Goal: Task Accomplishment & Management: Use online tool/utility

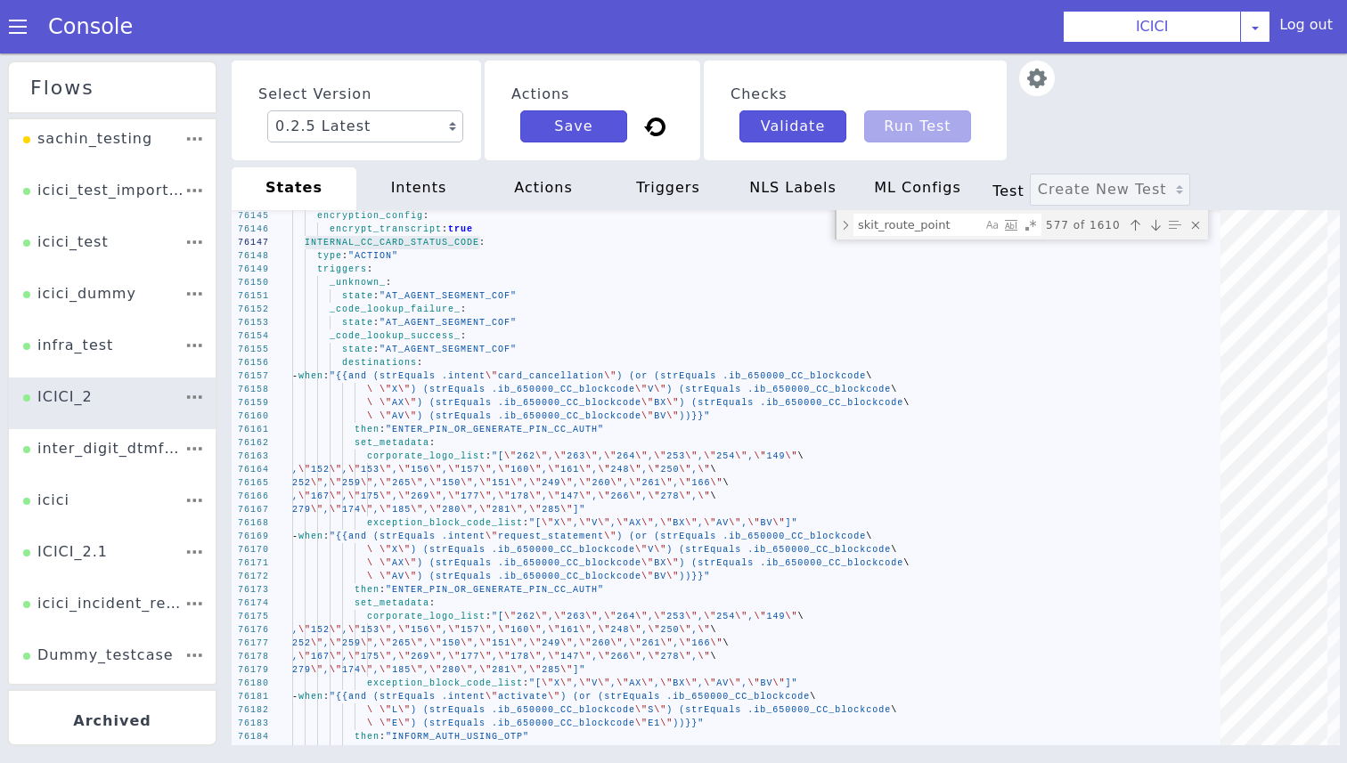
click at [1017, 33] on section "Console ICICI AO Smith Airtel DTH Pilot Airtel POC Alice Blue NT Aliceblue Amer…" at bounding box center [673, 26] width 1347 height 53
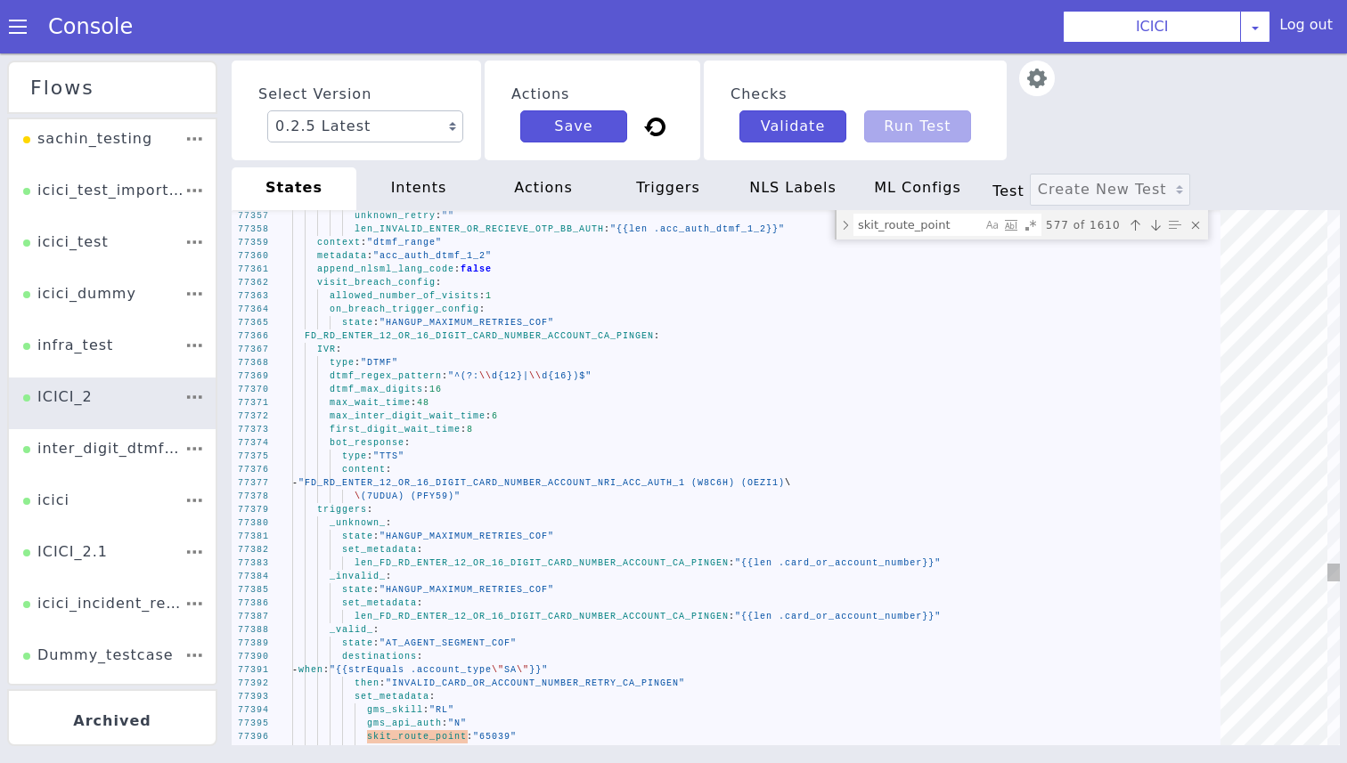
click at [383, 334] on span "FD_RD_ENTER_12_OR_16_DIGIT_CARD_NUMBER_ACCOUNT_CA_" at bounding box center [461, 336] width 312 height 10
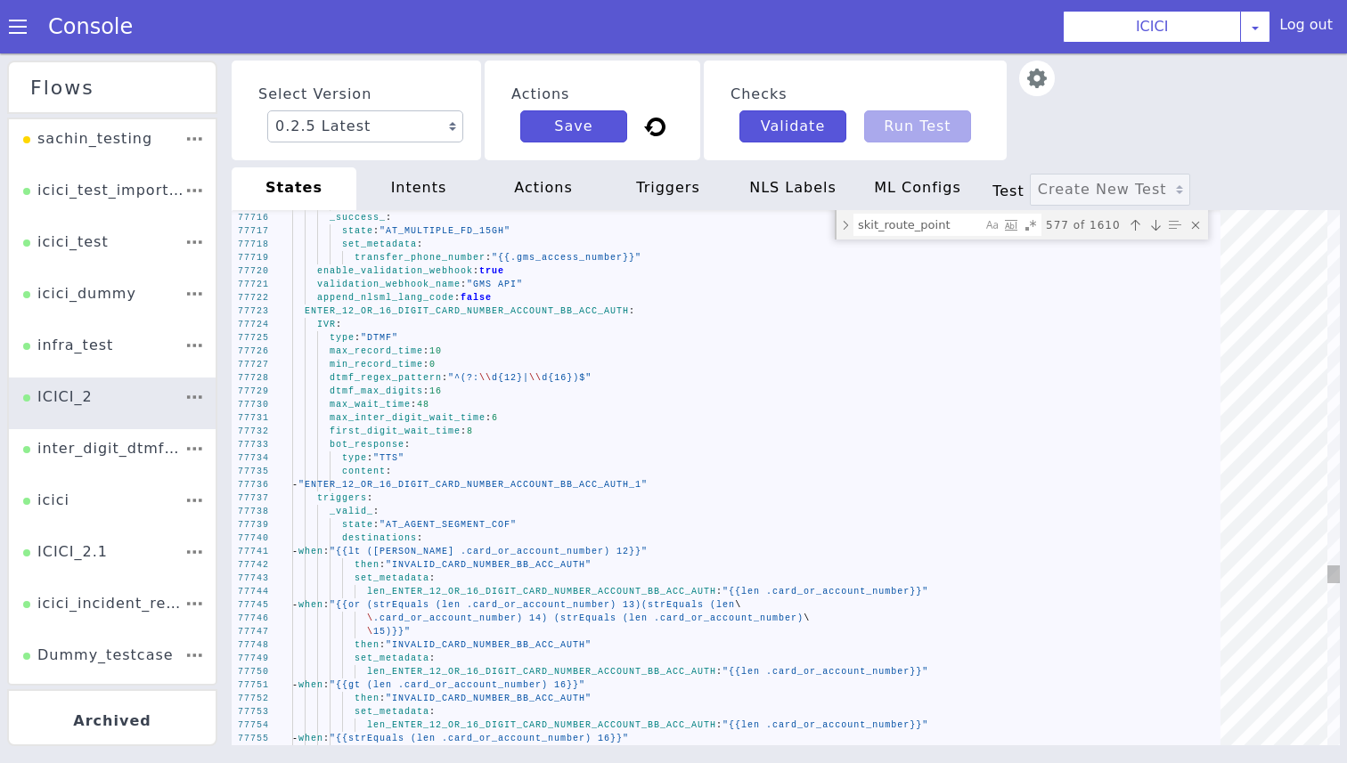
click at [398, 314] on div "77755 77754 77753 77752 77751 77750 77749 77748 77747 77746 77745 77744 77743 7…" at bounding box center [786, 477] width 1108 height 535
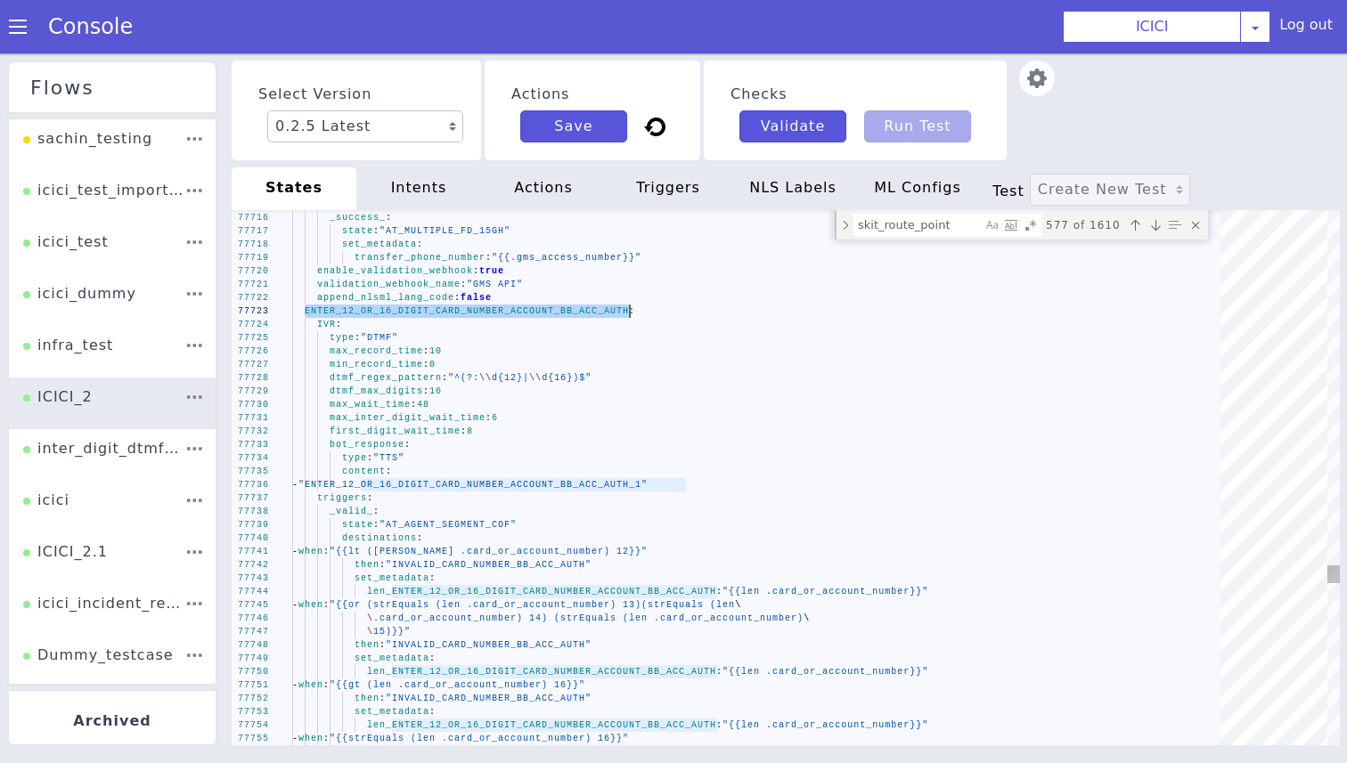
click at [398, 314] on div "77755 77754 77753 77752 77751 77750 77749 77748 77747 77746 77745 77744 77743 7…" at bounding box center [786, 477] width 1108 height 535
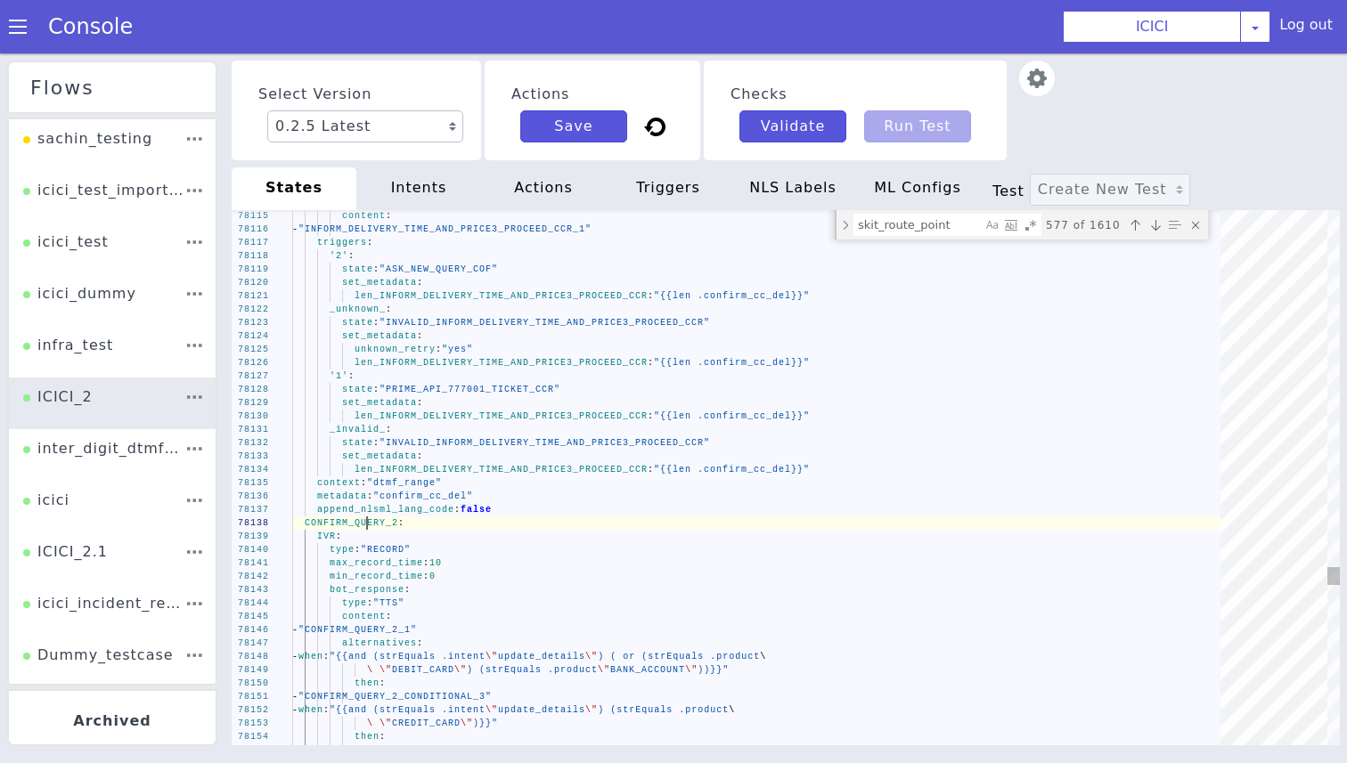
click at [366, 524] on div "78154 78153 78152 78151 78150 78149 78148 78147 78146 78145 78144 78143 78142 7…" at bounding box center [786, 477] width 1108 height 535
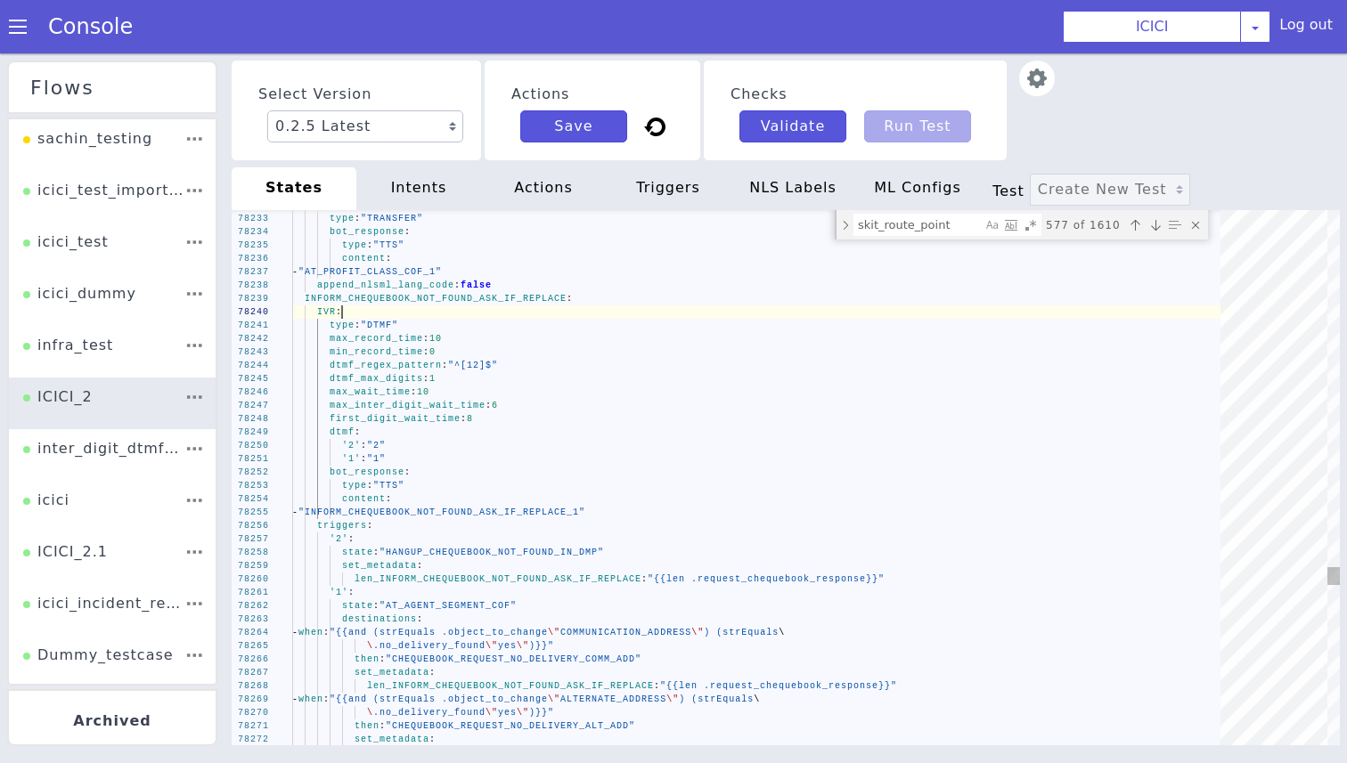
click at [494, 308] on div "IVR :" at bounding box center [762, 312] width 941 height 13
click at [489, 302] on span "INFORM_CHEQUEBOOK_NOT_FOUND_ASK_IF_REPLACE" at bounding box center [436, 299] width 262 height 10
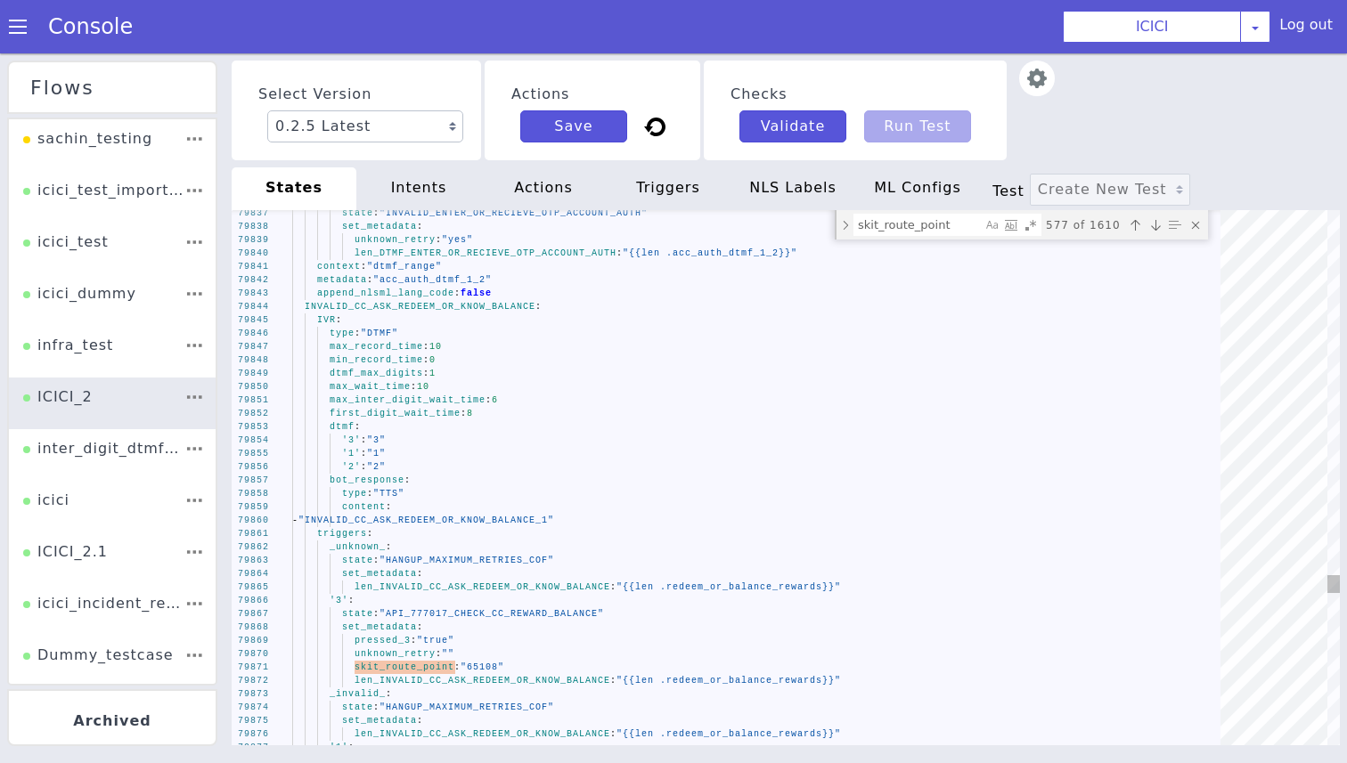
click at [469, 299] on div "append_nlsml_lang_code : false" at bounding box center [762, 293] width 941 height 13
click at [462, 312] on div "INVALID_CC_ASK_REDEEM_OR_KNOW_BALANCE :" at bounding box center [762, 306] width 941 height 13
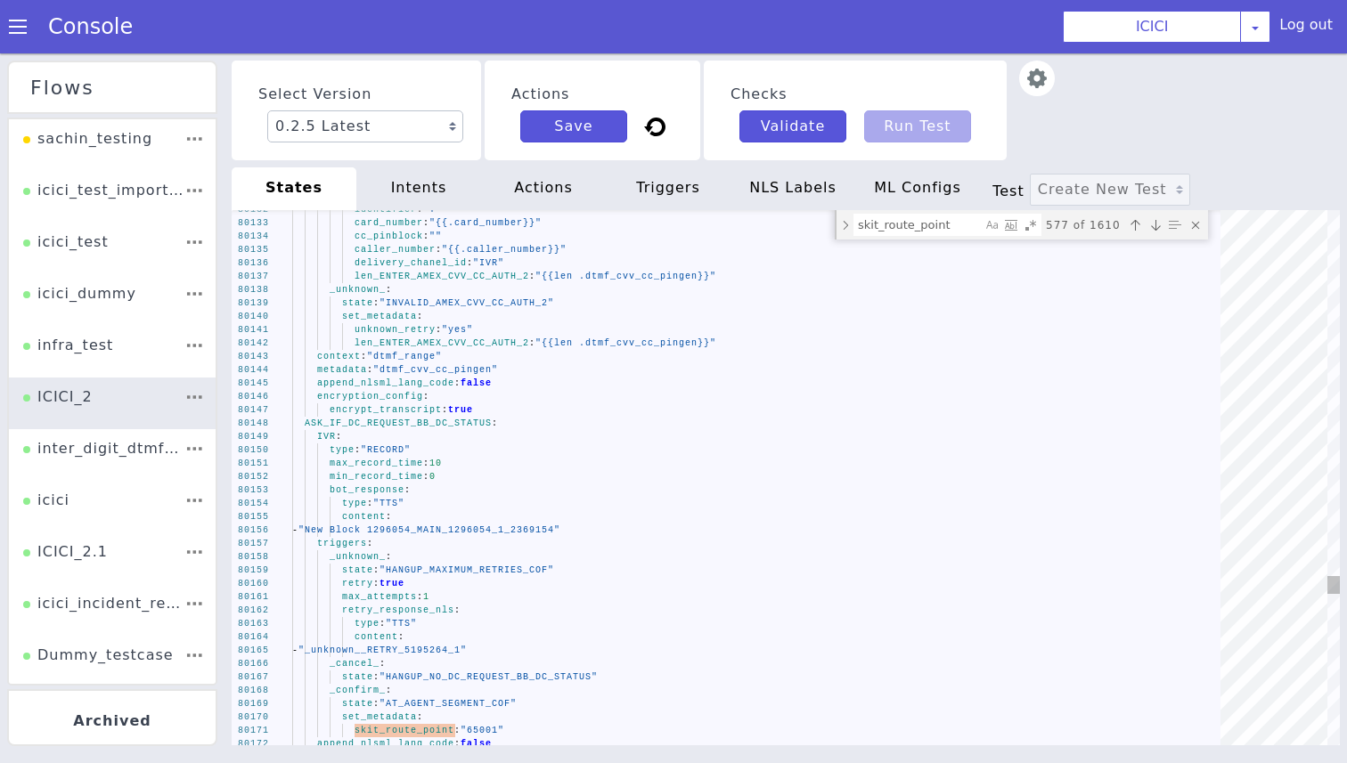
click at [380, 420] on span "ASK_IF_DC_REQUEST_BB_DC_STATUS" at bounding box center [398, 424] width 187 height 10
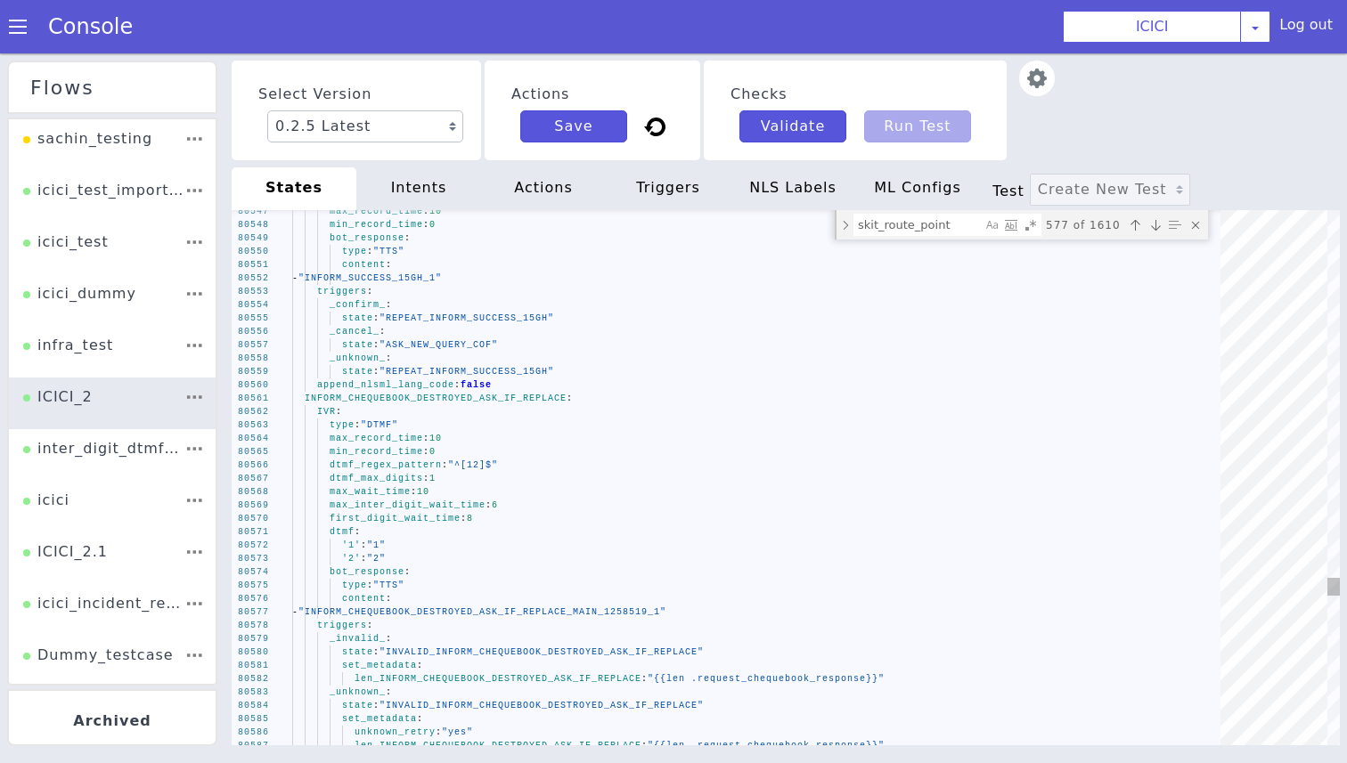
click at [512, 401] on span "INFORM_CHEQUEBOOK_DESTROYED_ASK_IF_REPLACE" at bounding box center [436, 399] width 262 height 10
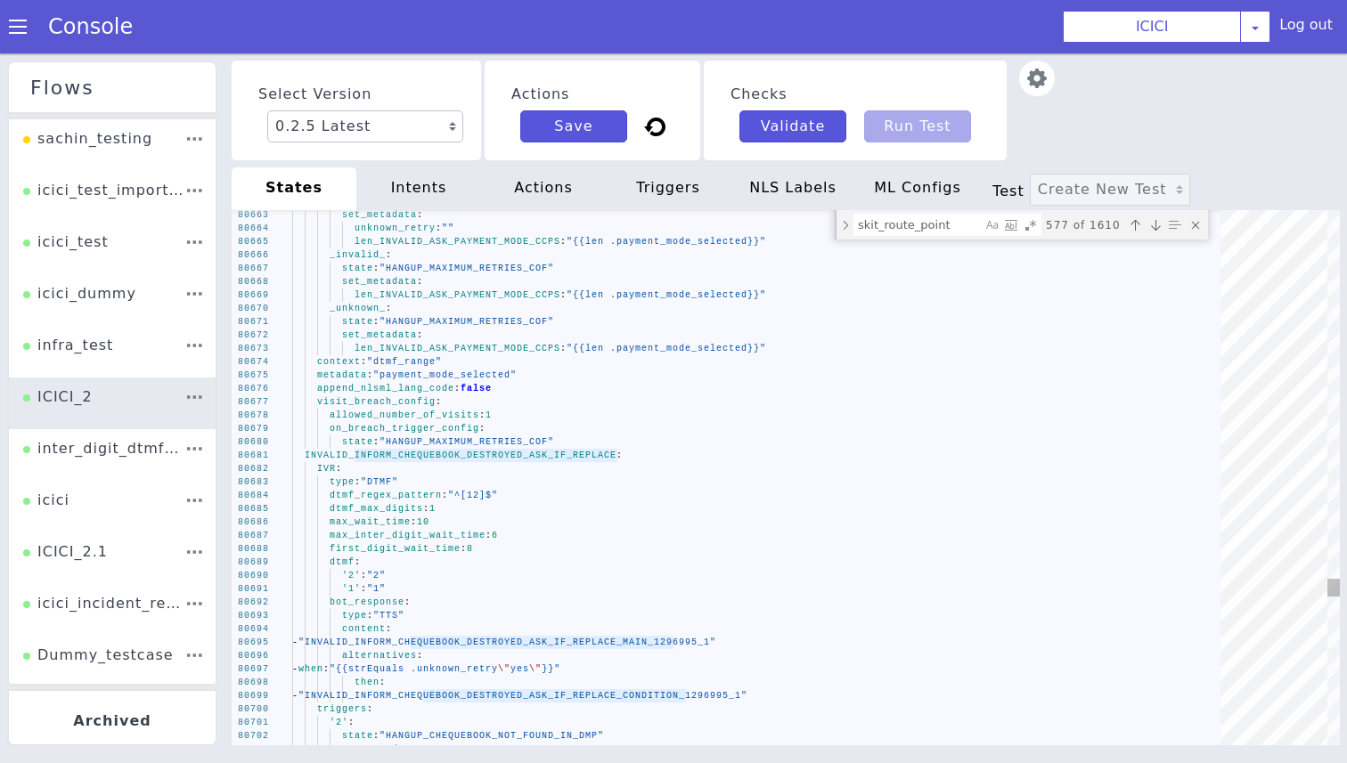
click at [443, 455] on span "INVALID_INFORM_CHEQUEBOOK_DESTROYED_ASK_IF_REPLACE" at bounding box center [461, 456] width 312 height 10
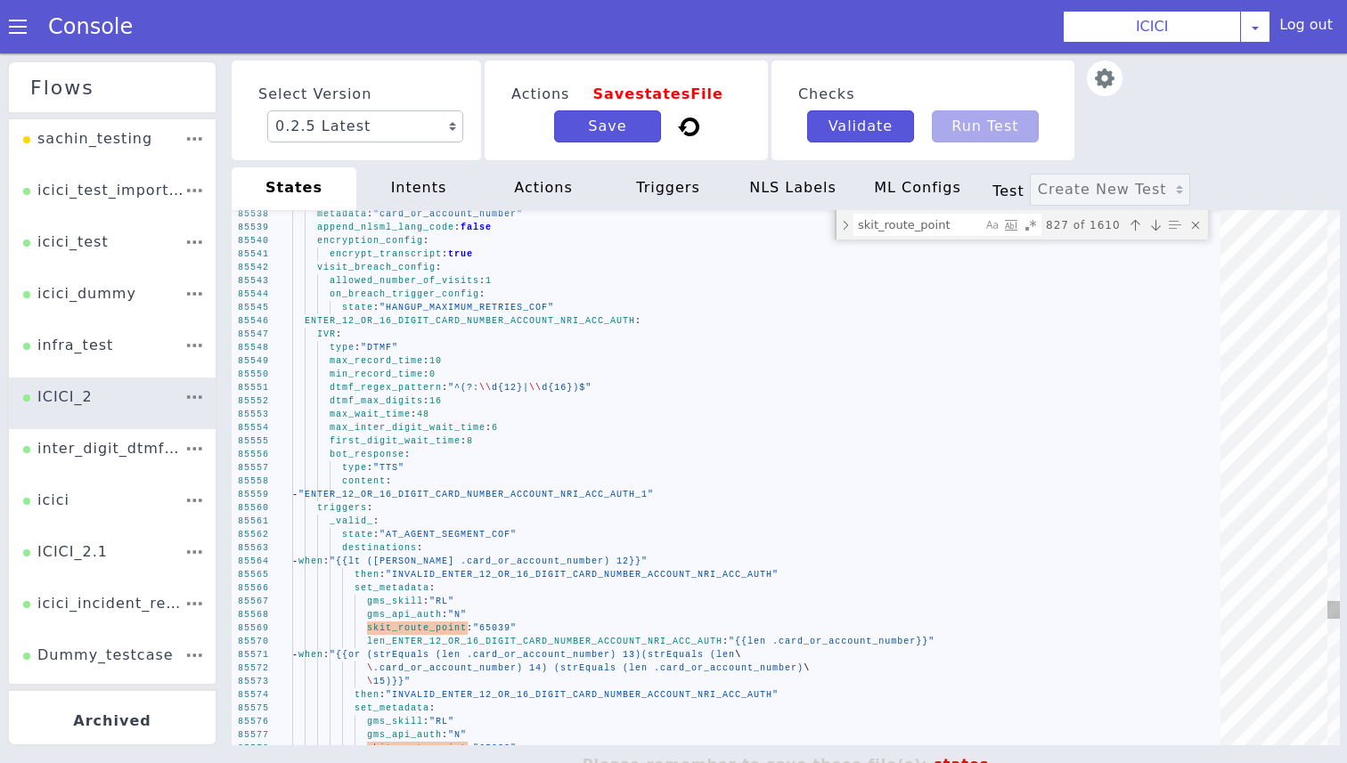
click at [505, 313] on div "85547 85548 85549 85550 85551 85552 85553 85554 85555 85556 85557 85558 85559 8…" at bounding box center [786, 477] width 1108 height 535
click at [500, 327] on div "ENTER_12_OR_16_DIGIT_CARD_NUMBER_ACCOUNT_NRI_ACC_A UTH :" at bounding box center [762, 320] width 941 height 13
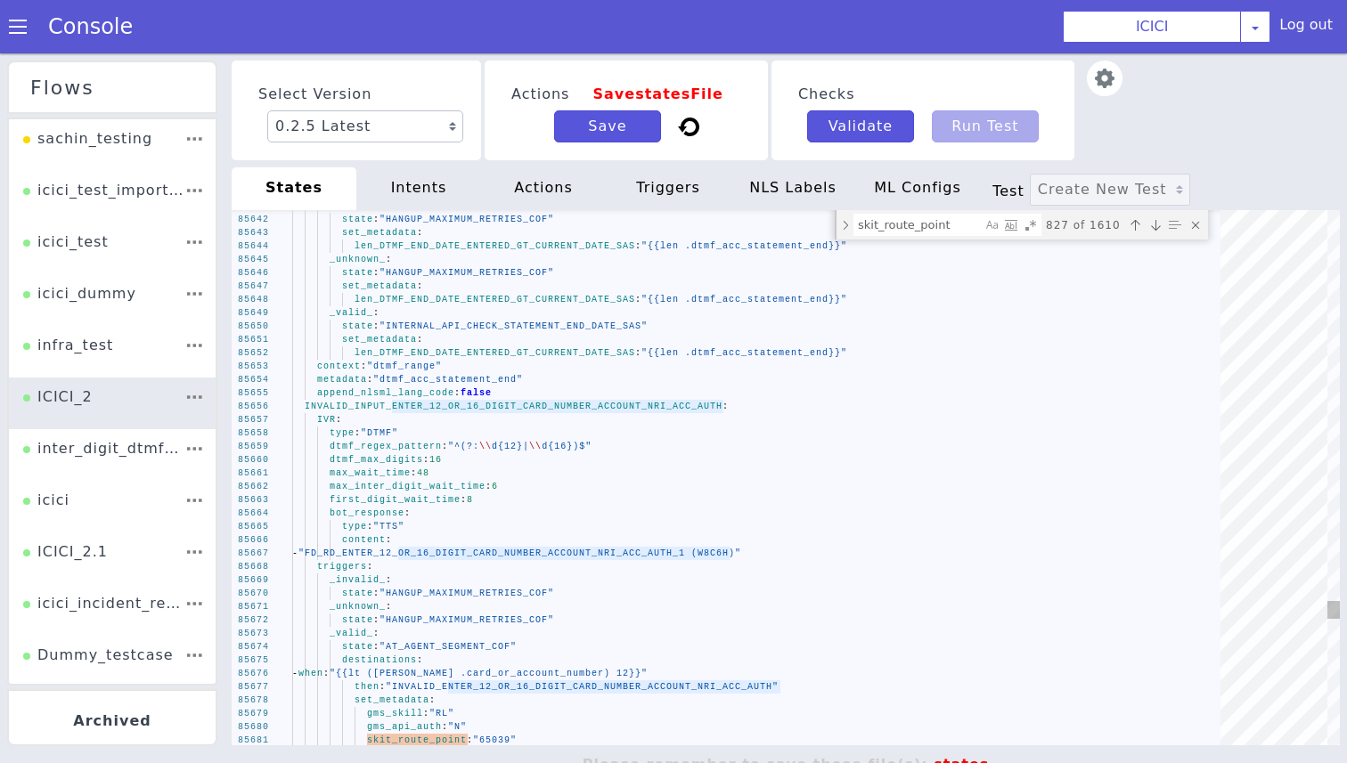
click at [437, 402] on span "INVALID_INPUT_ENTER_12_OR_16_DIGIT_CARD_NUMBER_ACC" at bounding box center [461, 407] width 312 height 10
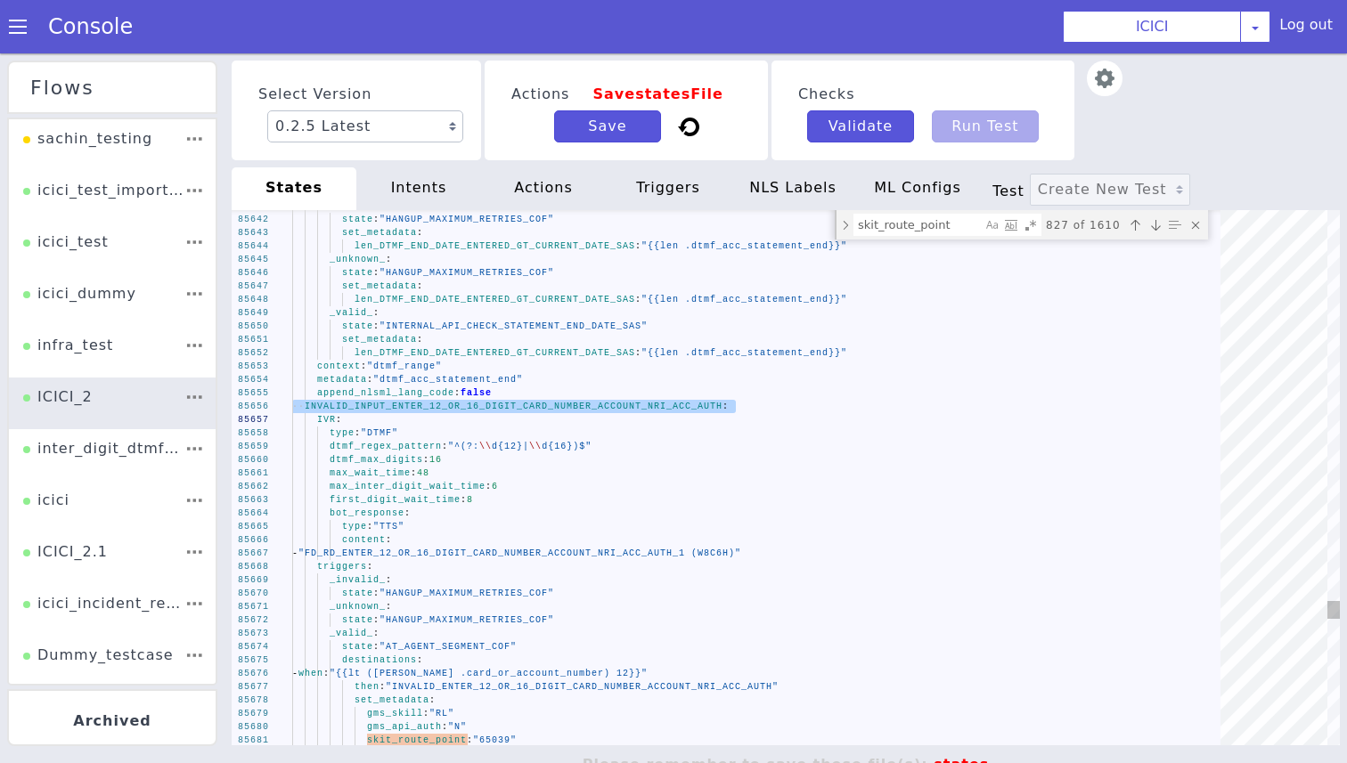
click at [437, 402] on span "INVALID_INPUT_ENTER_12_OR_16_DIGIT_CARD_NUMBER_ACC" at bounding box center [461, 407] width 312 height 10
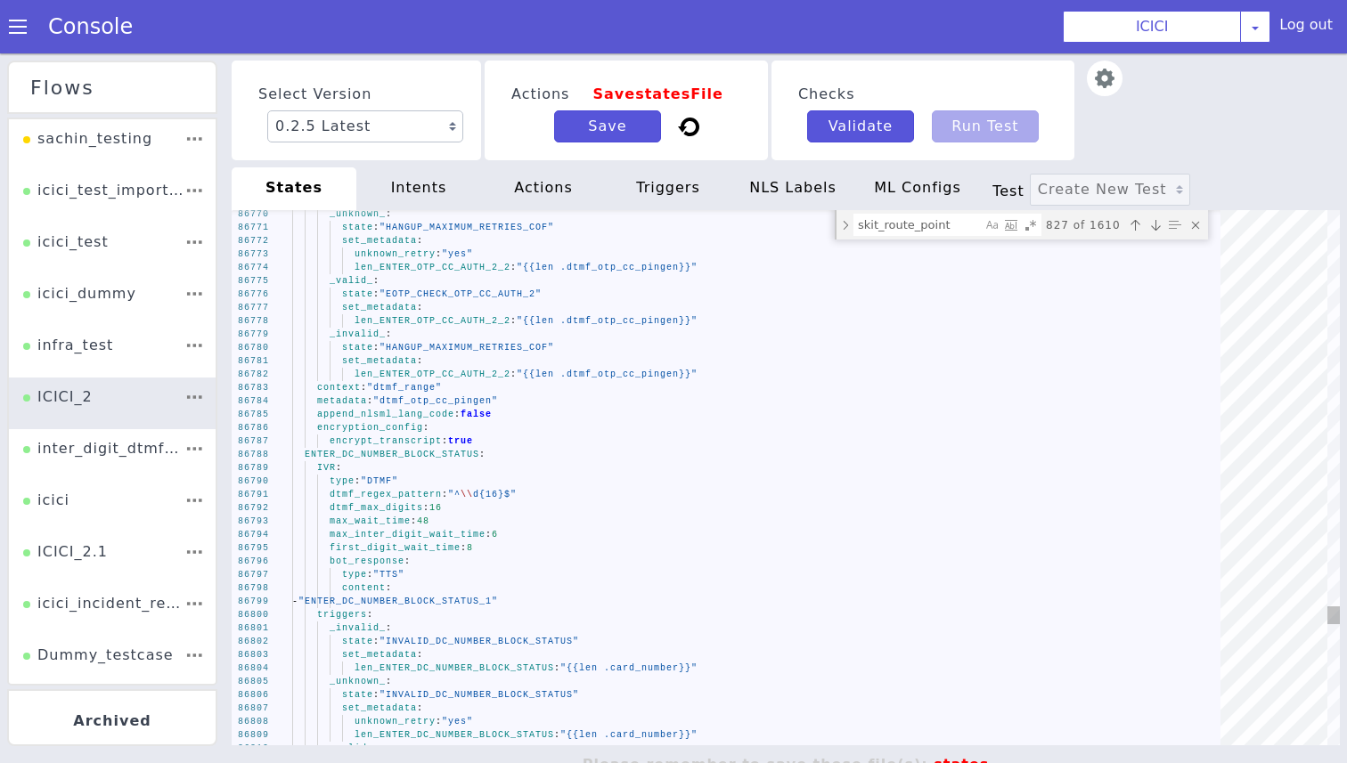
type textarea "set_metadata: len_ENTER_OTP_CC_AUTH_2_2: "{{len .dtmf_otp_cc_pingen}}" context:…"
click at [424, 460] on span "ENTER_DC_NUMBER_BLOCK_STATUS" at bounding box center [392, 455] width 175 height 10
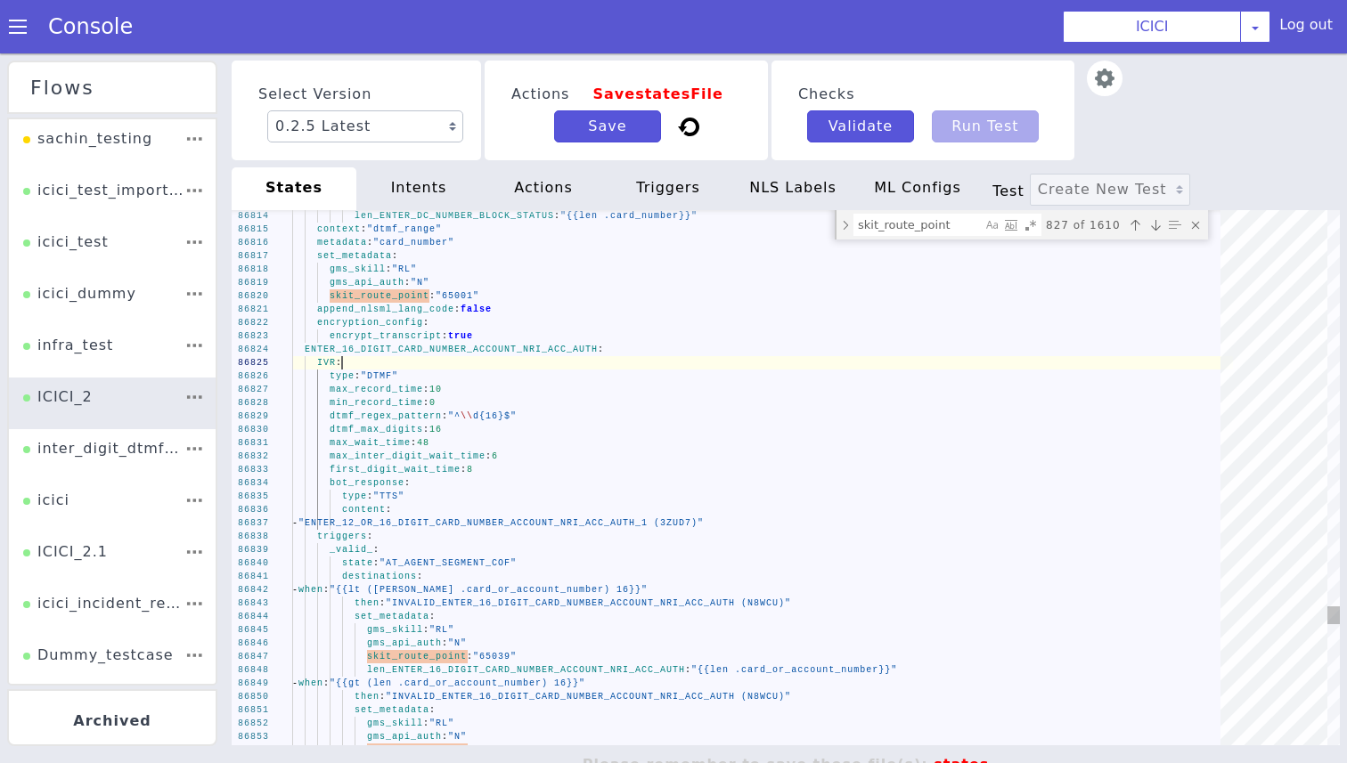
click at [404, 358] on div "IVR :" at bounding box center [762, 362] width 941 height 13
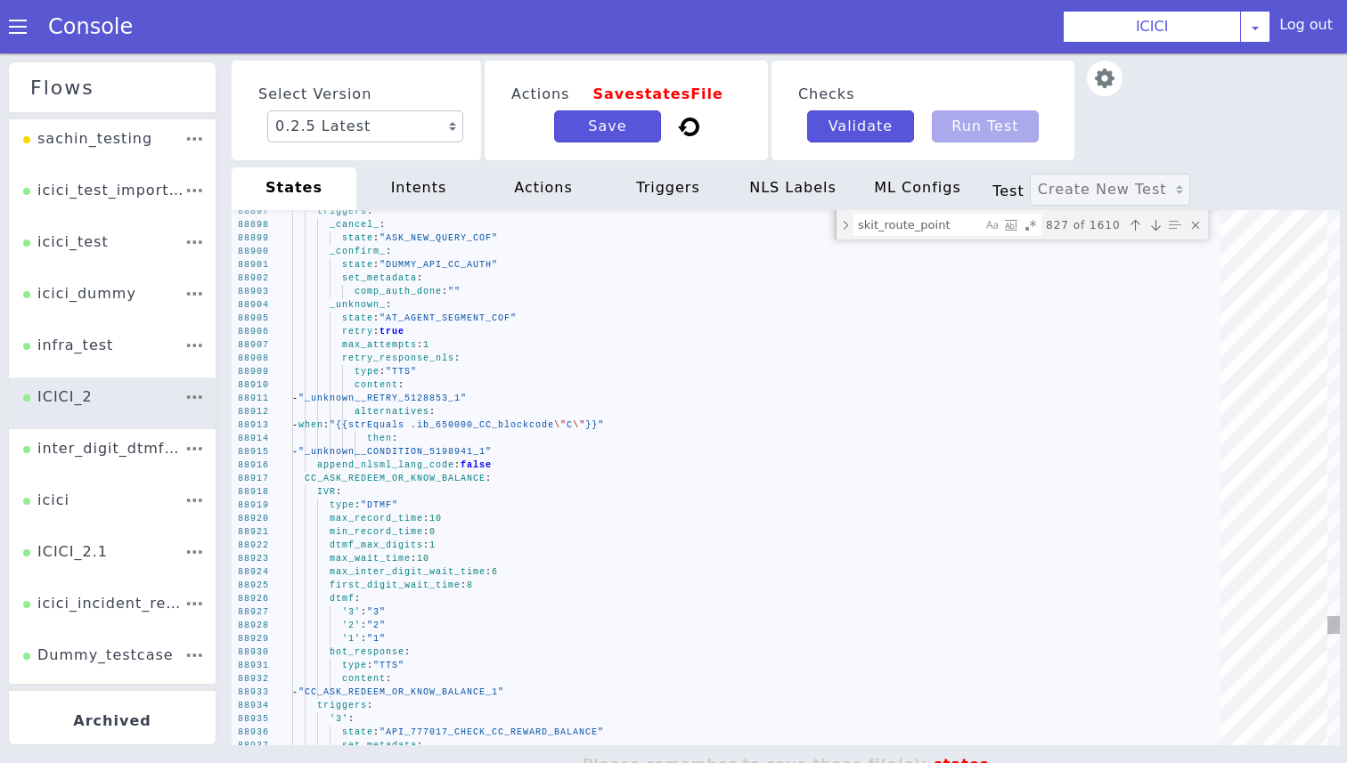
click at [410, 486] on div "IVR :" at bounding box center [762, 492] width 941 height 13
click at [405, 484] on span "CC_ASK_REDEEM_OR_KNOW_BALANCE" at bounding box center [395, 479] width 181 height 10
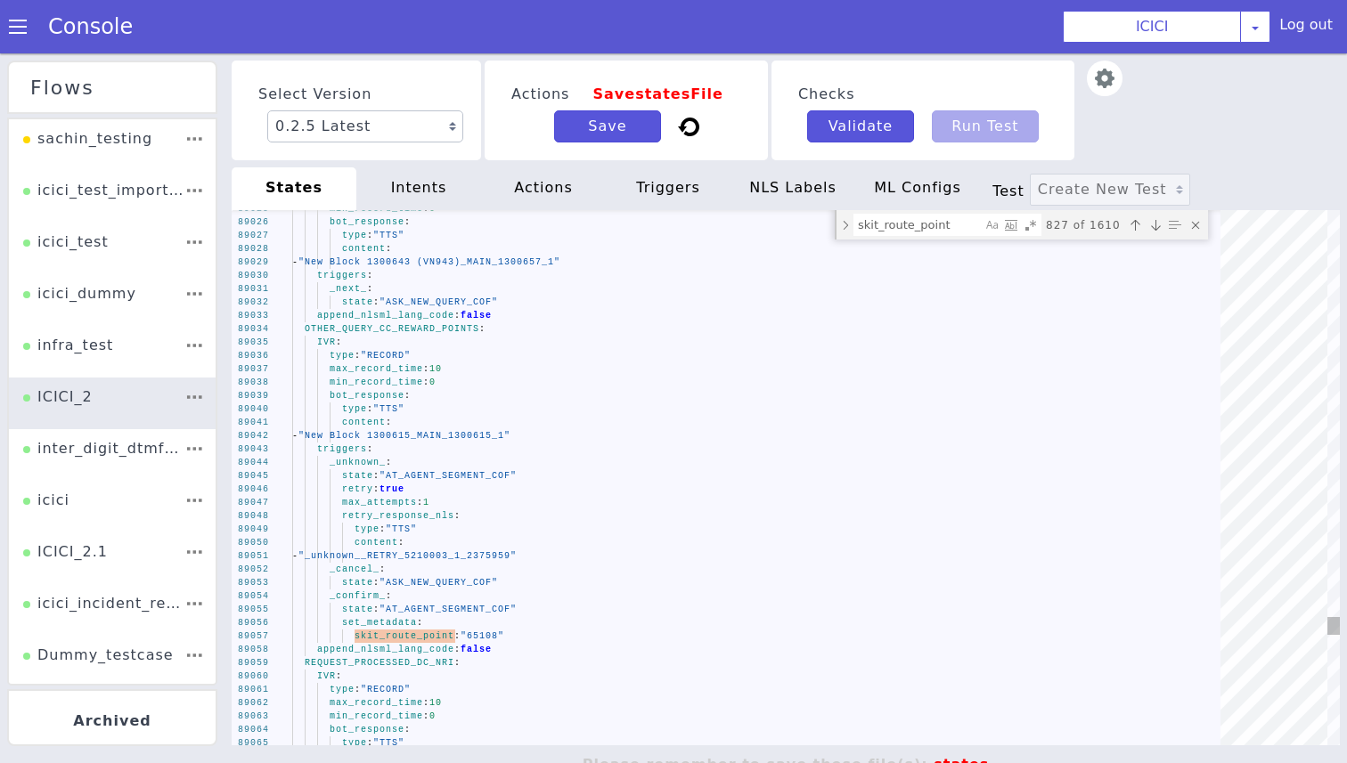
click at [436, 334] on div "89052 89053 89054 89055 89056 89057 89058 89059 89060 89061 89062 89063 89064 8…" at bounding box center [786, 477] width 1108 height 535
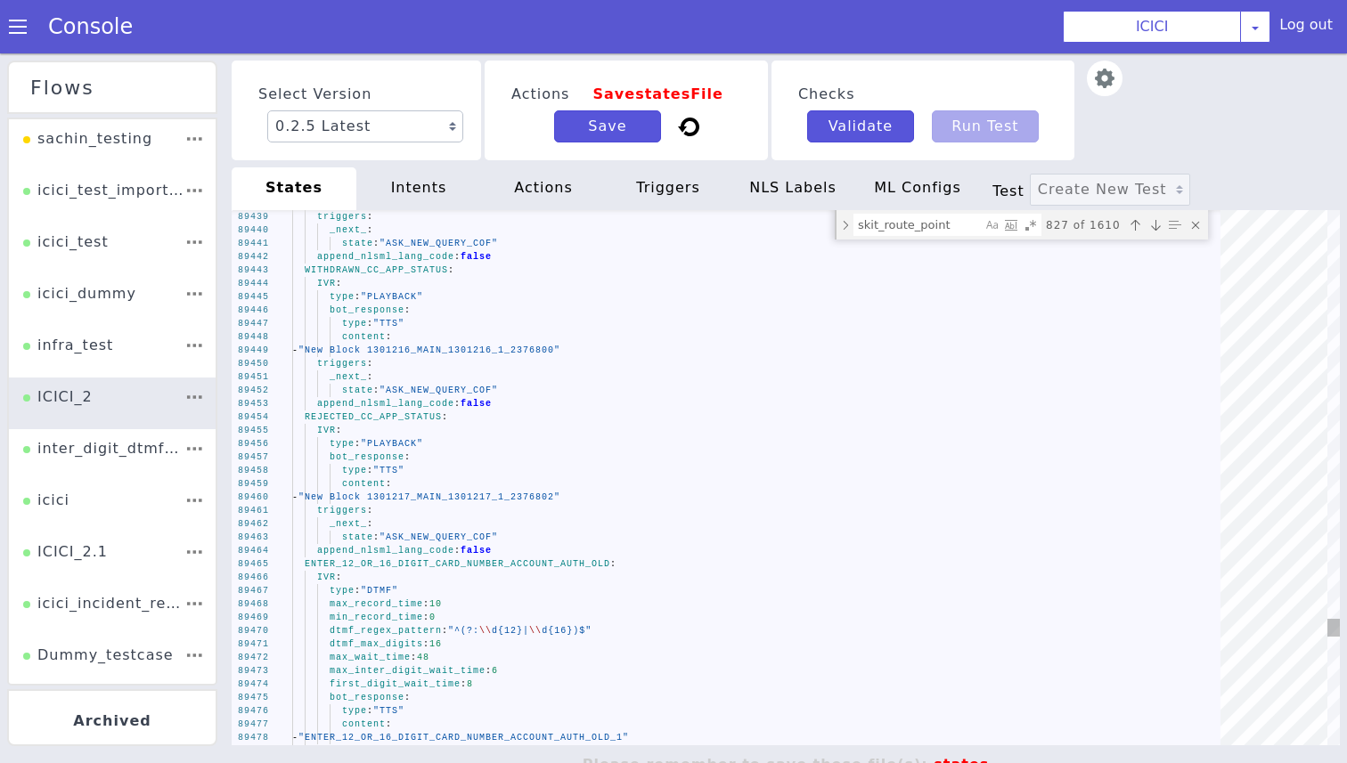
click at [437, 565] on span "ENTER_12_OR_16_DIGIT_CARD_NUMBER_ACCOUNT_AUTH_OLD" at bounding box center [458, 564] width 306 height 10
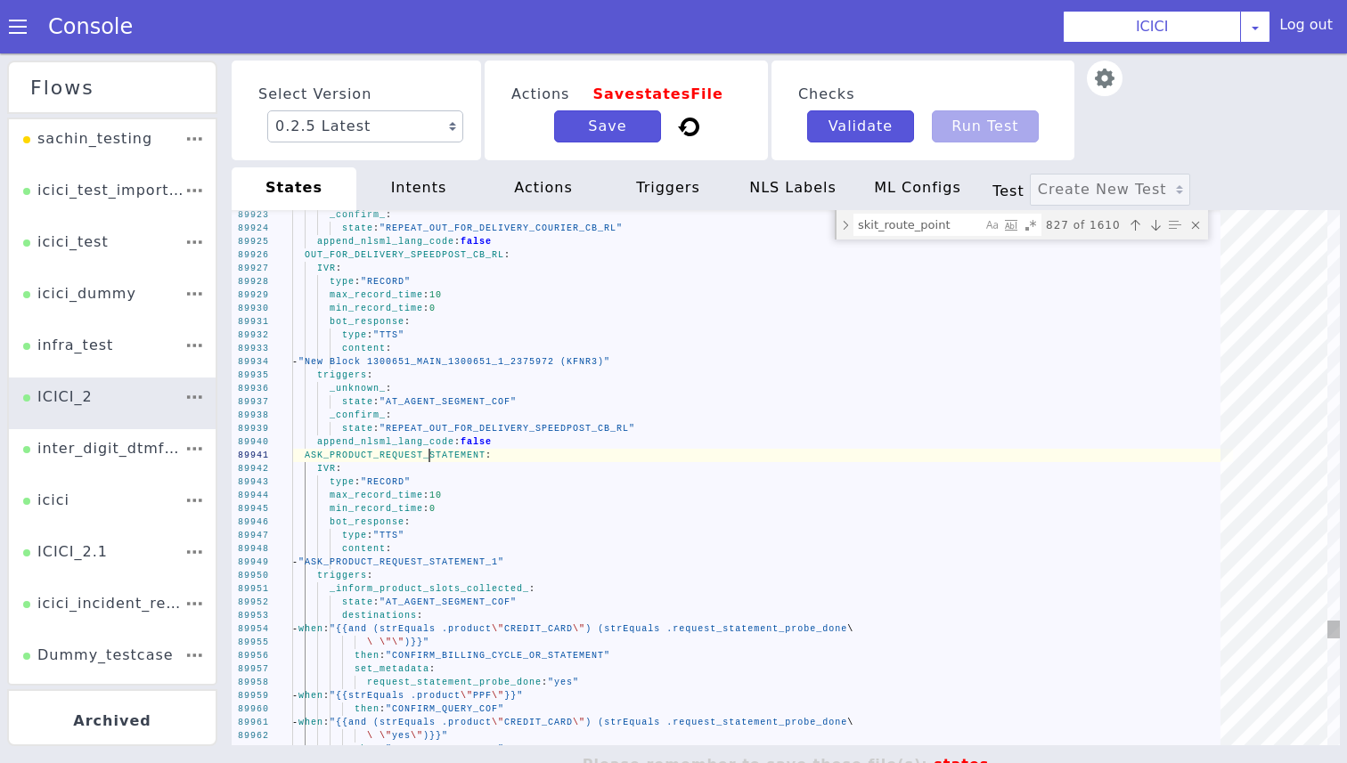
click at [431, 454] on span "ASK_PRODUCT_REQUEST_STATEMENT" at bounding box center [395, 456] width 181 height 10
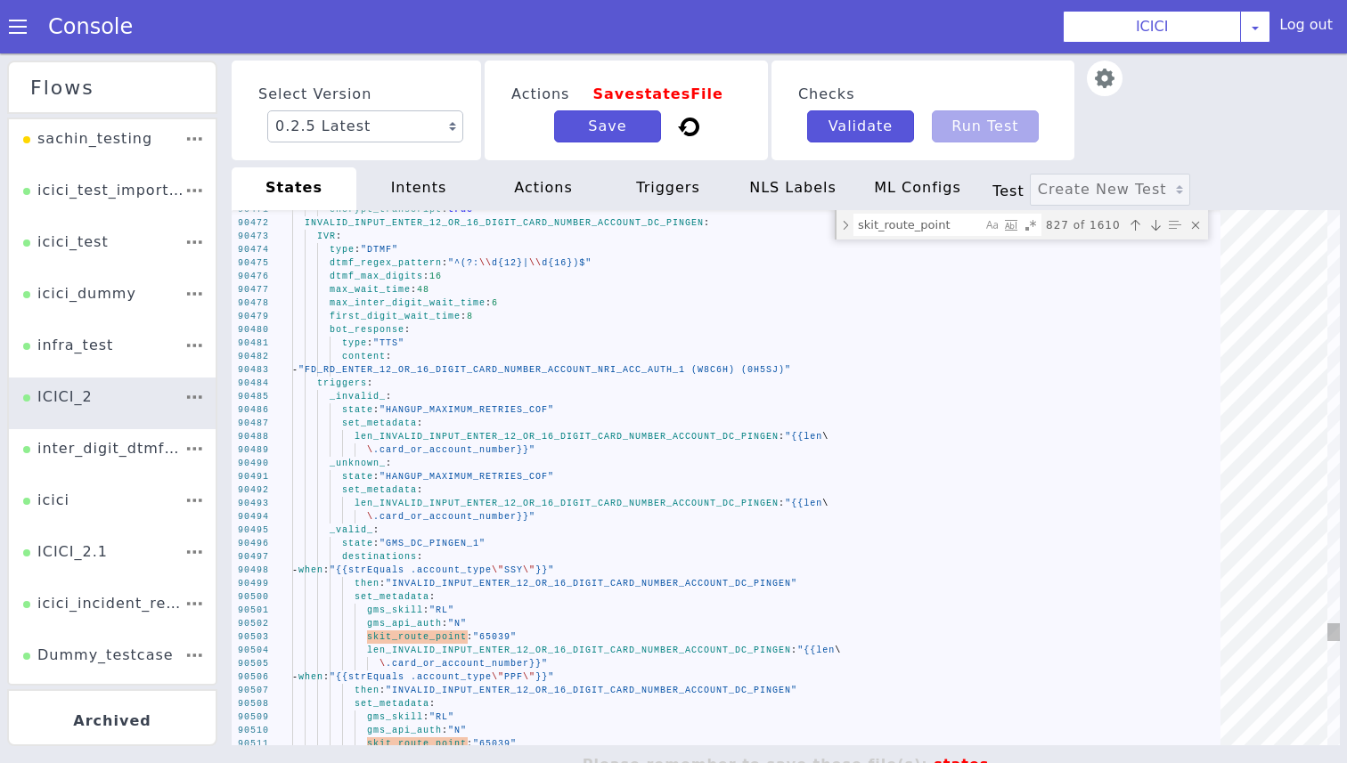
click at [474, 225] on div "90511 90510 90509 90508 90507 90506 90505 90504 90501 90502 90503 90499 90500 9…" at bounding box center [786, 477] width 1108 height 535
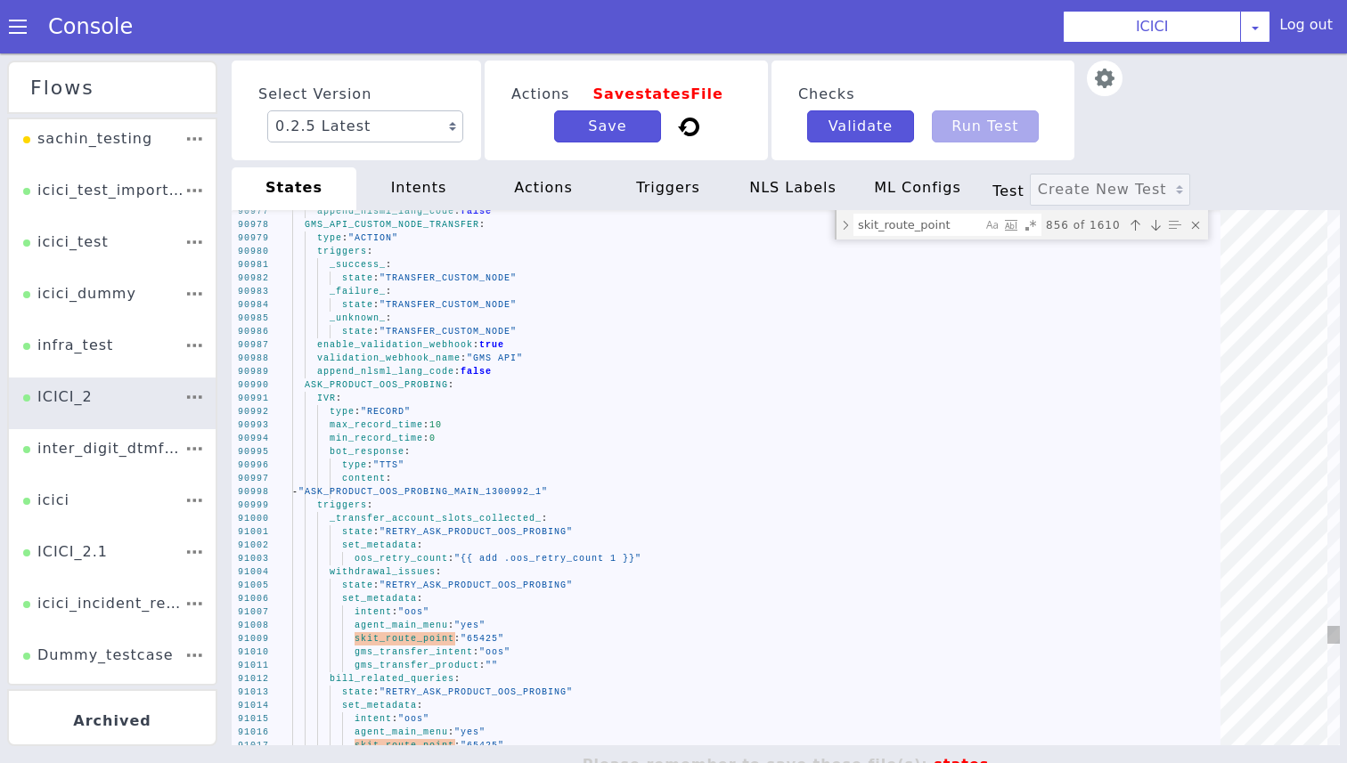
click at [402, 379] on div "ASK_PRODUCT_OOS_PROBING :" at bounding box center [762, 385] width 941 height 13
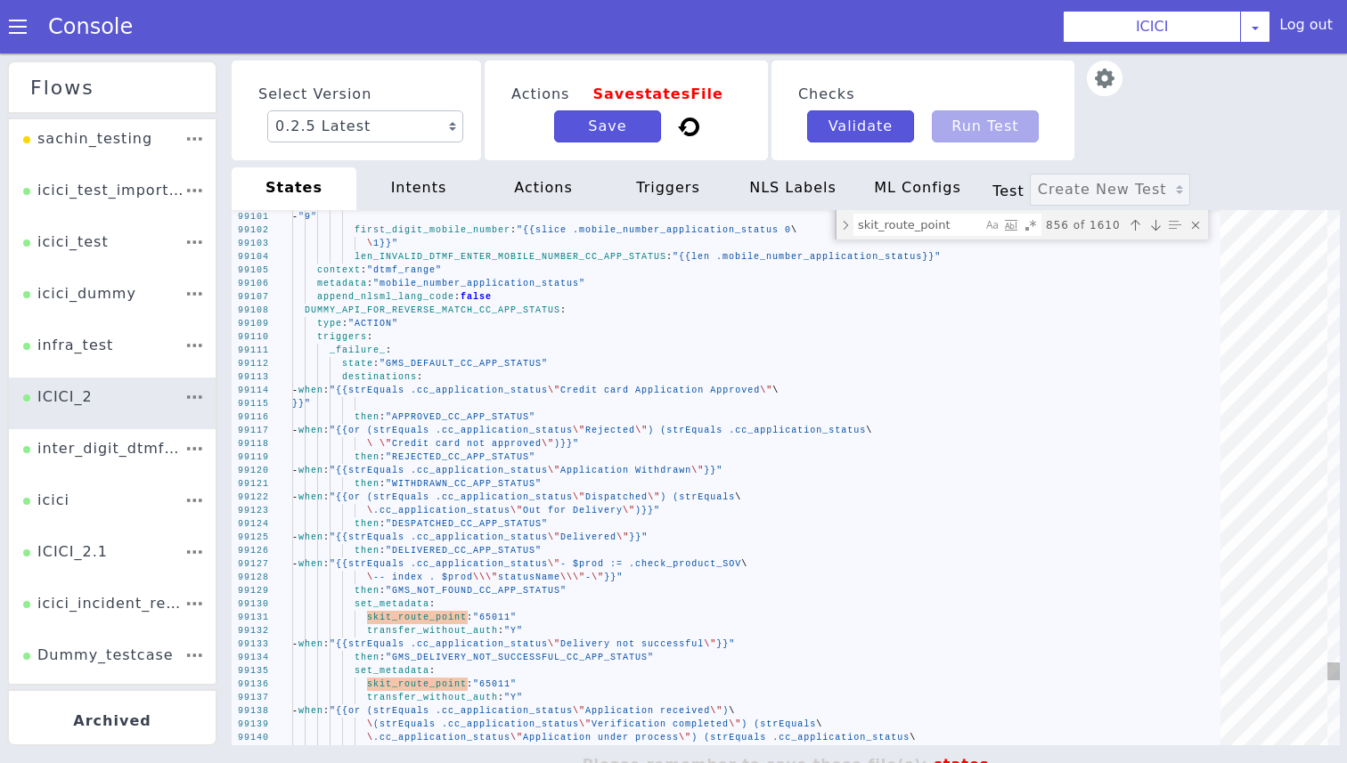
click at [443, 311] on span "DUMMY_API_FOR_REVERSE_MATCH_CC_APP_STATUS" at bounding box center [433, 311] width 256 height 10
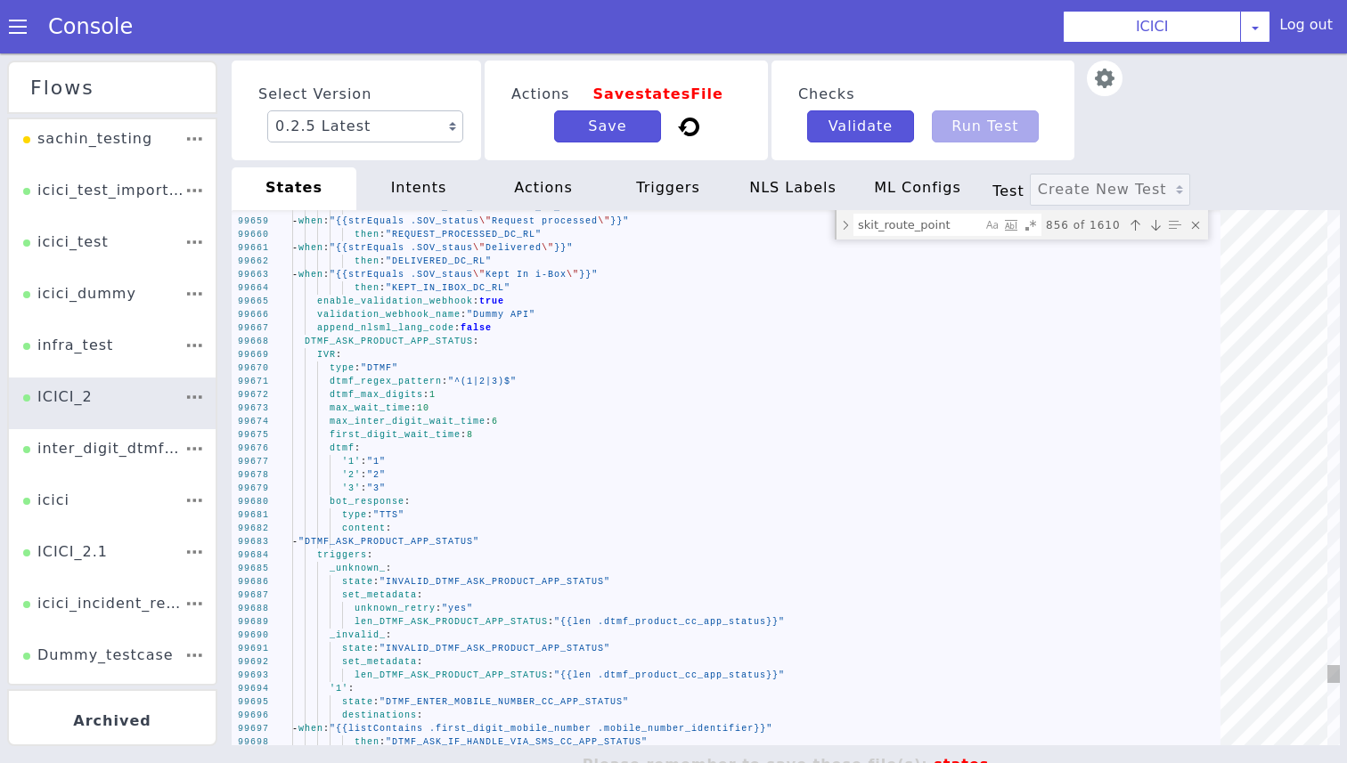
click at [412, 340] on span "DTMF_ASK_PRODUCT_APP_STATUS" at bounding box center [389, 342] width 168 height 10
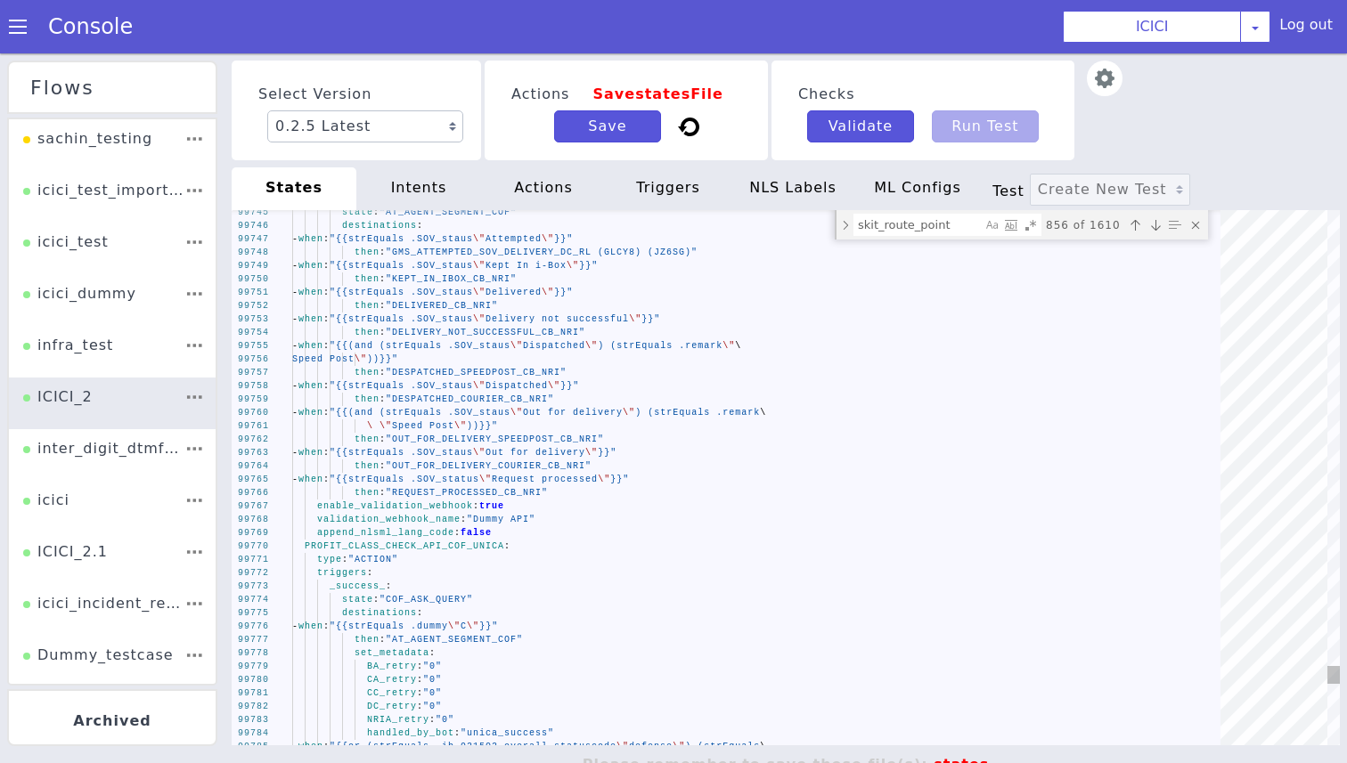
click at [484, 559] on div "type : "ACTION"" at bounding box center [762, 559] width 941 height 13
click at [484, 549] on span "PROFIT_CLASS_CHECK_API_COF_UNICA" at bounding box center [405, 547] width 200 height 10
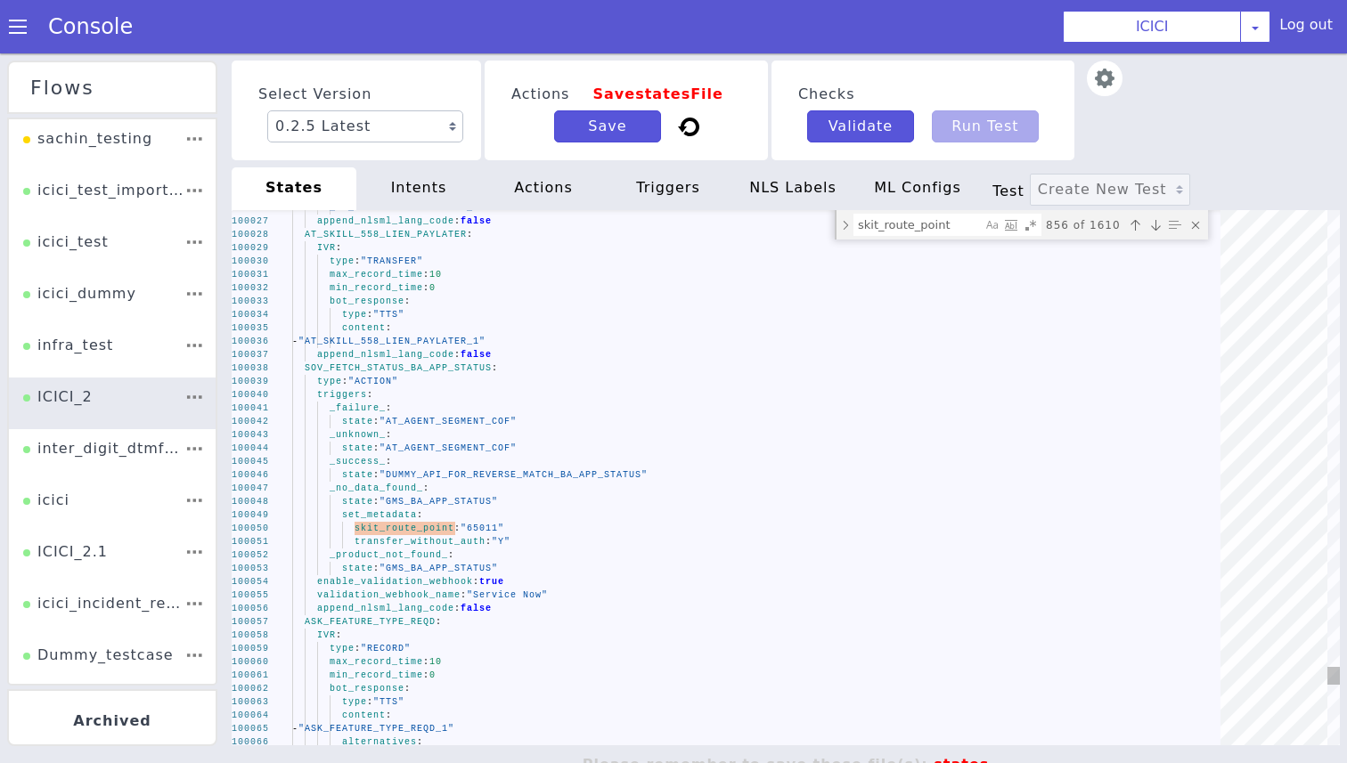
click at [434, 359] on span "append_nlsml_lang_code" at bounding box center [385, 355] width 137 height 10
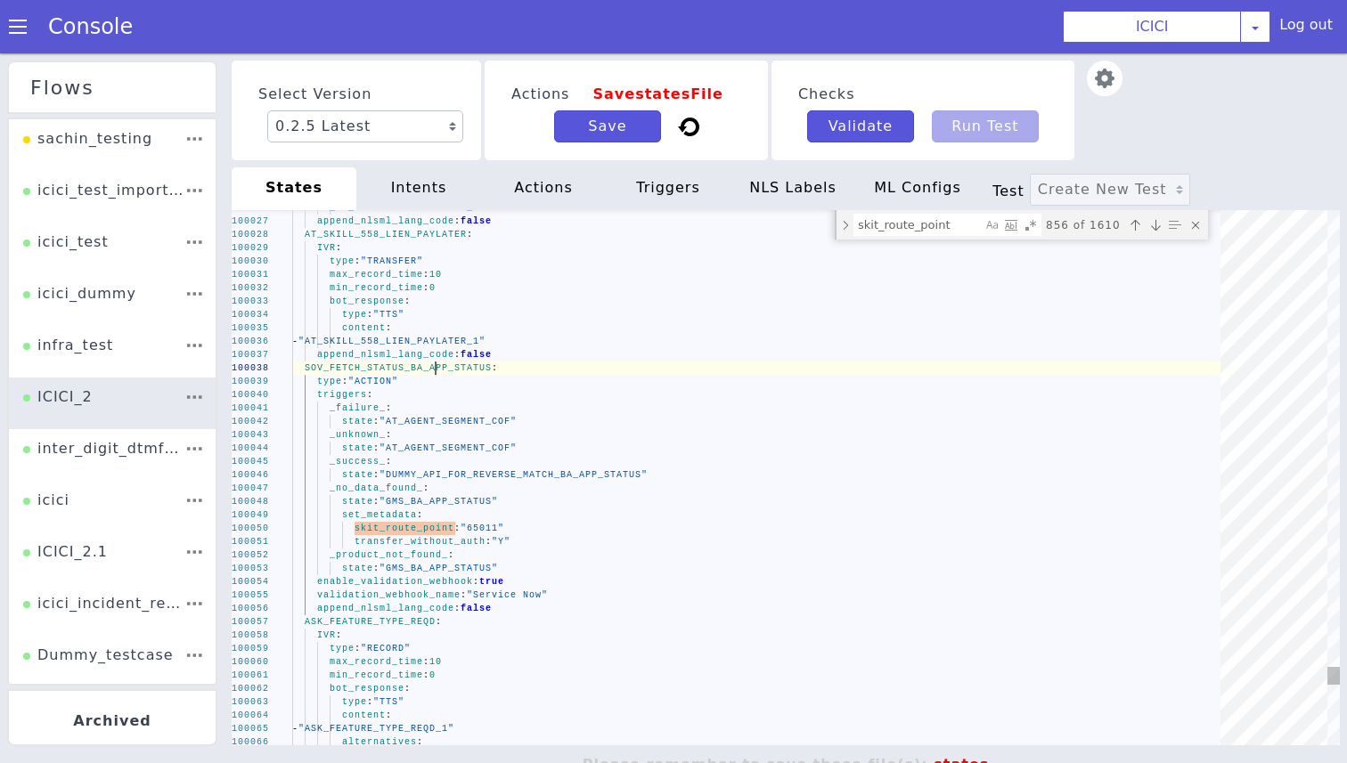
click at [434, 370] on span "SOV_FETCH_STATUS_BA_APP_STATUS" at bounding box center [398, 368] width 187 height 10
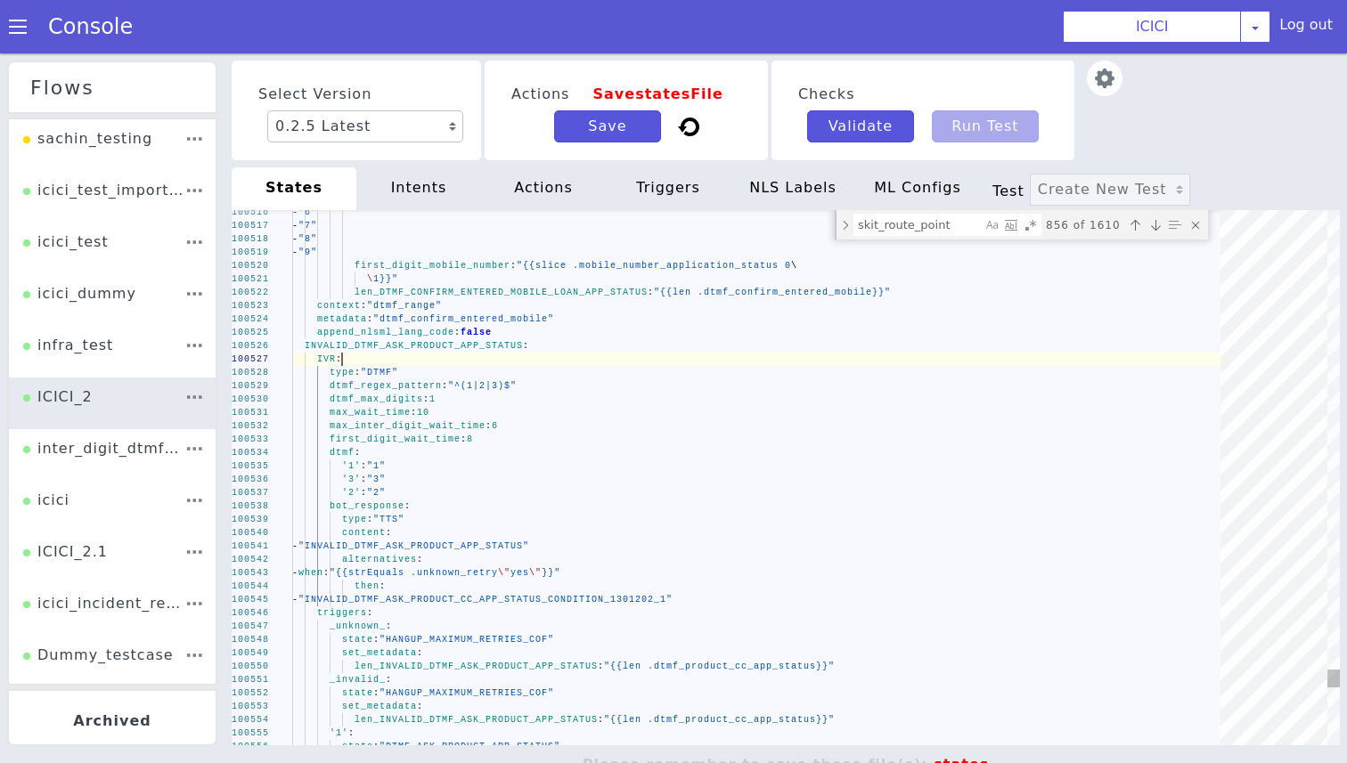
click at [502, 357] on div "IVR :" at bounding box center [762, 359] width 941 height 13
click at [500, 349] on span "INVALID_DTMF_ASK_PRODUCT_APP_STATUS" at bounding box center [414, 346] width 218 height 10
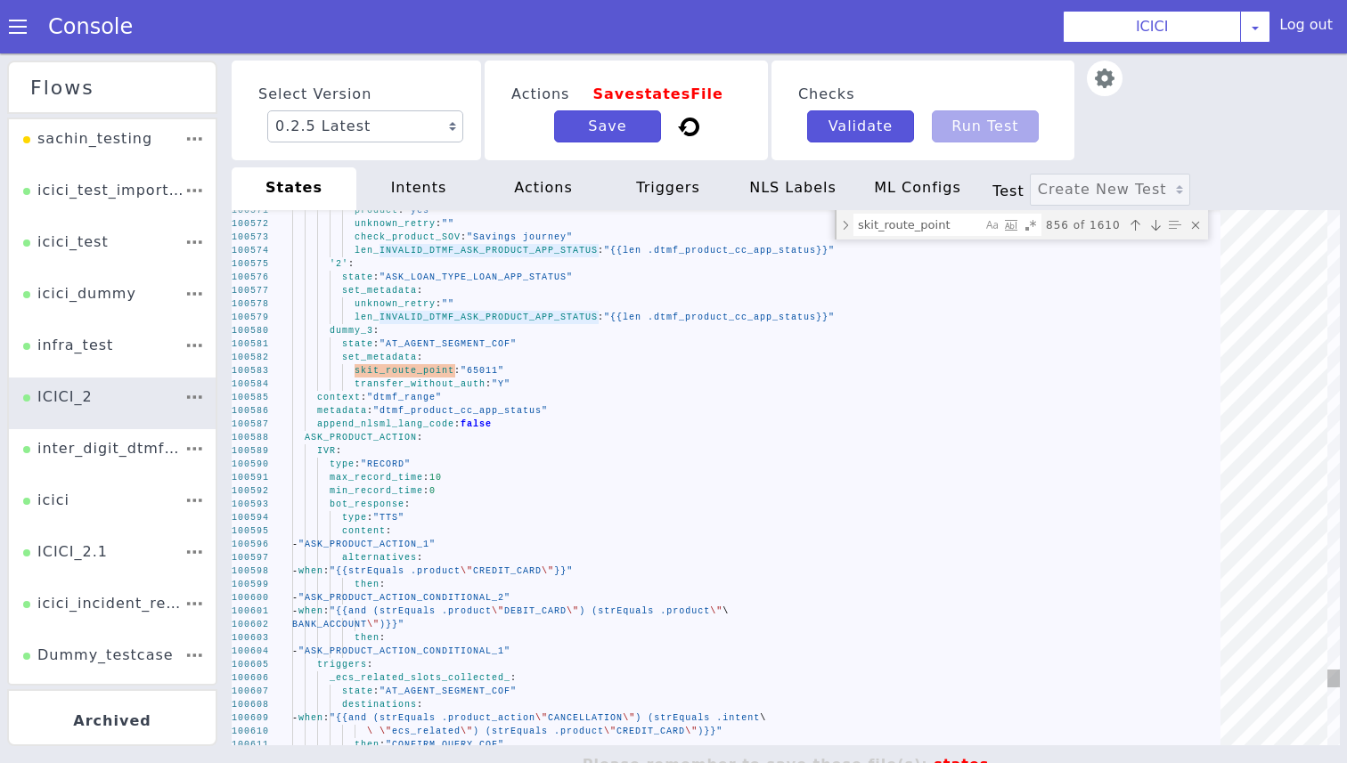
click at [396, 440] on span "ASK_PRODUCT_ACTION" at bounding box center [361, 438] width 112 height 10
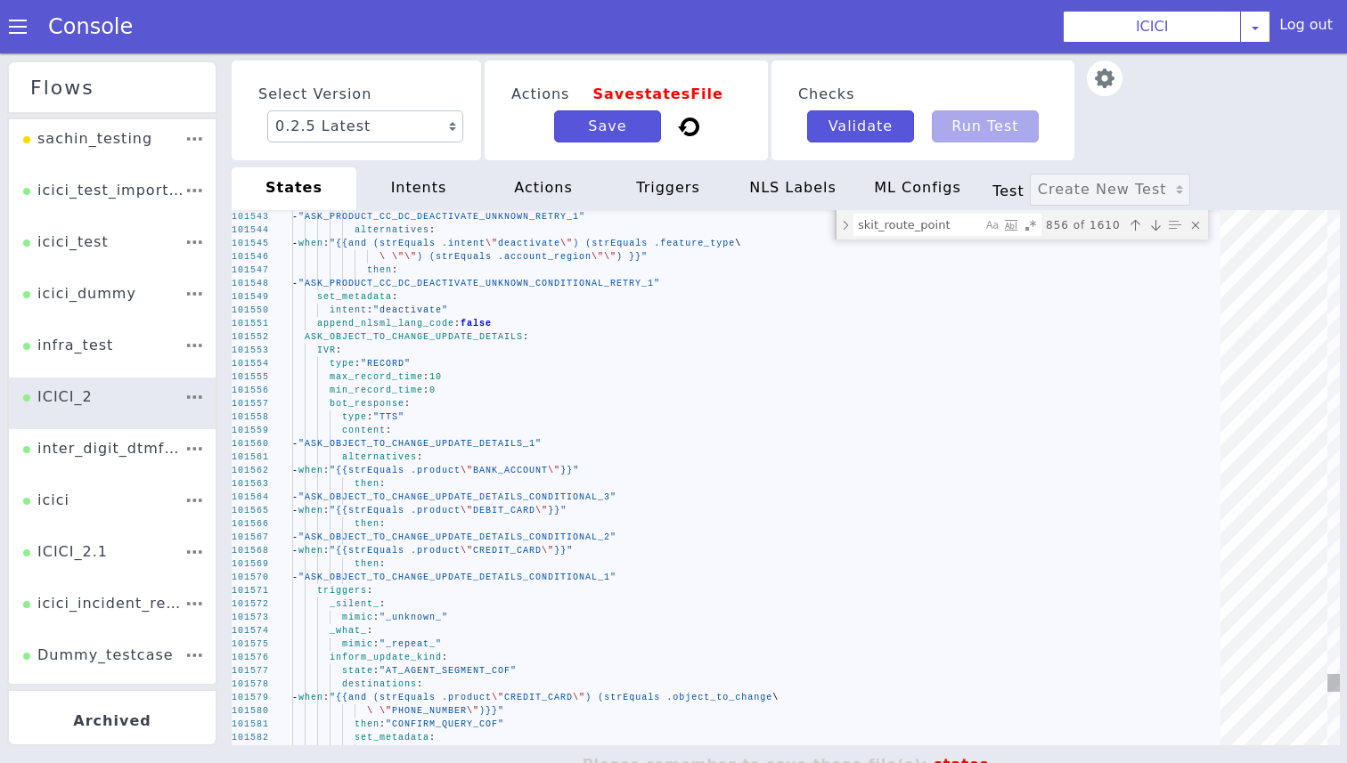
type textarea "append_nlsml_lang_code: false ASK_OBJECT_TO_CHANGE_UPDATE_DETAILS: IVR: type: "…"
click at [477, 347] on div "IVR :" at bounding box center [762, 350] width 941 height 13
click at [474, 335] on div "101583 101582 101581 101579 101580 101578 101577 101576 101575 101574 101573 10…" at bounding box center [786, 477] width 1108 height 535
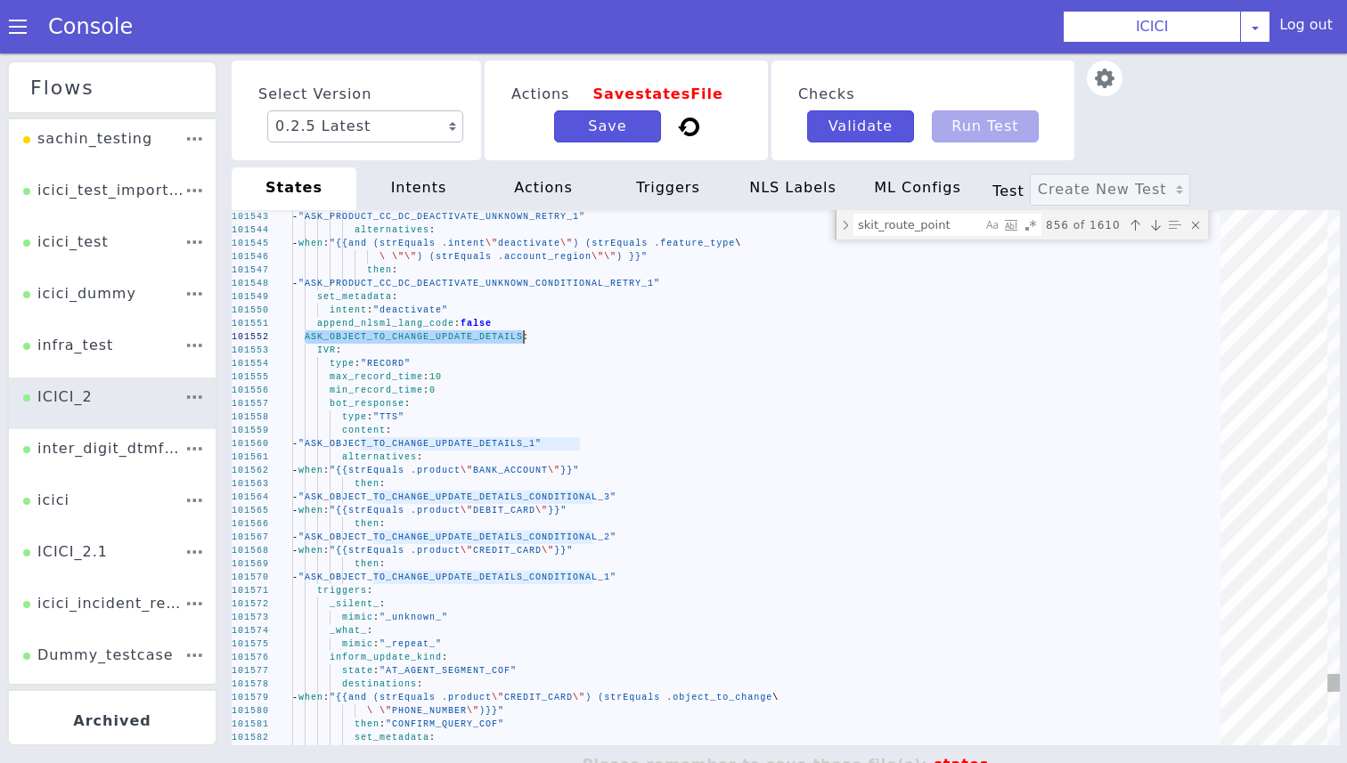
click at [474, 335] on div "101583 101582 101581 101579 101580 101578 101577 101576 101575 101574 101573 10…" at bounding box center [786, 477] width 1108 height 535
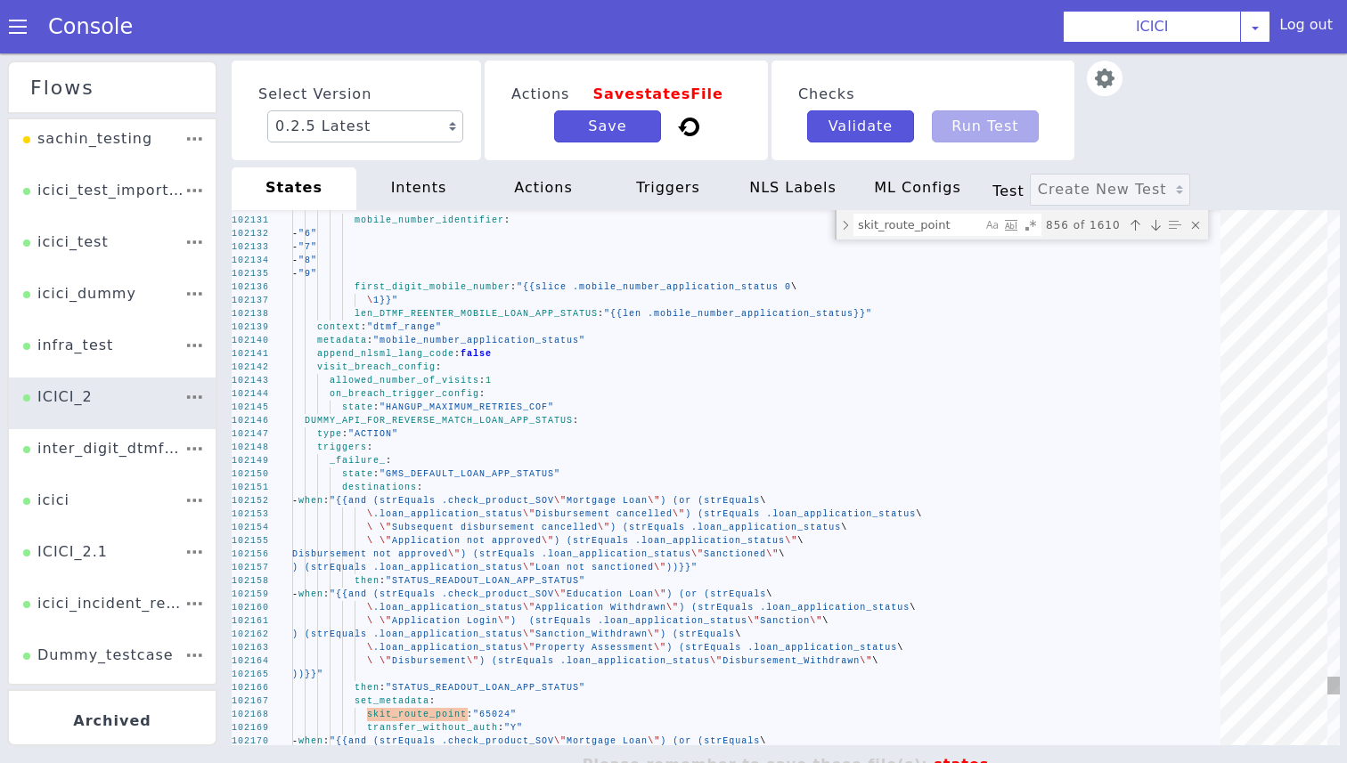
click at [469, 421] on span "DUMMY_API_FOR_REVERSE_MATCH_LOAN_APP_STATUS" at bounding box center [439, 421] width 268 height 10
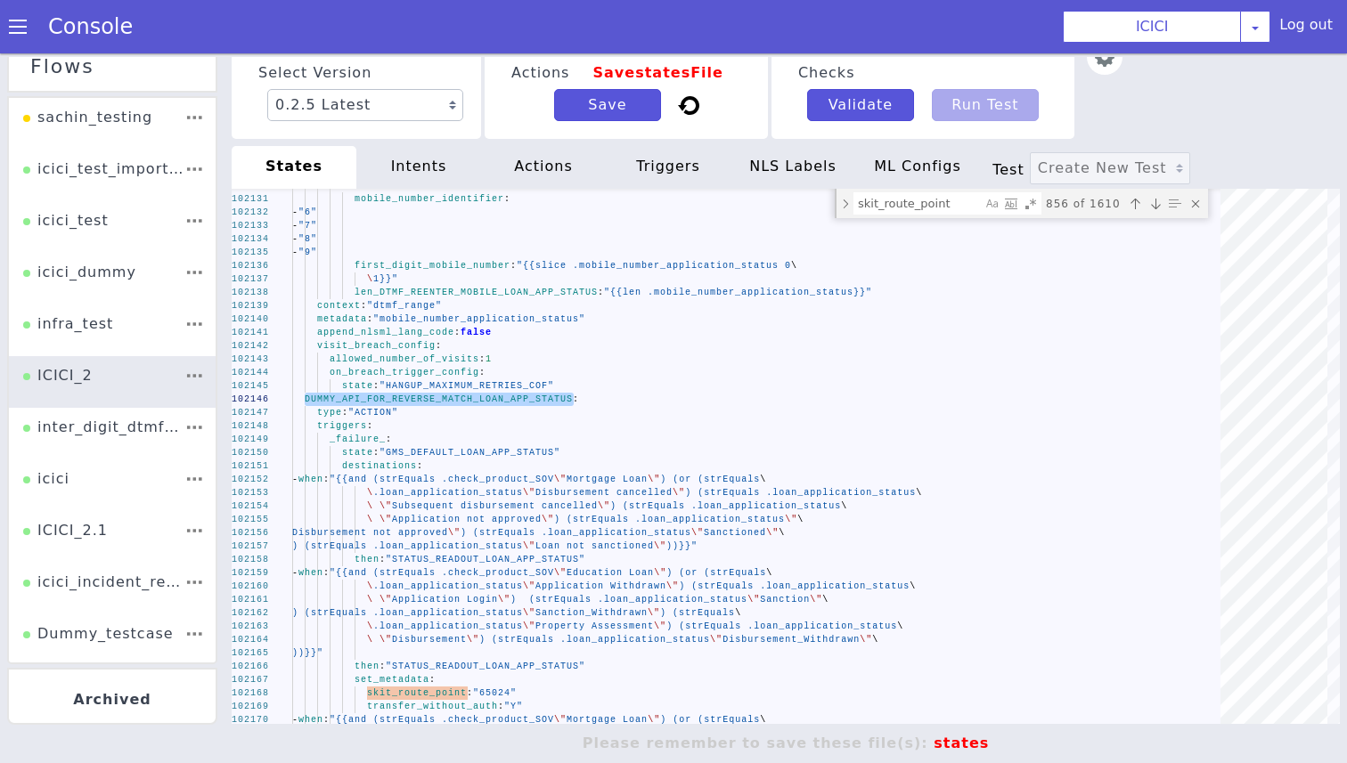
scroll to position [4, 0]
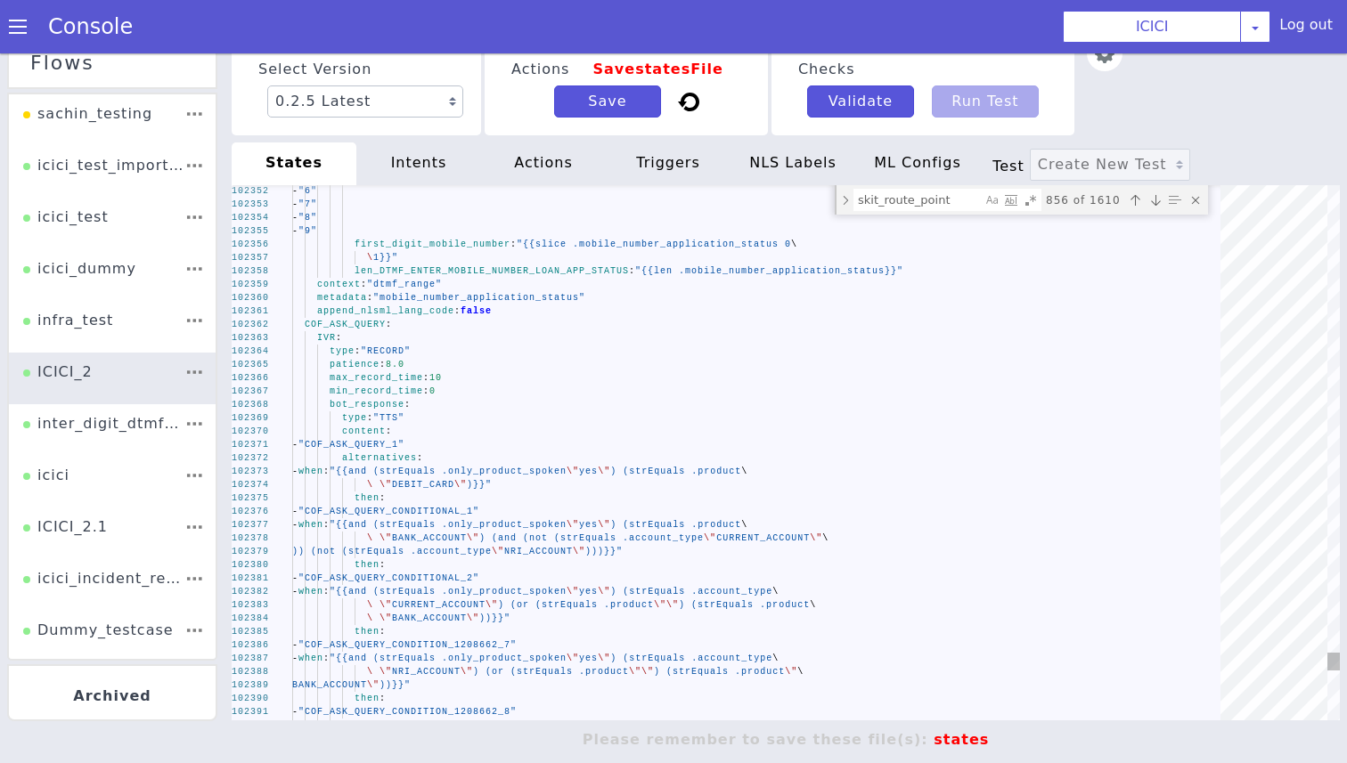
click at [371, 327] on span "COF_ASK_QUERY" at bounding box center [345, 325] width 81 height 10
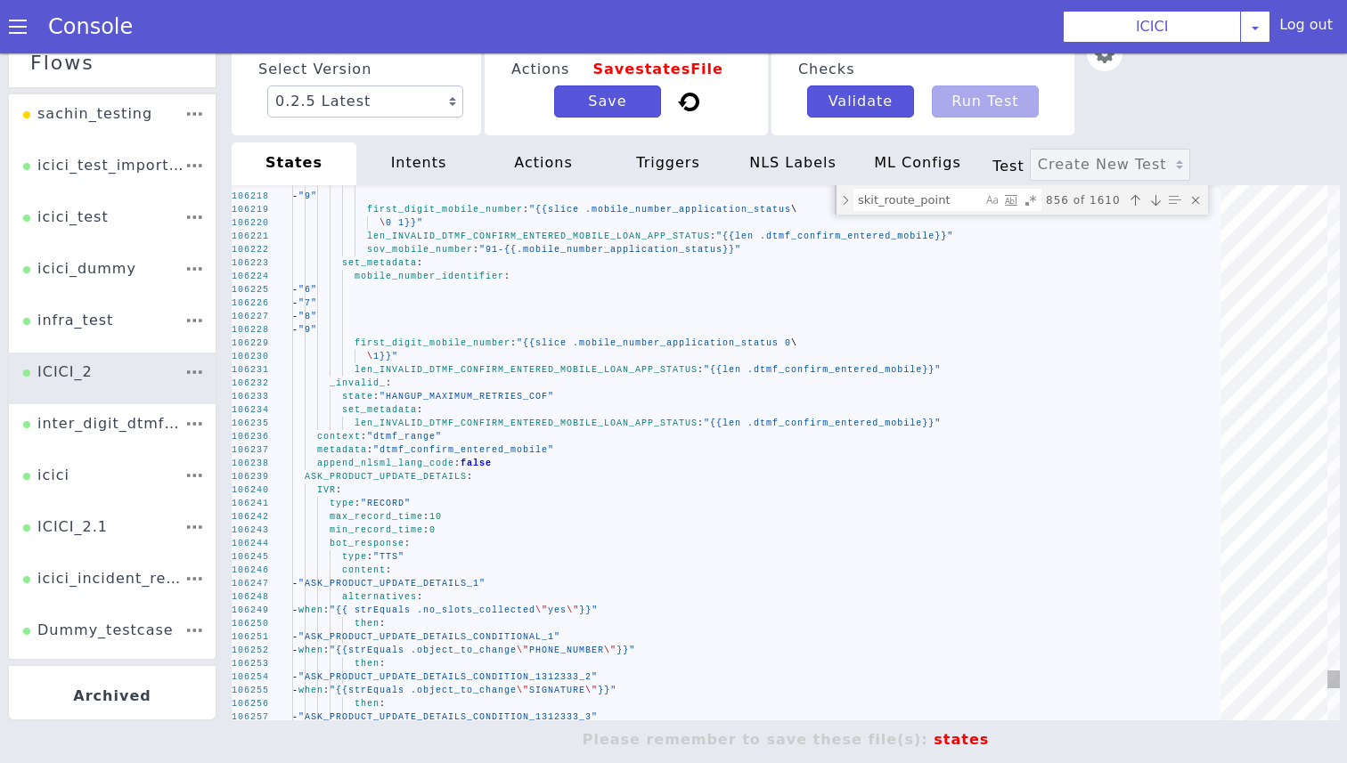
click at [389, 473] on span "ASK_PRODUCT_UPDATE_DETAILS" at bounding box center [386, 477] width 162 height 10
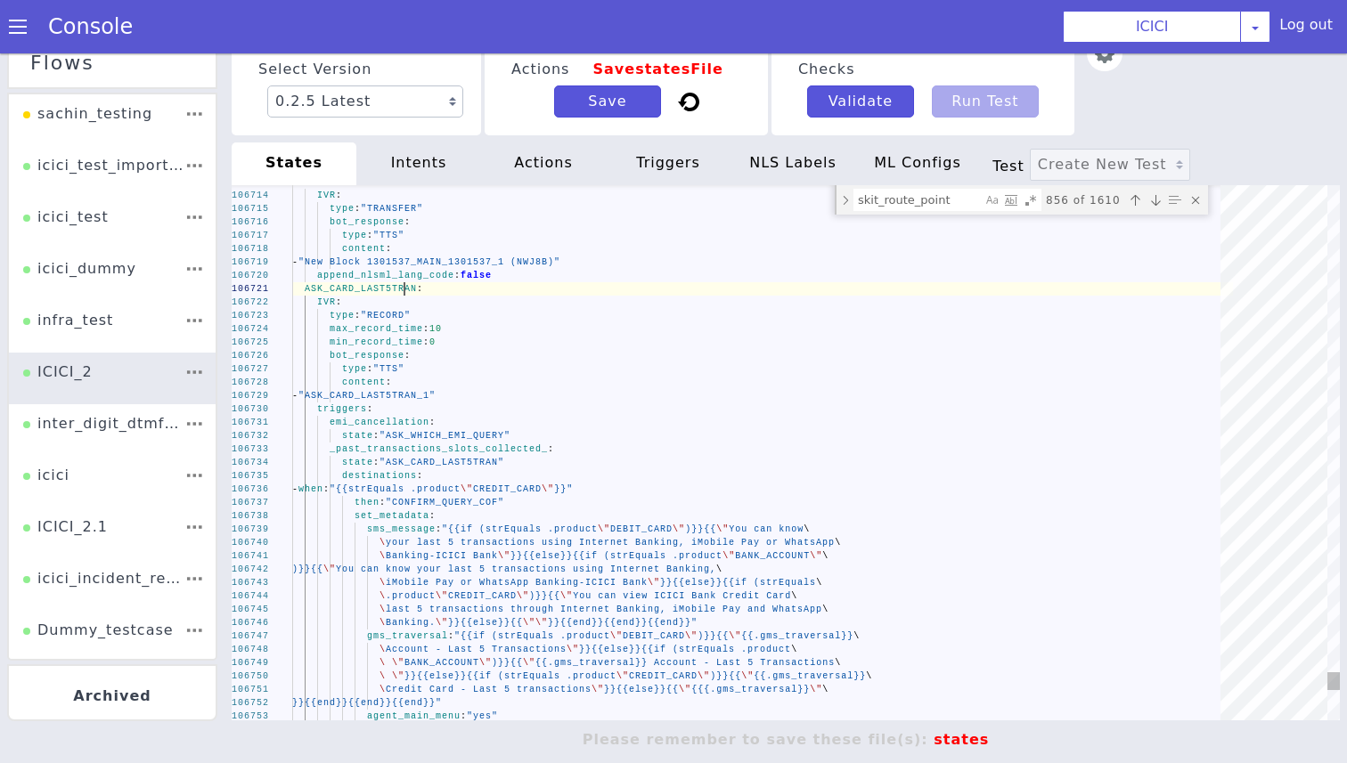
click at [403, 287] on span "ASK_CARD_LAST5TRAN" at bounding box center [361, 289] width 112 height 10
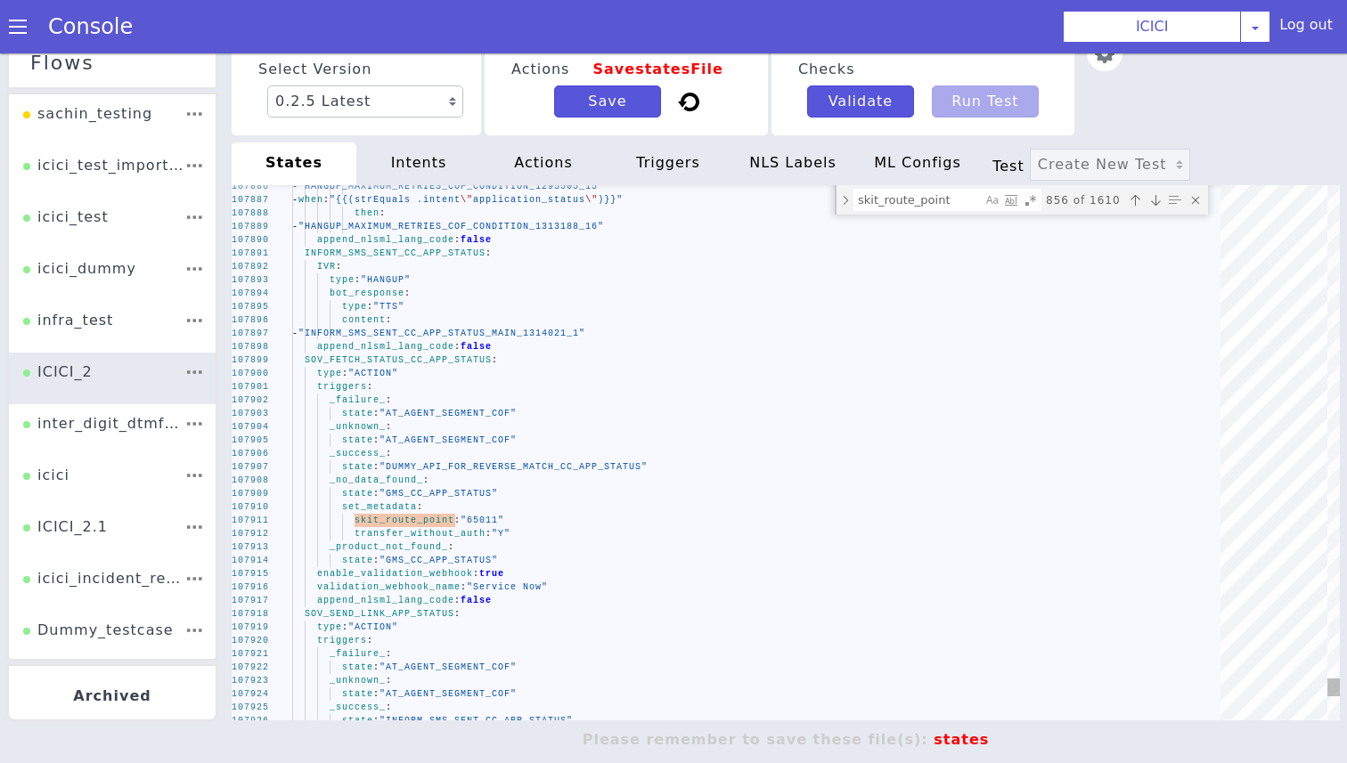
click at [418, 356] on span "SOV_FETCH_STATUS_CC_APP_STATUS" at bounding box center [398, 360] width 187 height 10
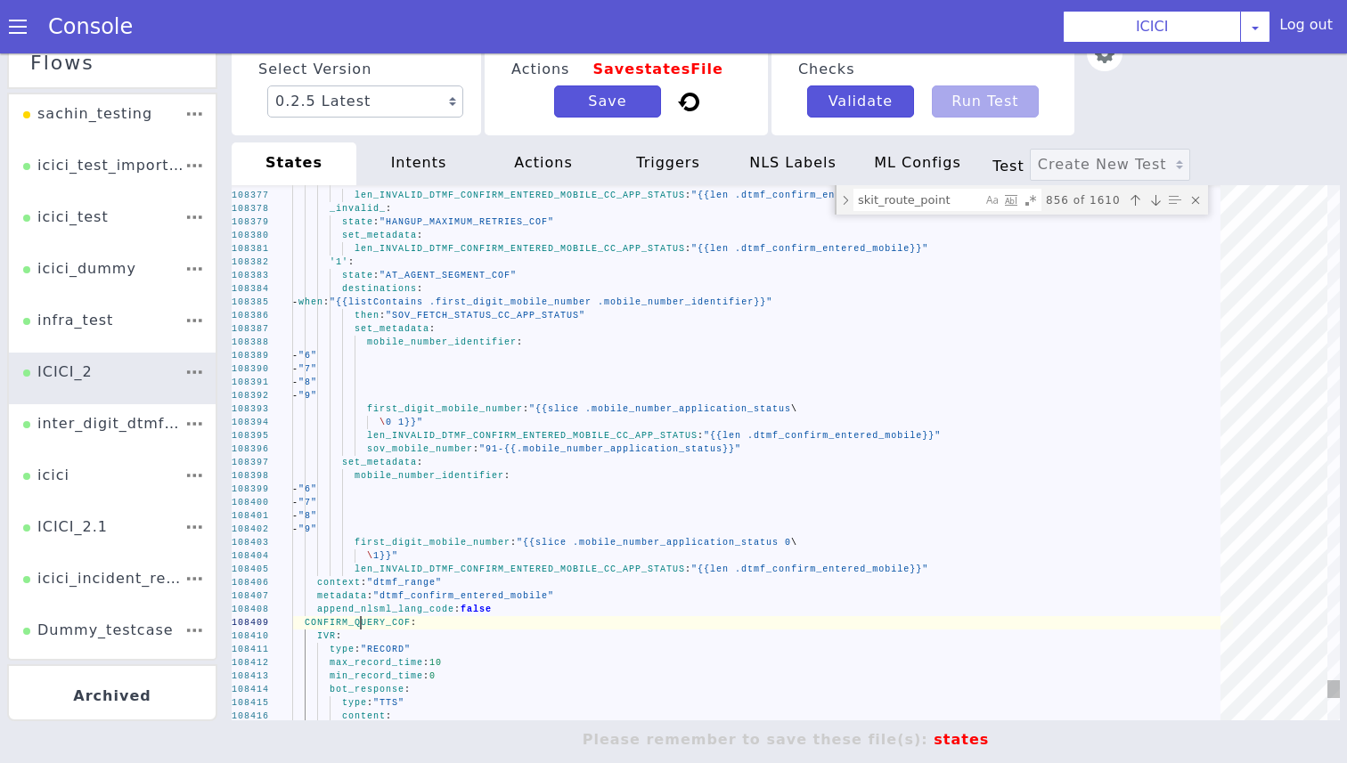
click at [363, 627] on span "CONFIRM_QUERY_COF" at bounding box center [358, 623] width 106 height 10
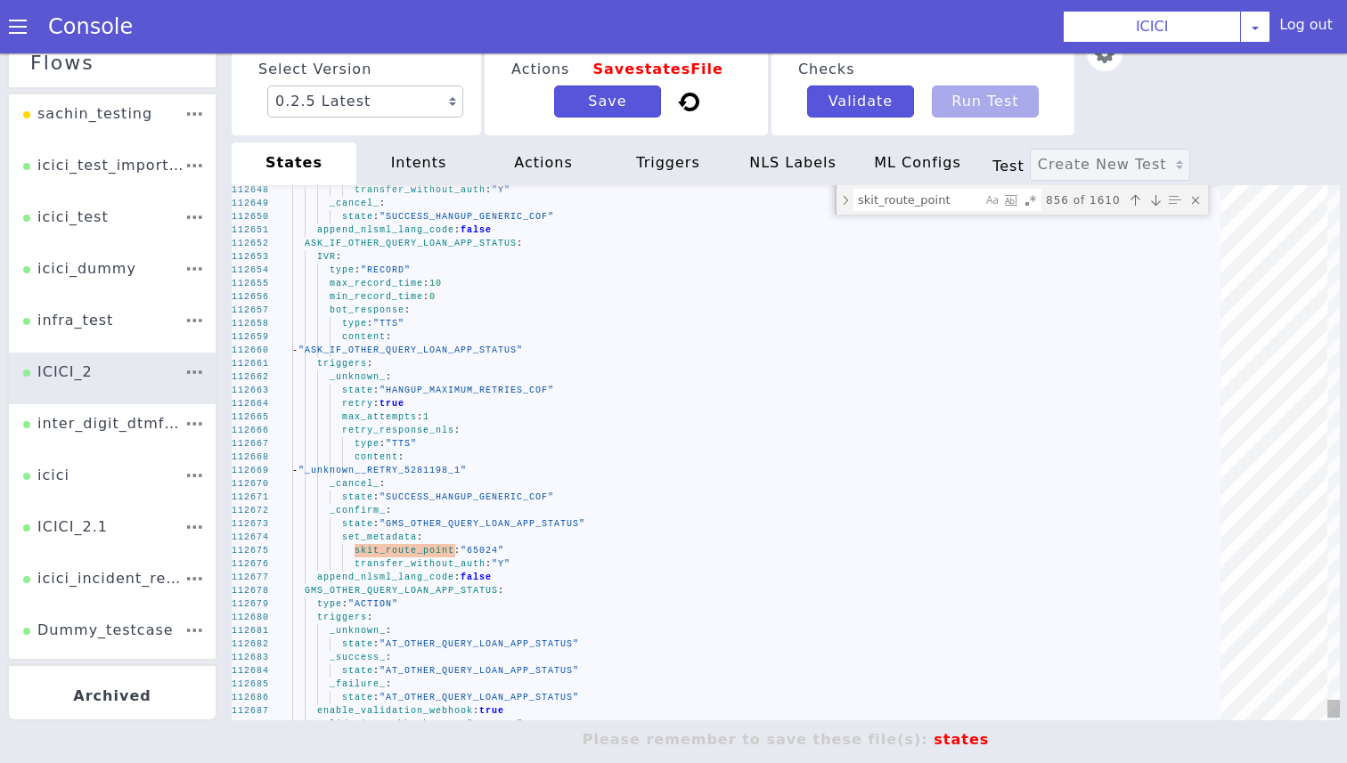
type textarea "append_nlsml_lang_code: false ASK_IF_OTHER_QUERY_LOAN_APP_STATUS: IVR: type: "R…"
click at [418, 247] on span "ASK_IF_OTHER_QUERY_LOAN_APP_STATUS" at bounding box center [411, 244] width 212 height 10
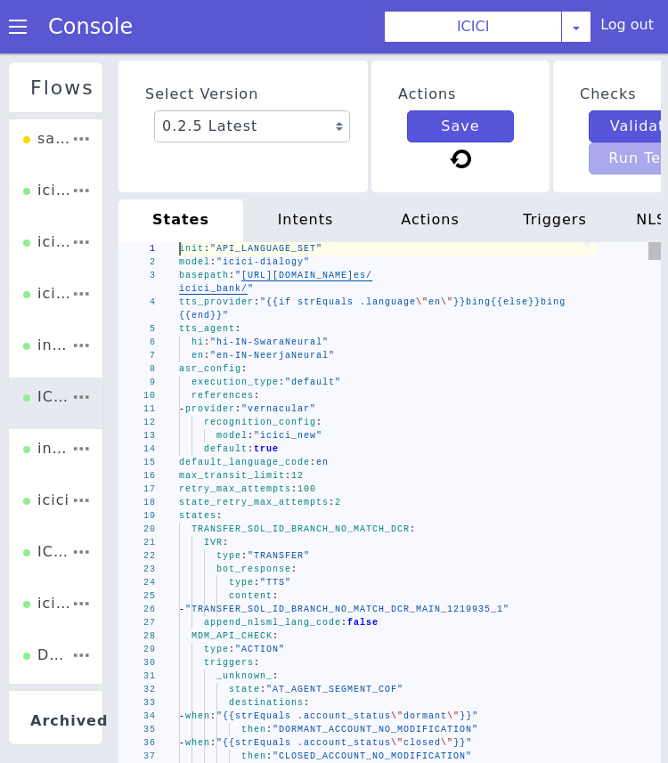
scroll to position [0, 61]
click at [276, 398] on div "references :" at bounding box center [387, 395] width 417 height 13
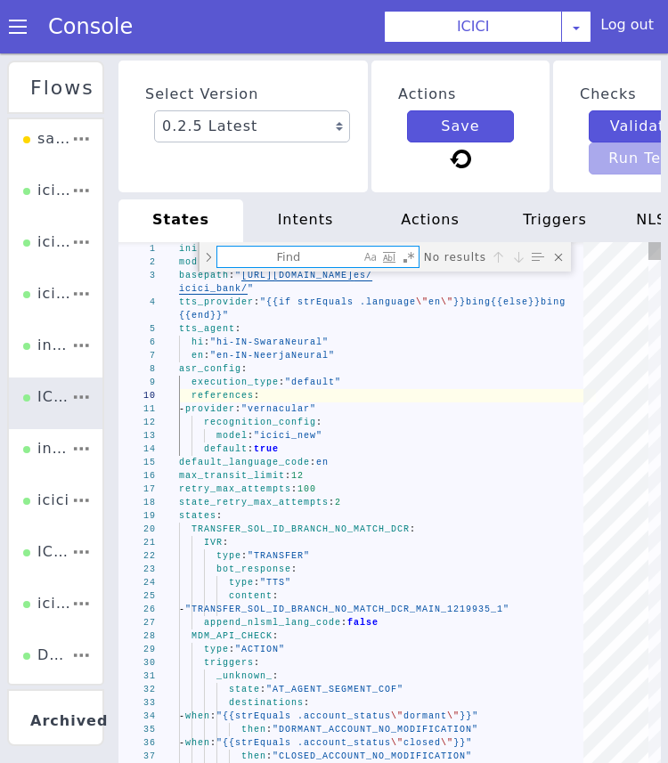
type textarea "state: "ENTER_CARD_OR_ACCOUNT_NUMBER_DC" enable_validation_webhook: true valida…"
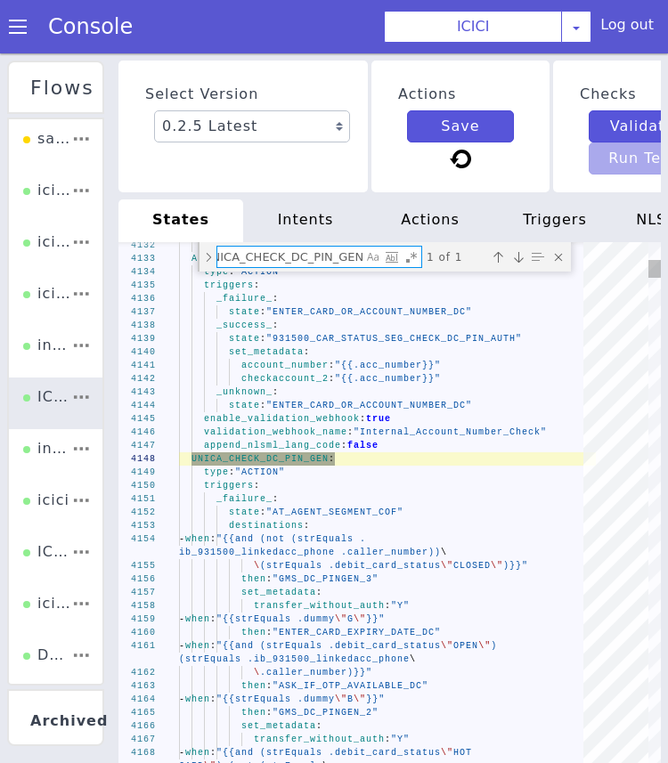
scroll to position [0, 21]
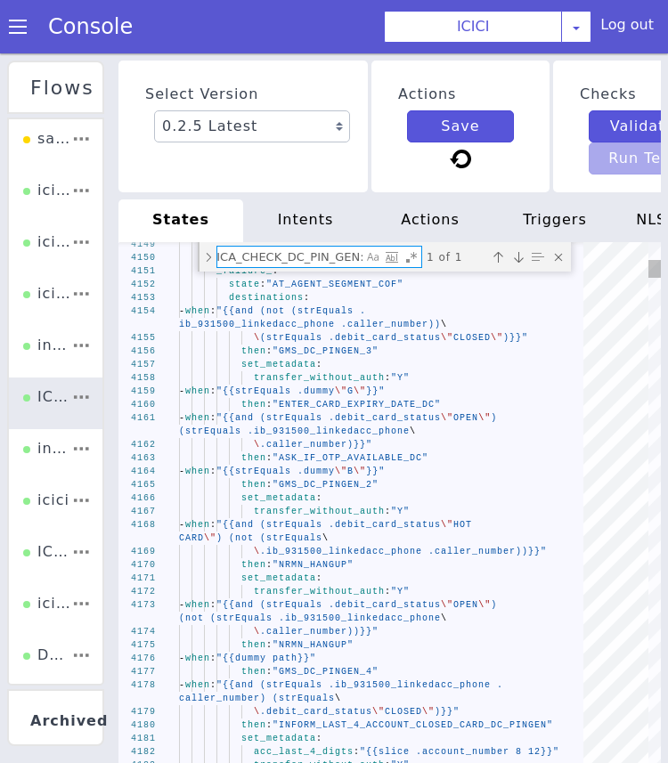
type textarea "s"
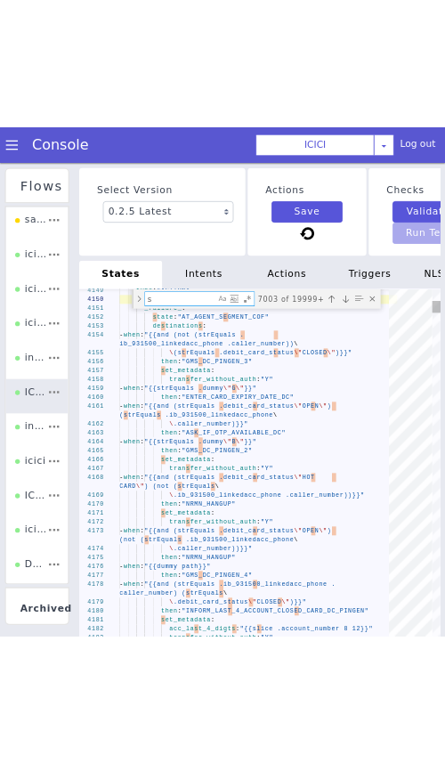
scroll to position [0, 0]
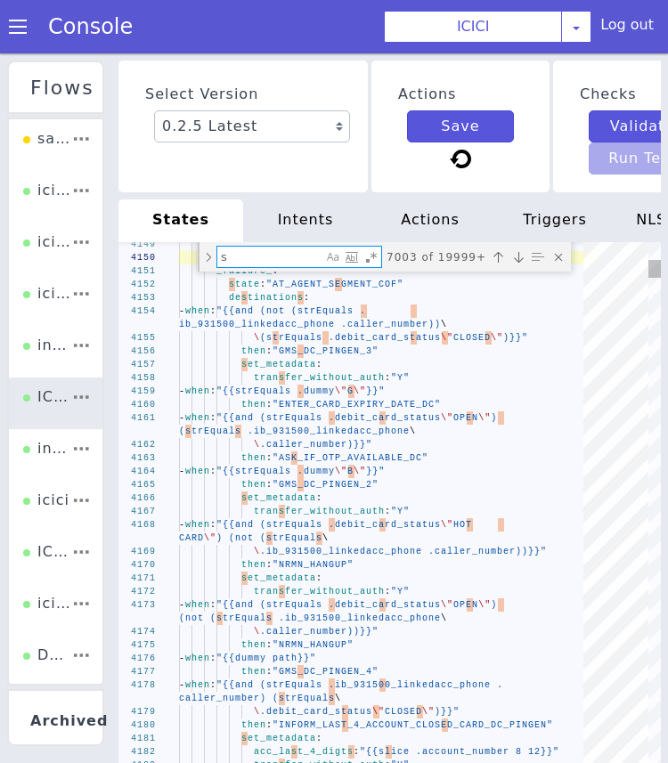
type textarea "\ .caller_number)}}" then: "ASK_IF_OTP_AVAILABLE_DC" - when: "{{strEquals .dumm…"
type textarea "sk"
type textarea "gms_skill: "{{if (strEquals .unica_profit \"A+\")}}{{\"wealth\"}}{{else}}{{\"\ …"
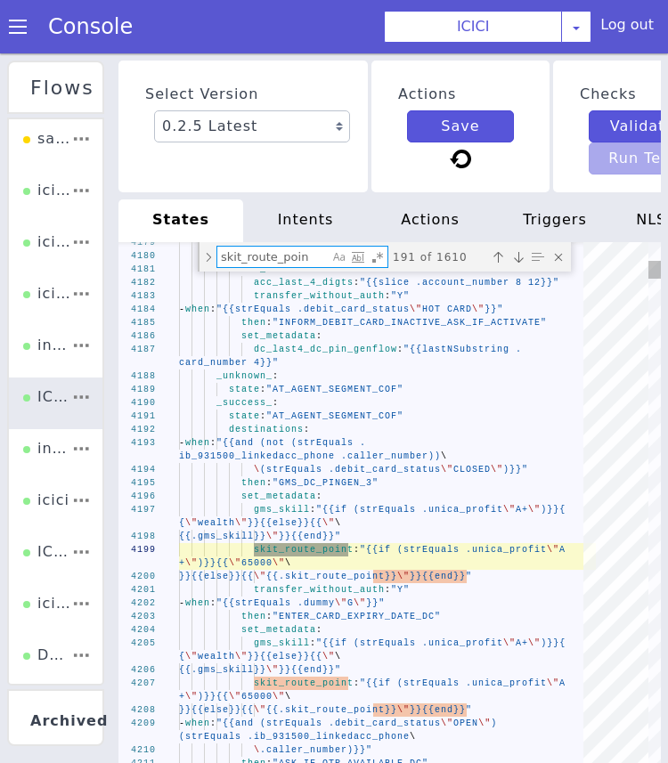
type textarea "skit_route_point"
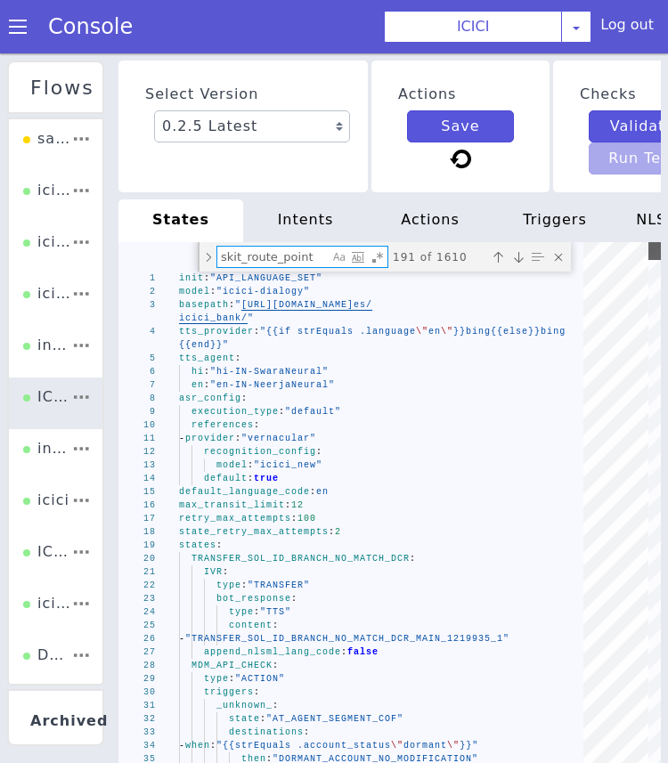
drag, startPoint x: 655, startPoint y: 270, endPoint x: 656, endPoint y: 214, distance: 56.1
click at [656, 214] on div "Select Version 0.2.5 Latest 0.2.4 0.2.3 0.2.2 0.2.1 0.2.0 0.1.10 0.1.9 0.1.8 0.…" at bounding box center [389, 417] width 543 height 721
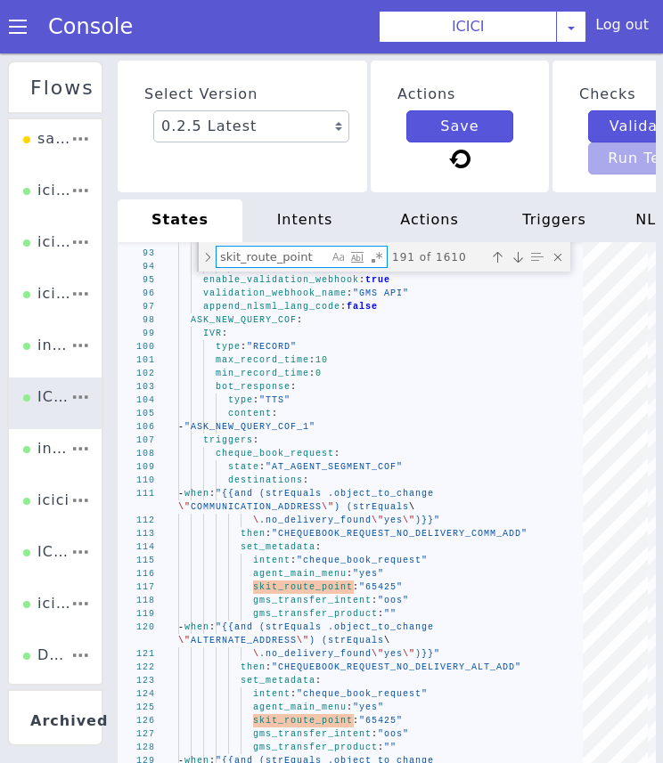
type textarea "{\"wealth\"}}{{else}}{{\"\ {{.gms_skill}}\"}}{{end}}" skit_route_point: "{{if (…"
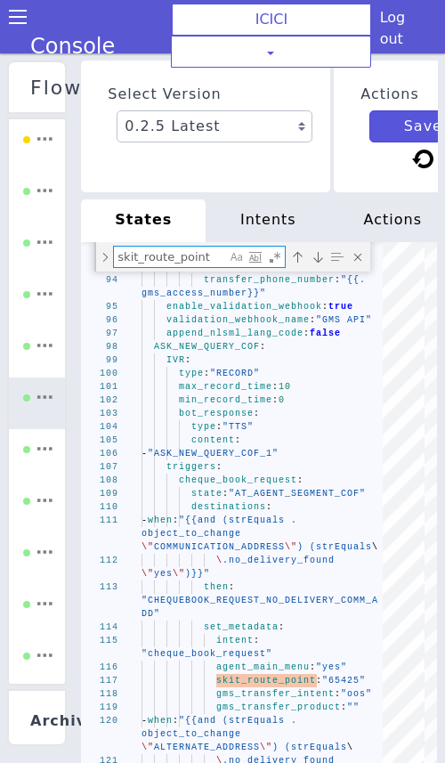
type textarea "skit_route_point"
paste textarea "MDM_CCD"
type textarea "\ Banking, WhatsApp Banking or iMobile Pay" sms_trigger: "Y" enable_validation_…"
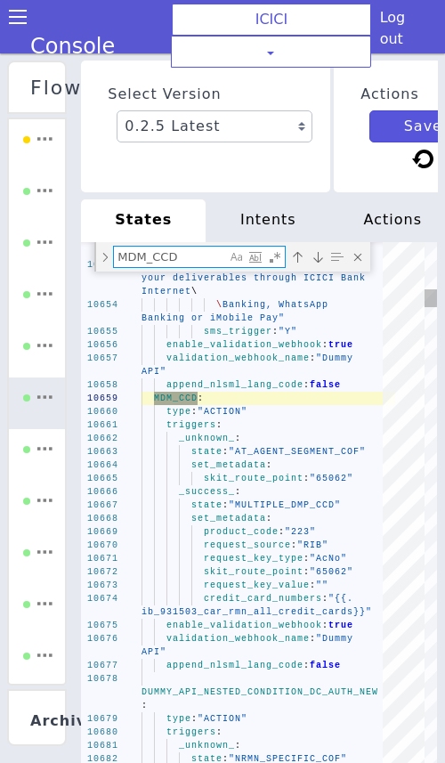
type textarea "MDM_CCD"
click at [331, 572] on span ""65062"" at bounding box center [332, 572] width 44 height 10
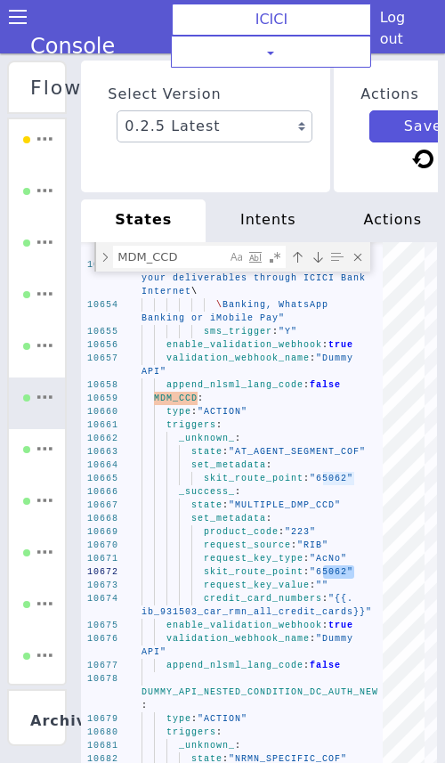
click at [235, 379] on div "10652 10653 10654 10655 10656 10657 10658 10659 10660 10661 10662 10663 10664 1…" at bounding box center [259, 509] width 356 height 535
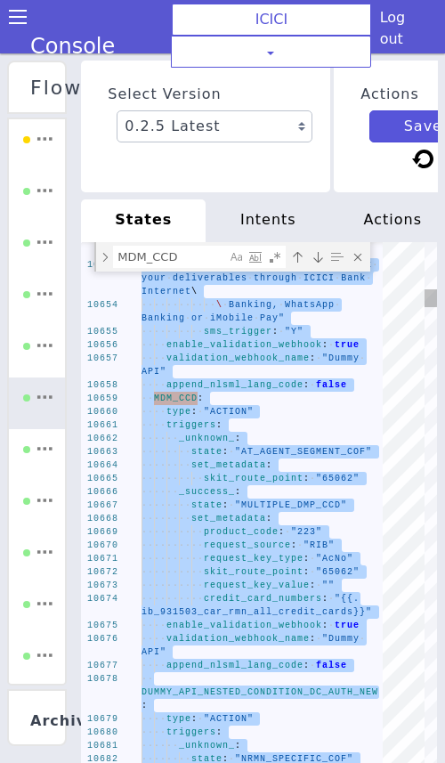
click at [194, 262] on textarea "MDM_CCD" at bounding box center [170, 257] width 112 height 20
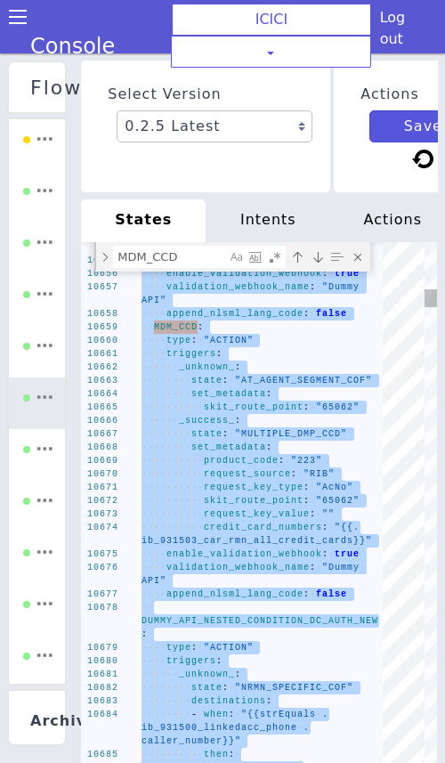
click at [256, 439] on div "········ state : · "MULTIPLE_DMP_CCD"" at bounding box center [268, 435] width 254 height 20
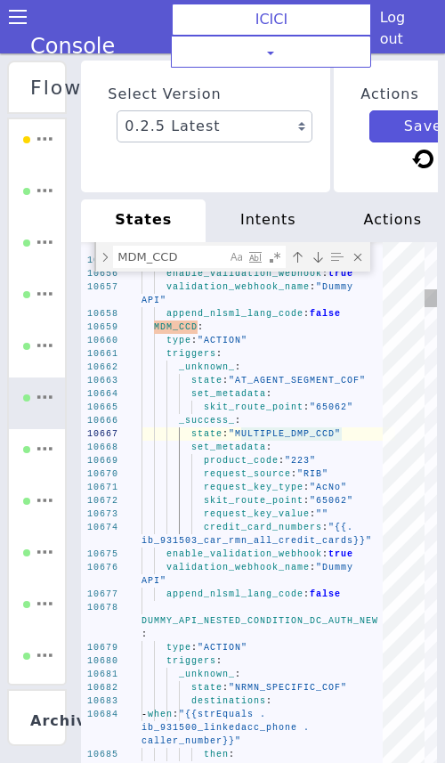
click at [330, 501] on div "10655 10656 10657 10658 10659 10660 10661 10662 10663 10664 10665 10666 10667 1…" at bounding box center [259, 509] width 356 height 535
click at [209, 420] on span "_success_" at bounding box center [207, 421] width 56 height 10
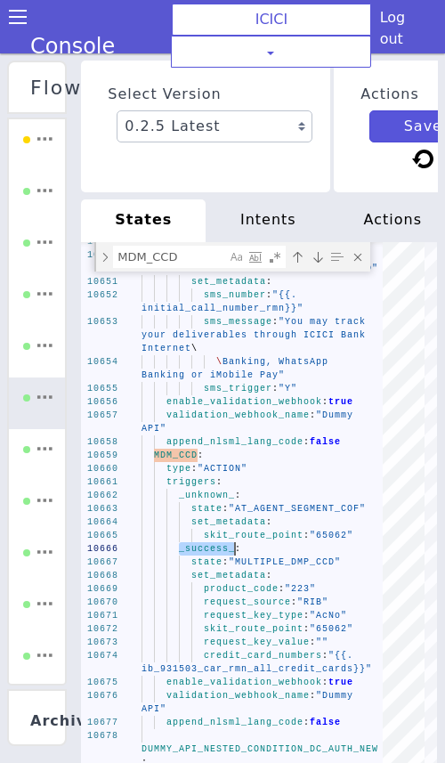
click at [181, 257] on textarea "MDM_CCD" at bounding box center [170, 257] width 112 height 20
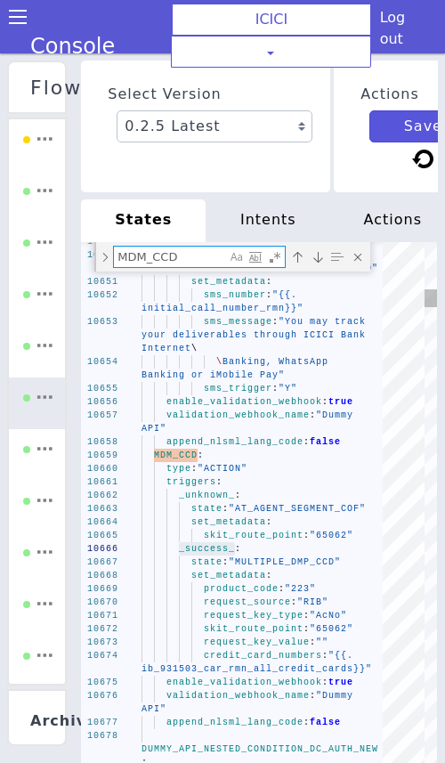
type textarea "\ Banking, WhatsApp Banking or iMobile Pay" sms_trigger: "Y" enable_validation_…"
type textarea "MDM_CCD:"
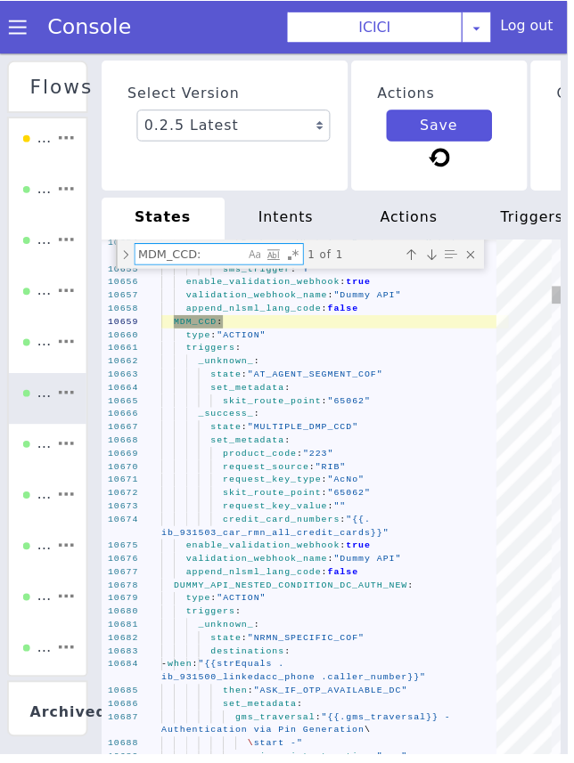
type textarea "sms_message: "You may track your deliverables through ICICI Bank Internet\ \ Ba…"
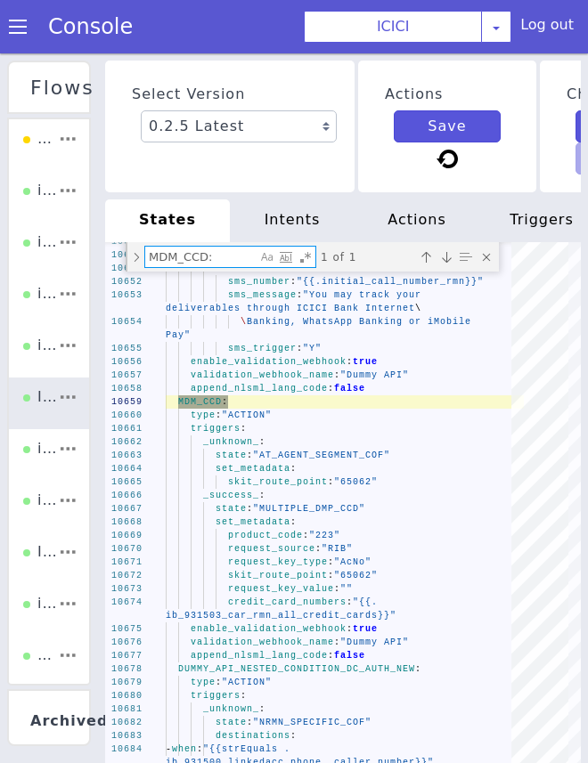
type textarea "MDM_CCD:"
click at [179, 257] on textarea "MDM_CCD:" at bounding box center [200, 257] width 111 height 20
paste textarea "PRIME_API_777023_CHECK_ACTIVE_EMI_DETAILS_EMIC"
type textarea "transfer_phone_number: "{{.gms_access_number}}" enable_validation_webhook: true…"
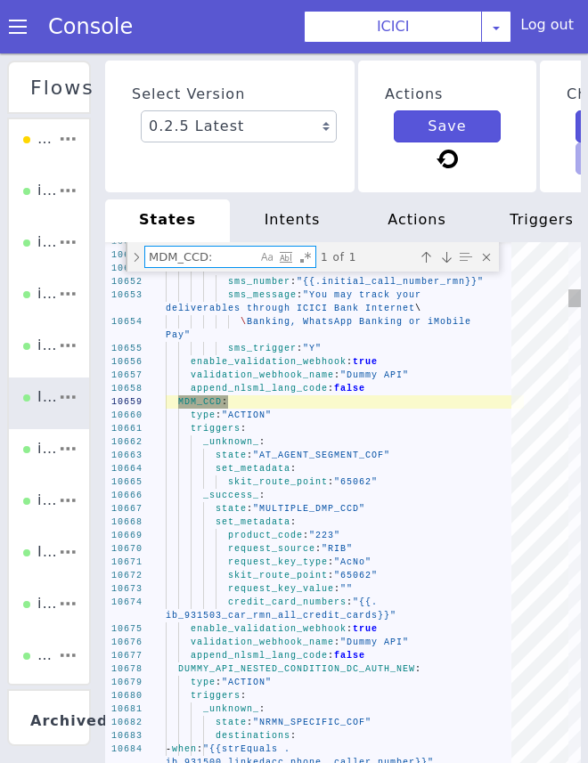
type textarea "PRIME_API_777023_CHECK_ACTIVE_EMI_DETAILS_EMIC:"
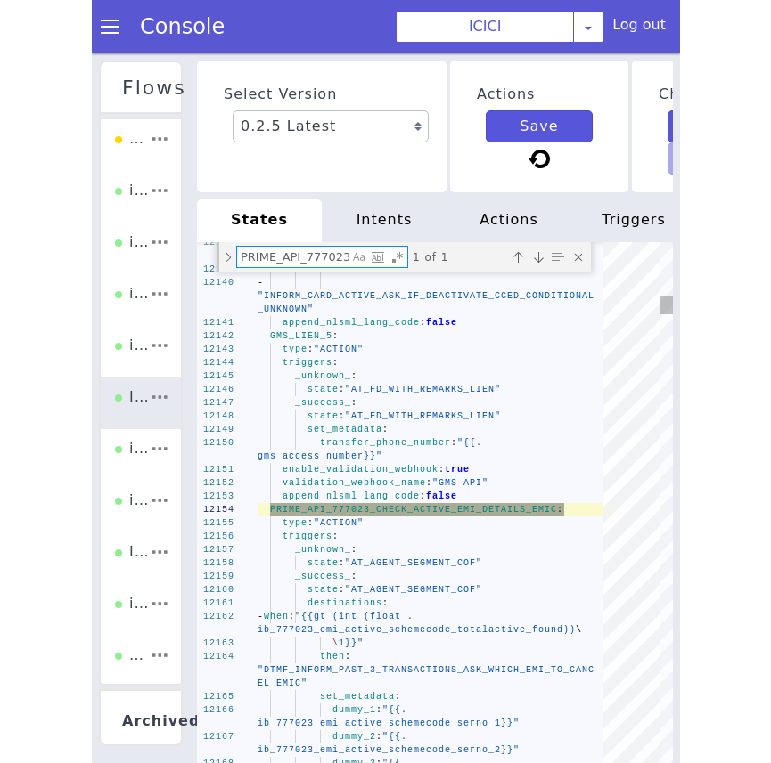
scroll to position [0, 206]
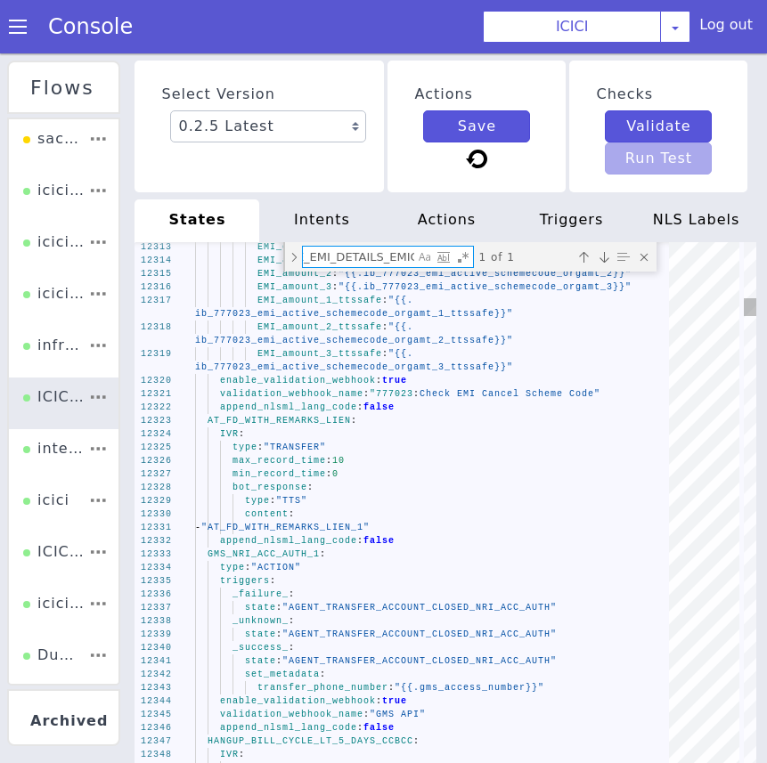
type textarea "enable_validation_webhook: true validation_webhook_name: "GMS API" append_nlsml…"
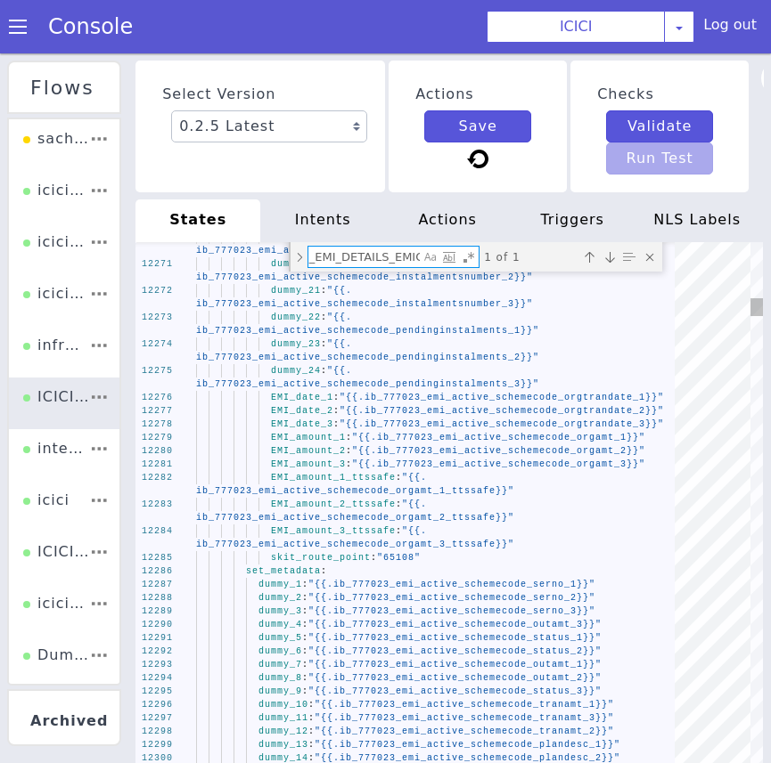
type textarea "PRIME_API_777023_CHECK_ACTIVE_EMI_DETAILS_EMIC:"
click at [387, 558] on span ""65108"" at bounding box center [399, 558] width 44 height 10
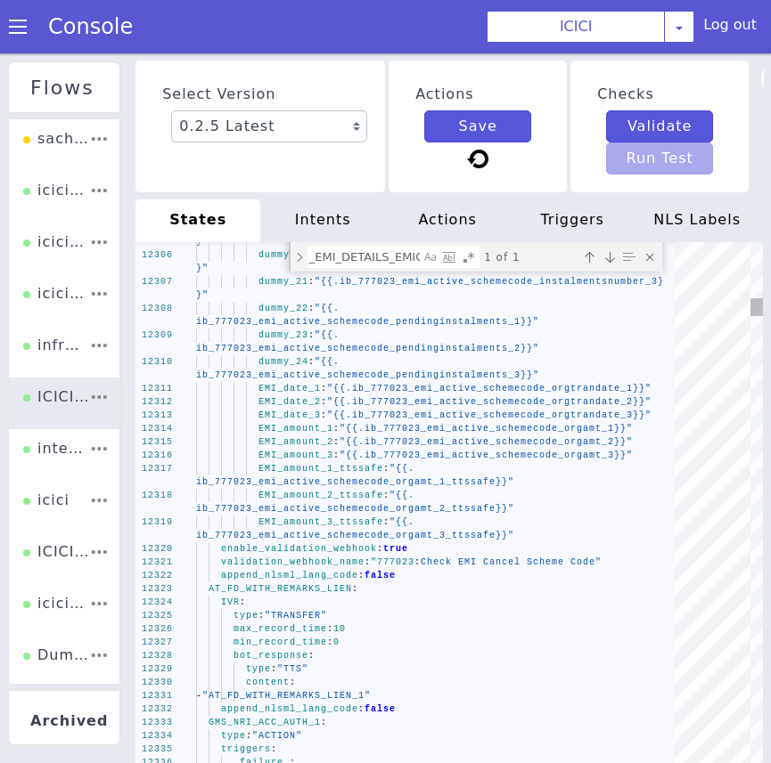
click at [298, 560] on span "validation_webhook_name" at bounding box center [292, 563] width 143 height 10
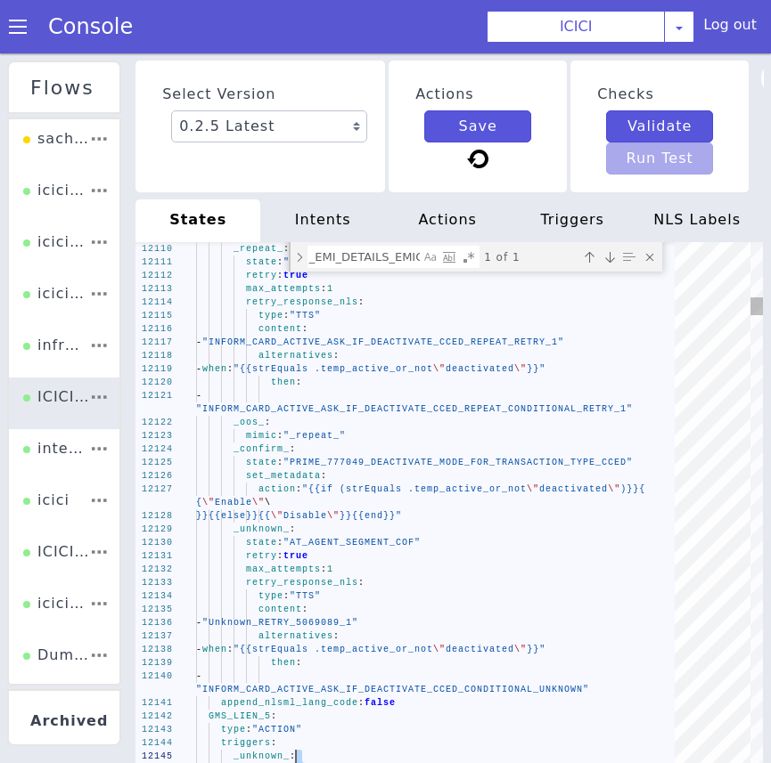
drag, startPoint x: 413, startPoint y: 571, endPoint x: 333, endPoint y: 753, distance: 198.6
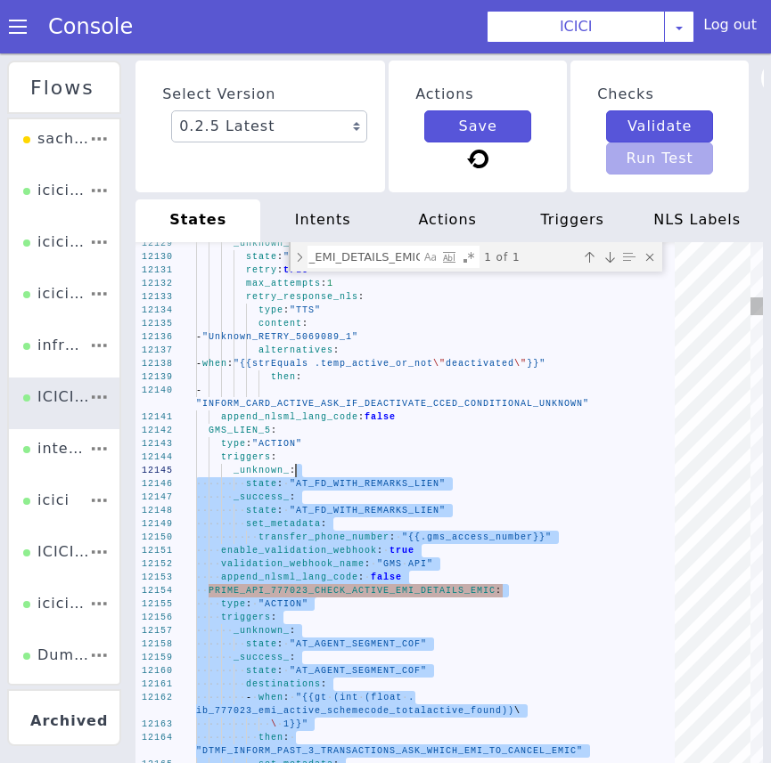
click at [403, 255] on textarea "PRIME_API_777023_CHECK_ACTIVE_EMI_DETAILS_EMIC:" at bounding box center [363, 257] width 111 height 20
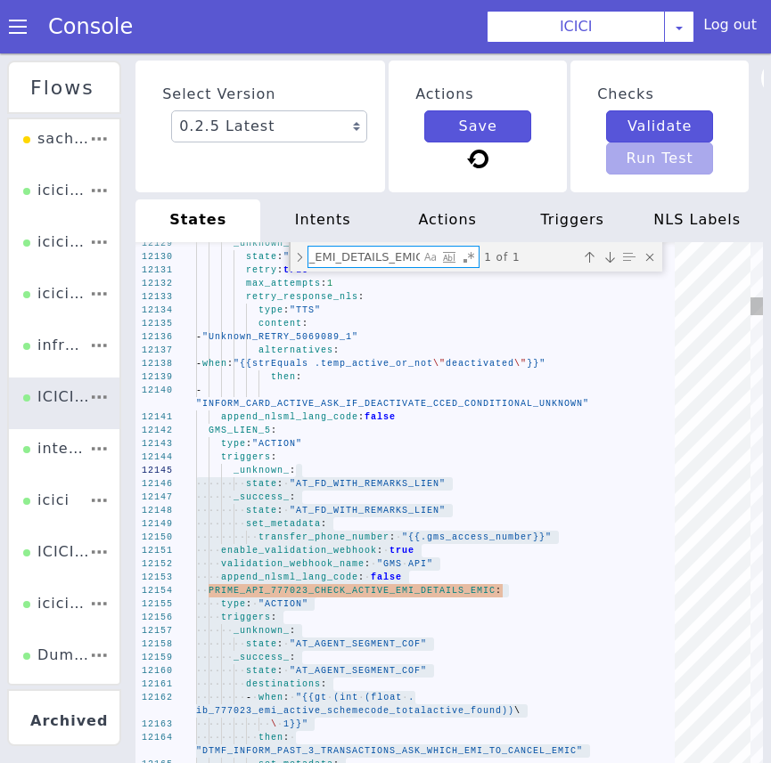
paste textarea "CC_PIN_GENERATION_SUCCESSFUL_AUTH_2"
type textarea "validation_webhook_name: "650000: CC card status" append_nlsml_lang_code: false…"
type textarea "CC_PIN_GENERATION_SUCCESSFUL_AUTH_2"
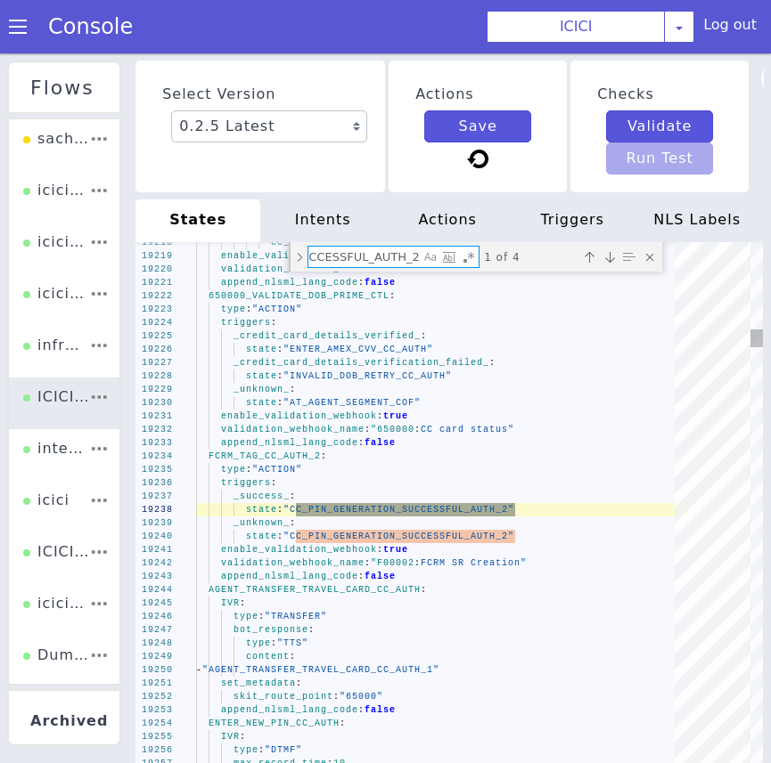
scroll to position [0, 146]
type textarea "validation_webhook_name: "650000: CC card status" append_nlsml_lang_code: false…"
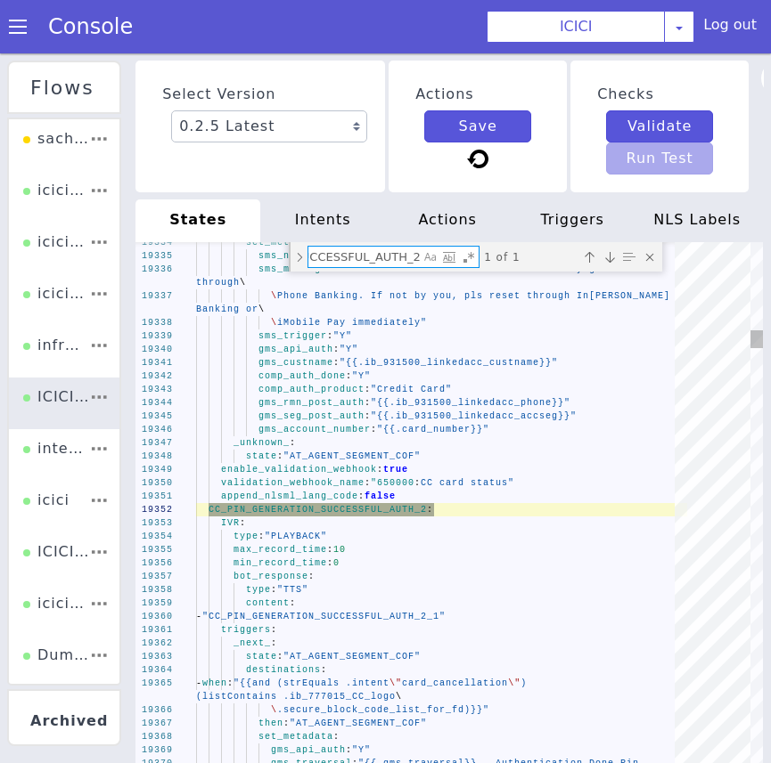
scroll to position [0, 150]
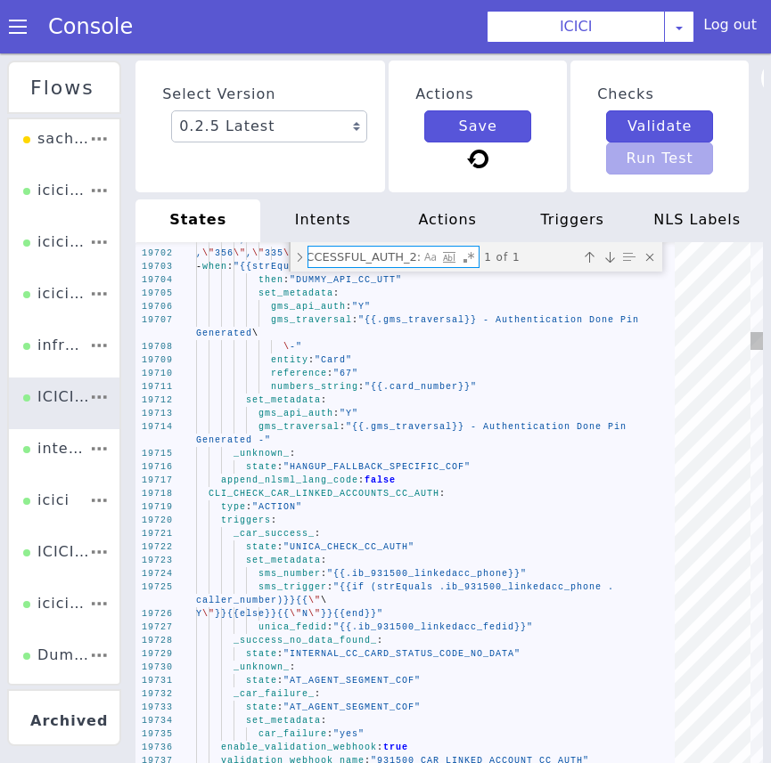
type textarea "CC_PIN_GENERATION_SUCCESSFUL_AUTH_2:"
click at [205, 494] on span at bounding box center [202, 494] width 12 height 10
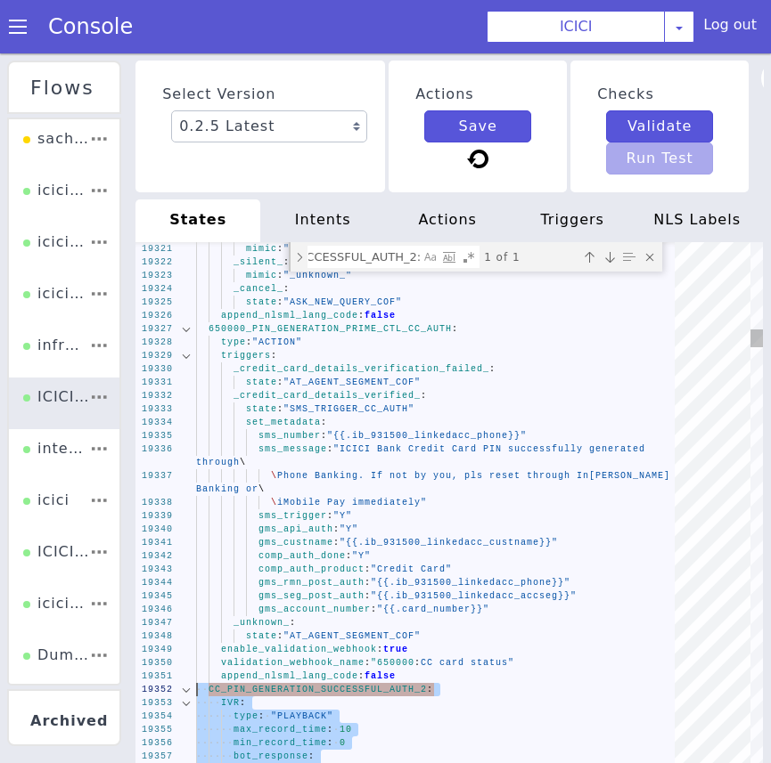
drag, startPoint x: 208, startPoint y: 494, endPoint x: 184, endPoint y: 684, distance: 191.3
click at [371, 257] on textarea "CC_PIN_GENERATION_SUCCESSFUL_AUTH_2:" at bounding box center [363, 257] width 111 height 20
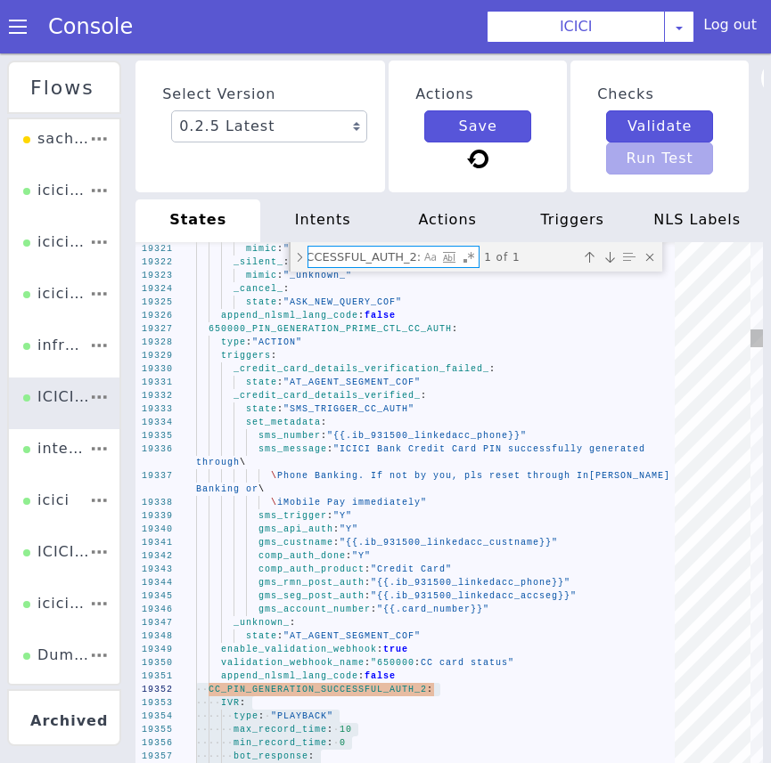
click at [371, 257] on textarea "CC_PIN_GENERATION_SUCCESSFUL_AUTH_2:" at bounding box center [363, 257] width 111 height 20
paste textarea "AGENT_TRANSFER_PREPAID_CARD_CC"
type textarea "state: "AT_AGENT_SEGMENT_COF" _failure_: state: "AT_AGENT_SEGMENT_COF" enable_v…"
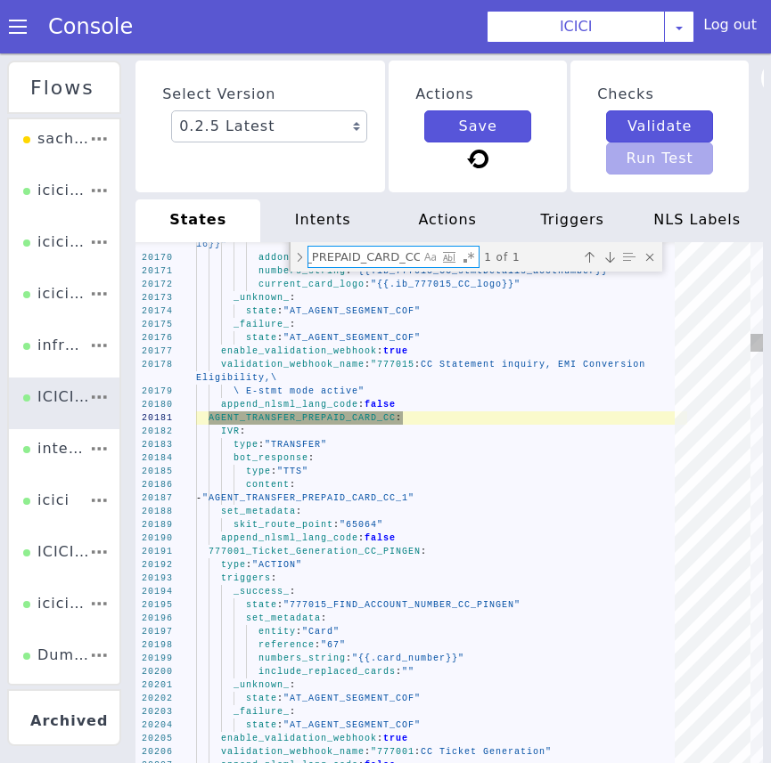
type textarea "AGENT_TRANSFER_PREPAID_CARD_CC:"
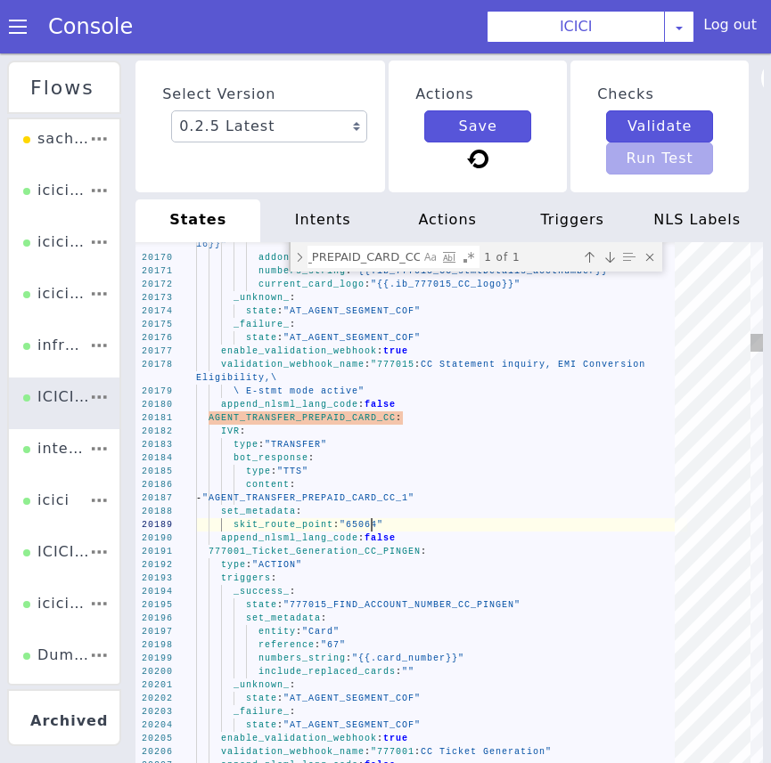
click at [373, 521] on span ""65064"" at bounding box center [361, 525] width 44 height 10
click at [375, 259] on textarea "AGENT_TRANSFER_PREPAID_CARD_CC:" at bounding box center [363, 257] width 111 height 20
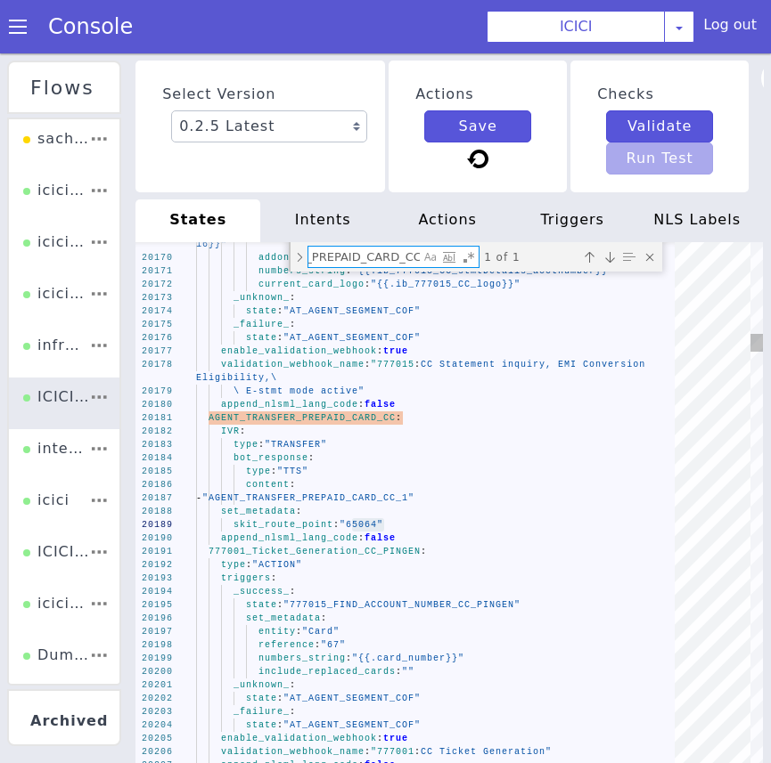
paste textarea "UNICA_CHECK_CC_PIN_GEN"
type textarea "mimic: "_repeat_" _cancel_: state: "COF_ASK_QUERY" append_nlsml_lang_code: fals…"
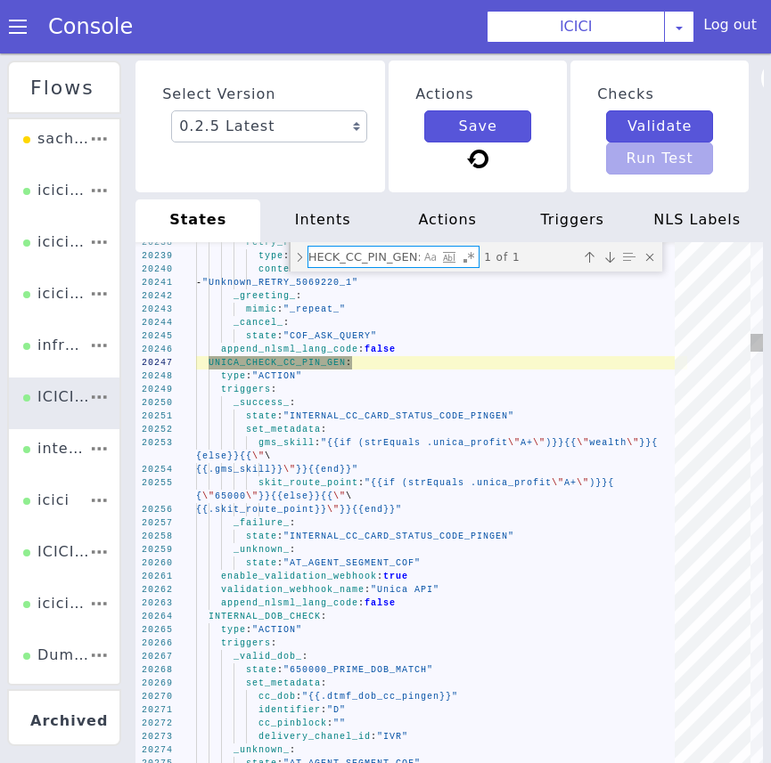
type textarea "UNICA_CHECK_CC_PIN_GEN:"
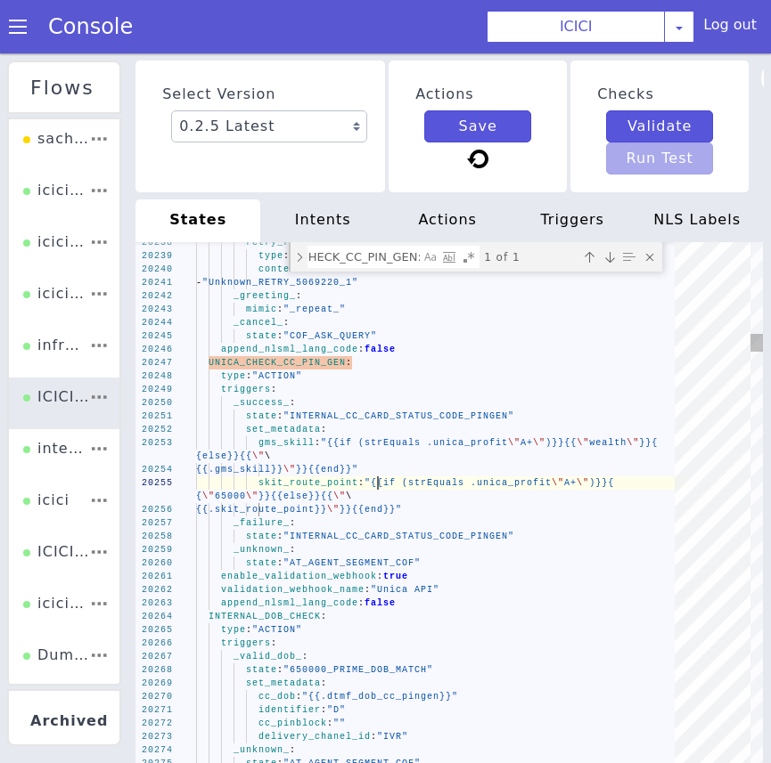
scroll to position [0, 0]
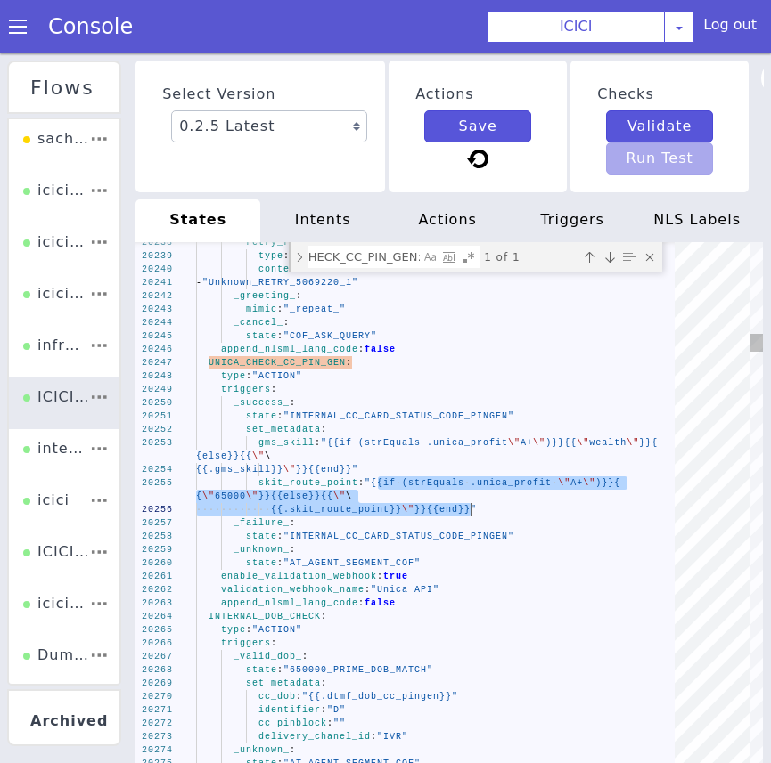
drag, startPoint x: 380, startPoint y: 483, endPoint x: 469, endPoint y: 512, distance: 93.0
click at [259, 406] on span "_success_" at bounding box center [261, 403] width 56 height 10
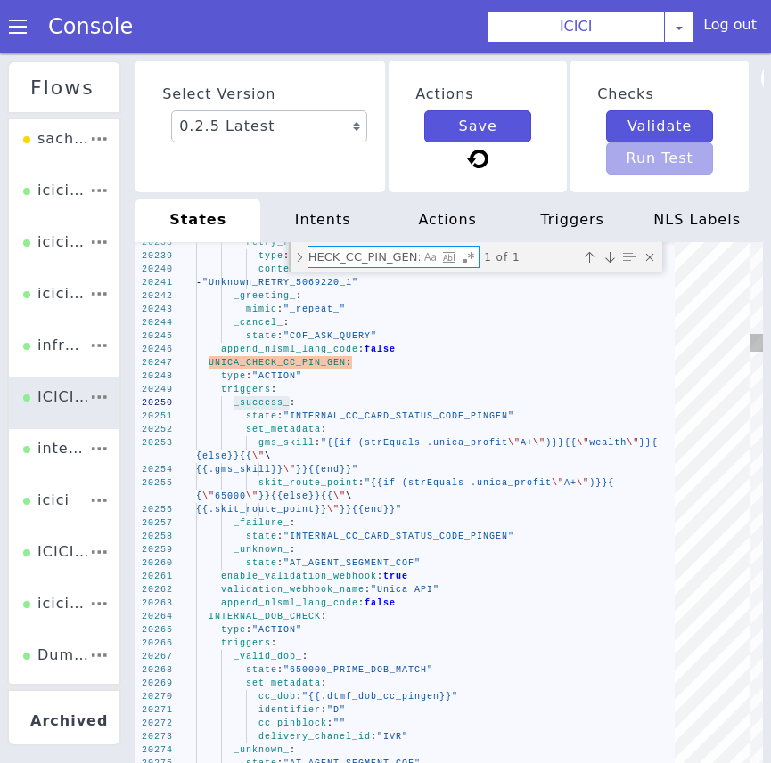
click at [361, 265] on textarea "UNICA_CHECK_CC_PIN_GEN:" at bounding box center [363, 257] width 111 height 20
paste textarea "BIN_NUMBER_CHECK_CC"
type textarea "BIN_NUMBER_CHECK_CC: type: "ACTION" triggers: _unknown_: state: "INVALID_CARD_N…"
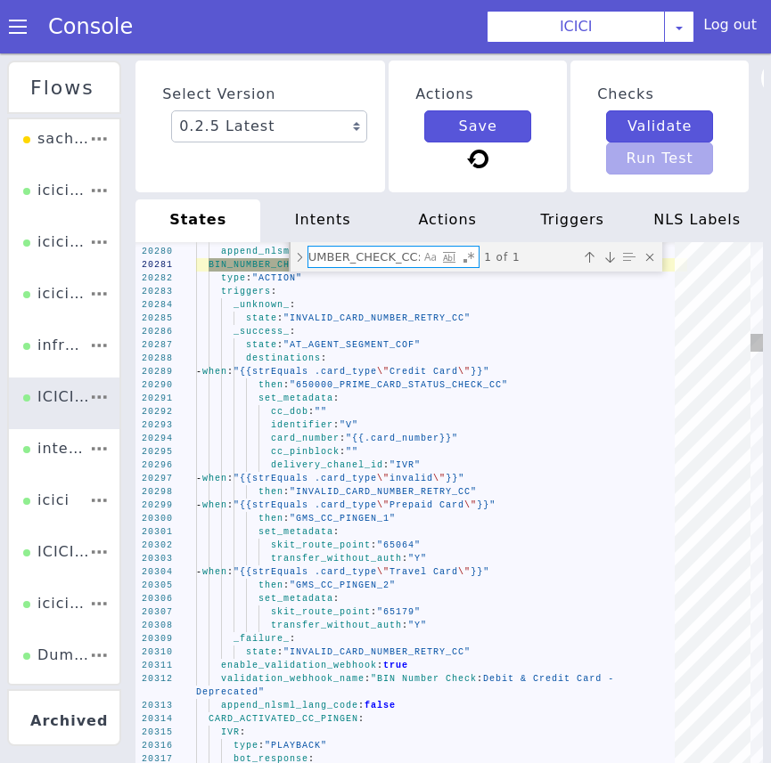
type textarea "BIN_NUMBER_CHECK_CC:"
click at [263, 338] on div "_success_ :" at bounding box center [441, 331] width 491 height 13
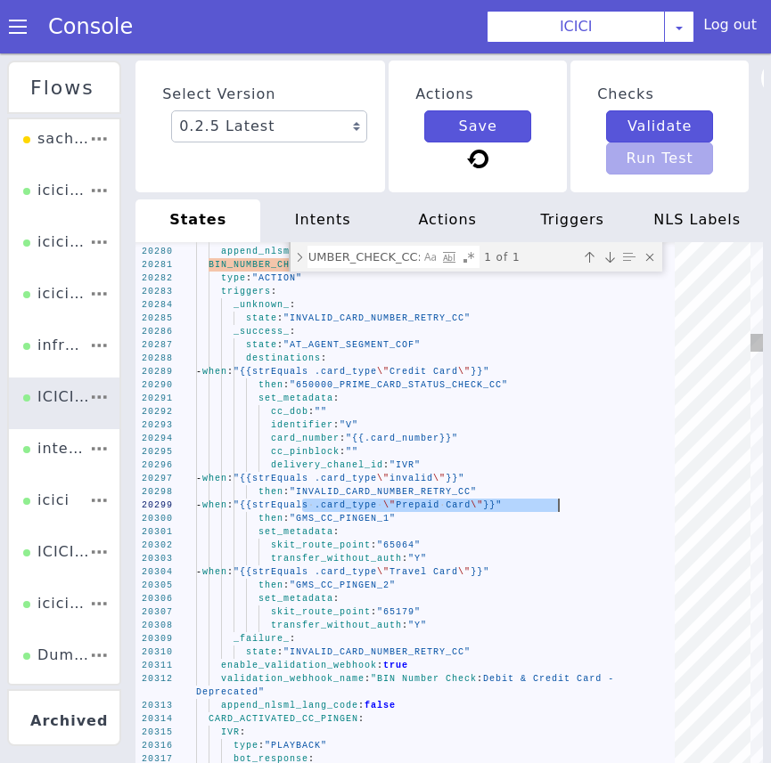
drag, startPoint x: 305, startPoint y: 509, endPoint x: 559, endPoint y: 508, distance: 253.9
click at [399, 546] on span ""65064"" at bounding box center [399, 546] width 44 height 10
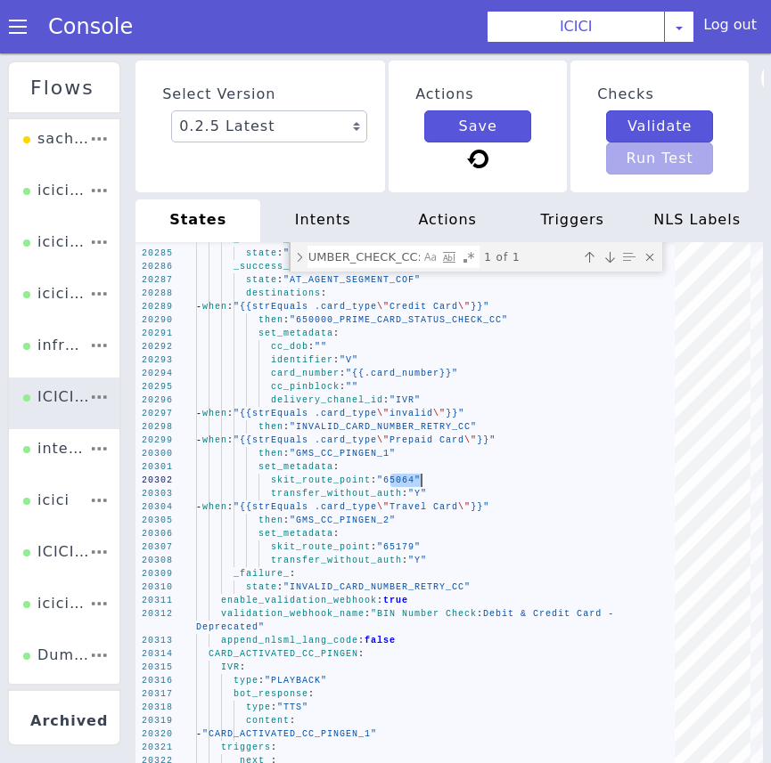
click at [310, 506] on span ""{{strEquals .card_type" at bounding box center [304, 507] width 143 height 10
click at [306, 507] on span ""{{strEquals .card_type" at bounding box center [304, 507] width 143 height 10
click at [305, 508] on span ""{{strEquals .card_type" at bounding box center [304, 507] width 143 height 10
drag, startPoint x: 304, startPoint y: 509, endPoint x: 553, endPoint y: 509, distance: 249.4
click at [399, 550] on span ""65179"" at bounding box center [399, 548] width 44 height 10
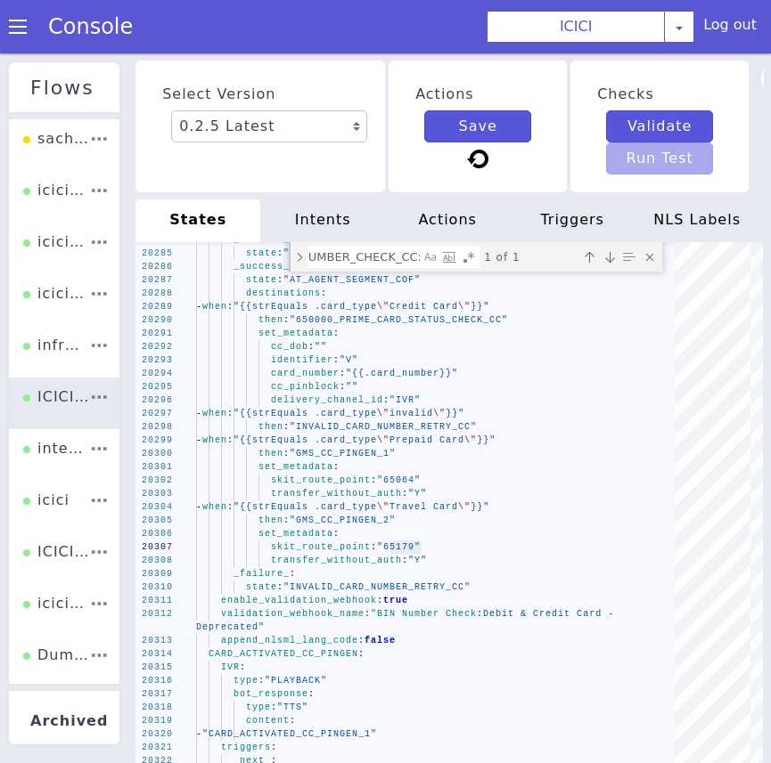
click at [307, 249] on div "BIN_NUMBER_CHECK_CC: BIN_NUMBER_CHECK_CC:" at bounding box center [393, 257] width 172 height 22
click at [325, 249] on textarea "BIN_NUMBER_CHECK_CC:" at bounding box center [363, 257] width 111 height 20
paste textarea "CLI_CHECK_CAR_LINKED_ACCOUNTS_CC_PINGEN"
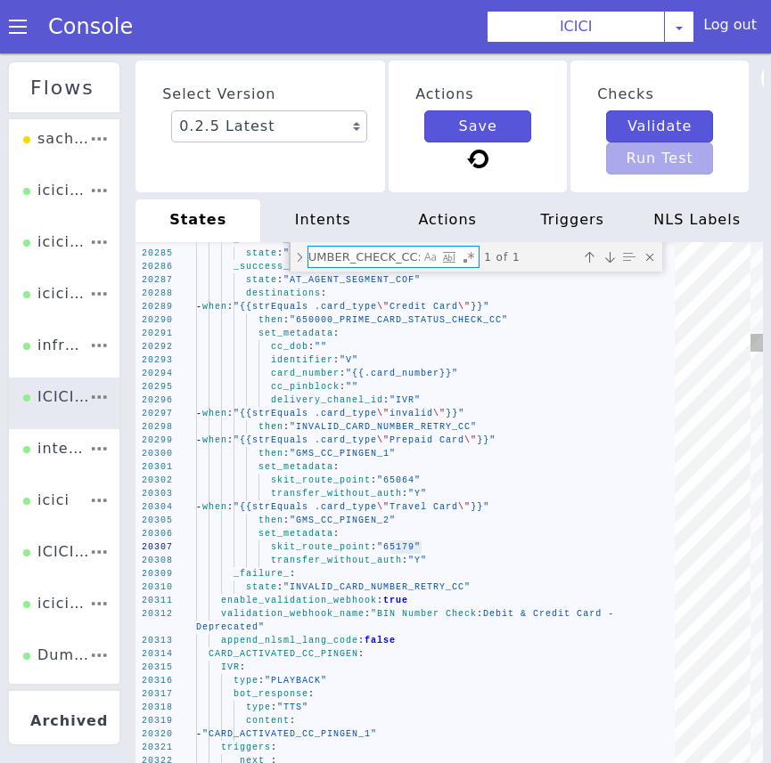
type textarea "append_nlsml_lang_code: false encryption_config: encrypt_transcript: true CLI_C…"
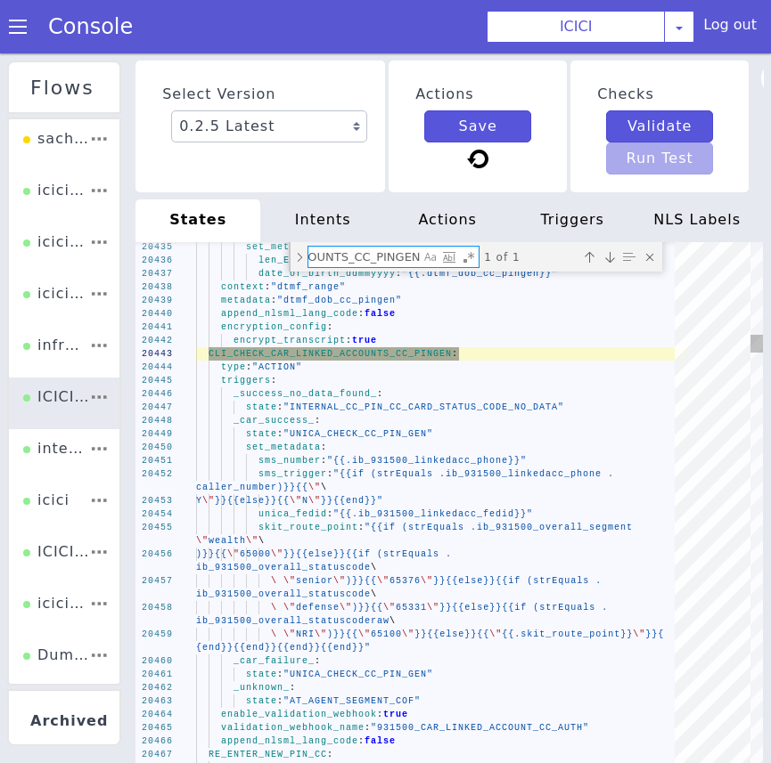
type textarea "CLI_CHECK_CAR_LINKED_ACCOUNTS_CC_PINGEN:"
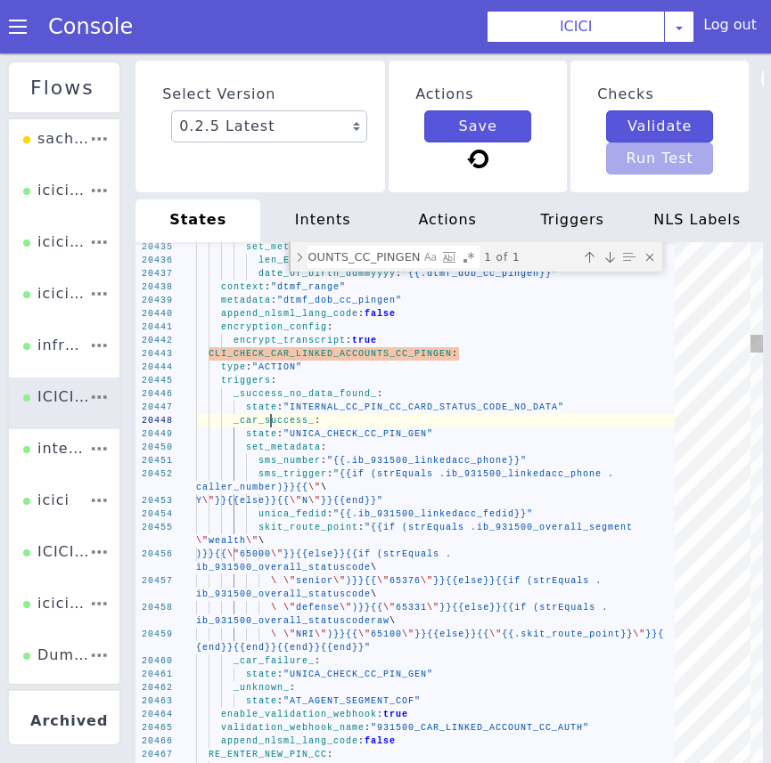
scroll to position [0, 0]
click at [270, 420] on div "20435 20436 20437 20438 20439 20440 20441 20442 20443 20444 20445 20446 20447 2…" at bounding box center [448, 509] width 627 height 535
click at [270, 420] on div "20435 20436 20437 20438 20439 20440 20441 20442 20443 20444 20445 20446 20447 2…" at bounding box center [439, 516] width 678 height 596
click at [320, 523] on span "skit_route_point" at bounding box center [308, 528] width 100 height 10
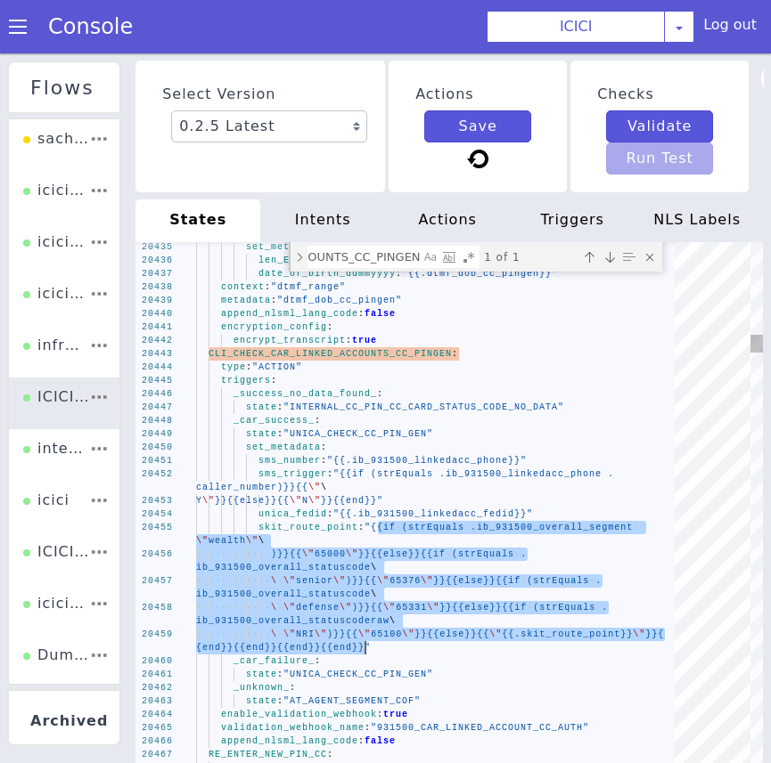
drag, startPoint x: 378, startPoint y: 527, endPoint x: 364, endPoint y: 654, distance: 127.2
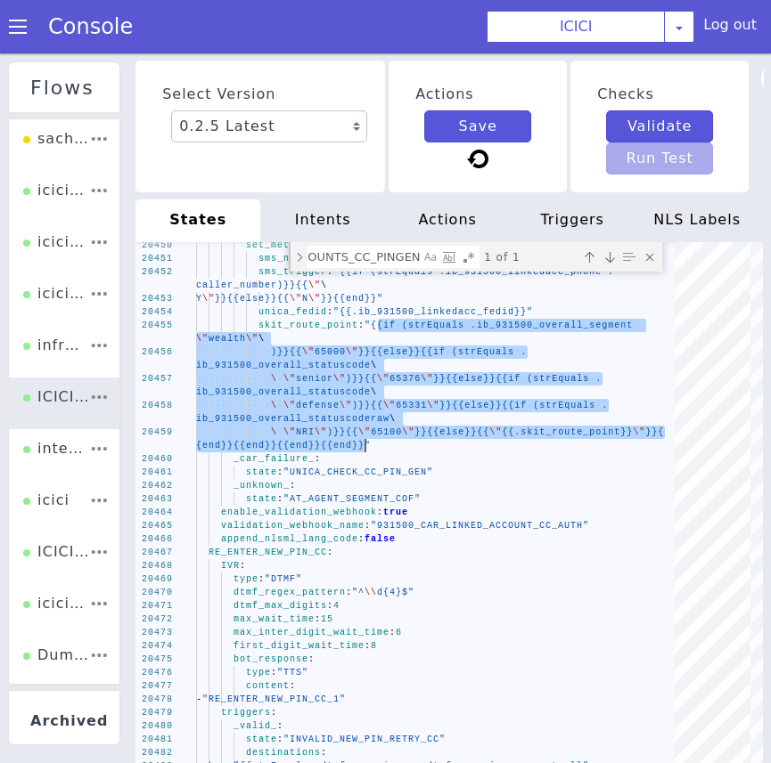
click at [322, 258] on textarea "CLI_CHECK_CAR_LINKED_ACCOUNTS_CC_PINGEN:" at bounding box center [363, 257] width 111 height 20
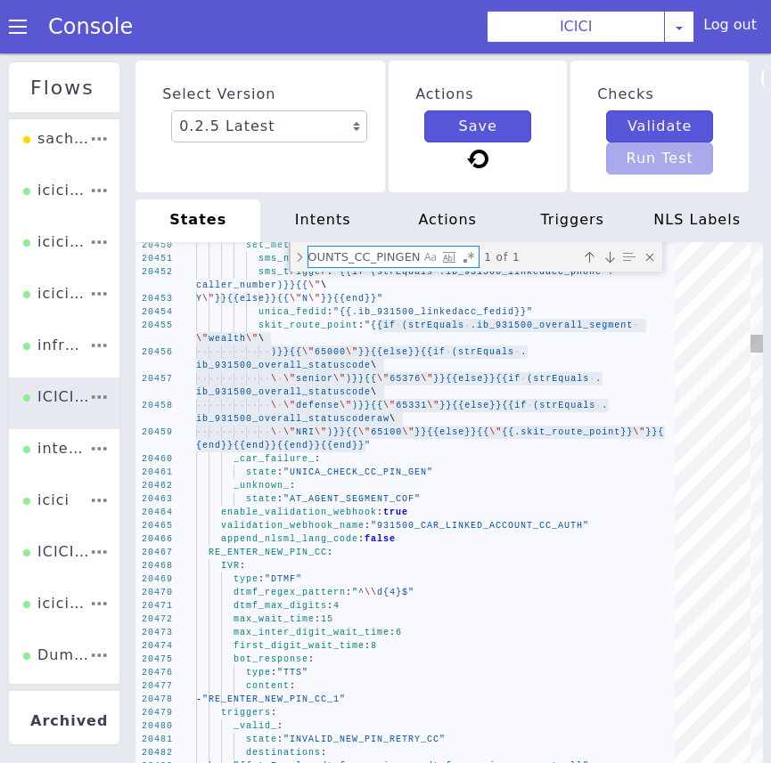
paste textarea "OLLECT_CARD_NUMBER_CC"
type textarea "COLLECT_CARD_NUMBER_CC: IVR: type: "DTMF" dtmf_regex_pattern: "^(?:\\d{15}|\\d{…"
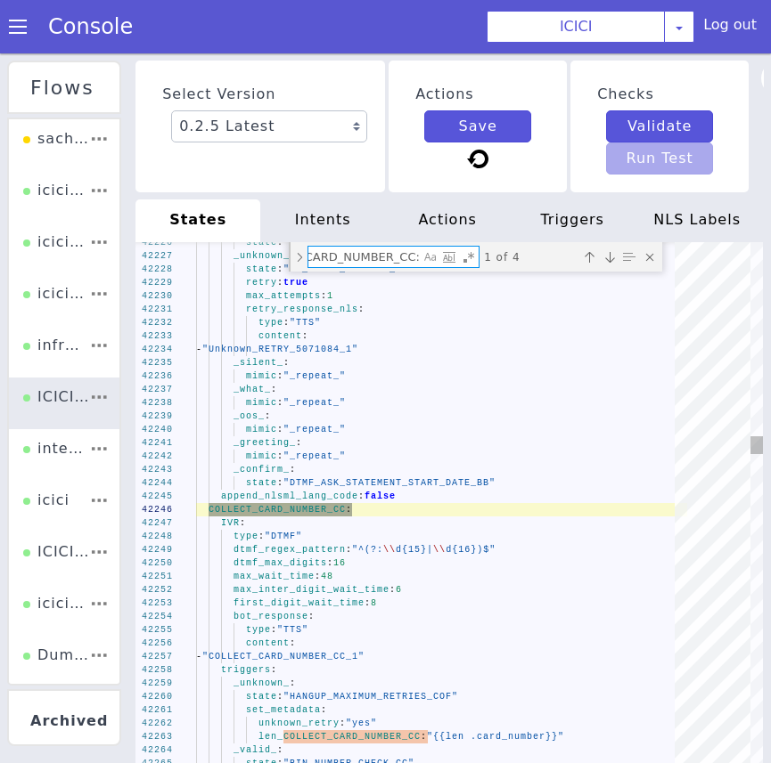
scroll to position [0, 62]
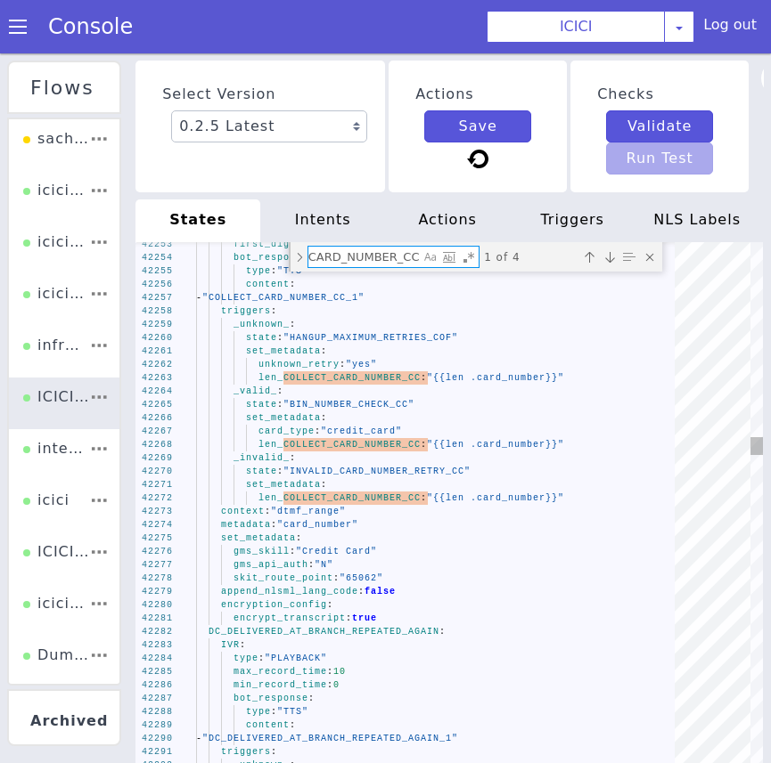
type textarea "COLLECT_CARD_NUMBER_CC:"
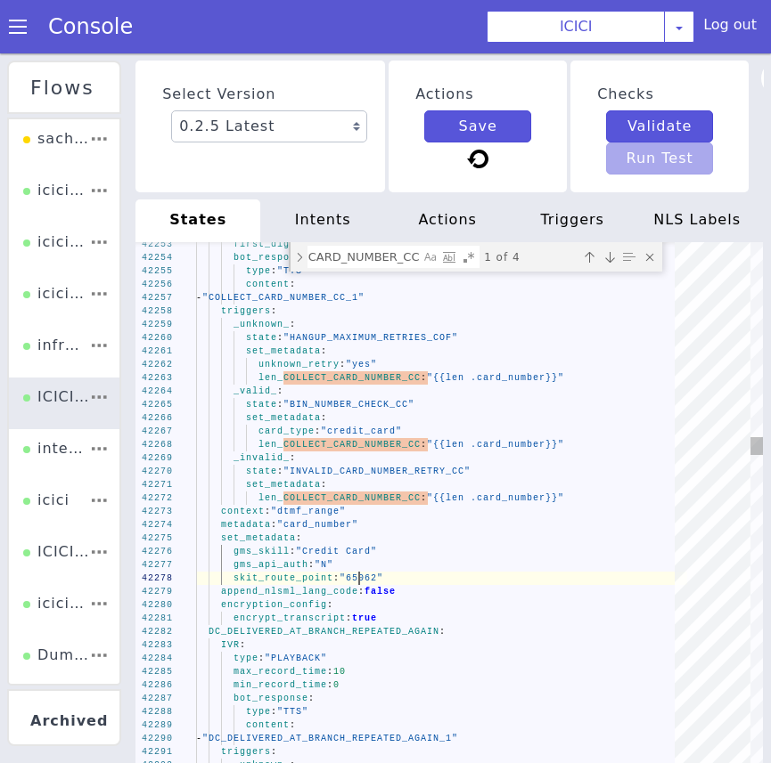
scroll to position [0, 0]
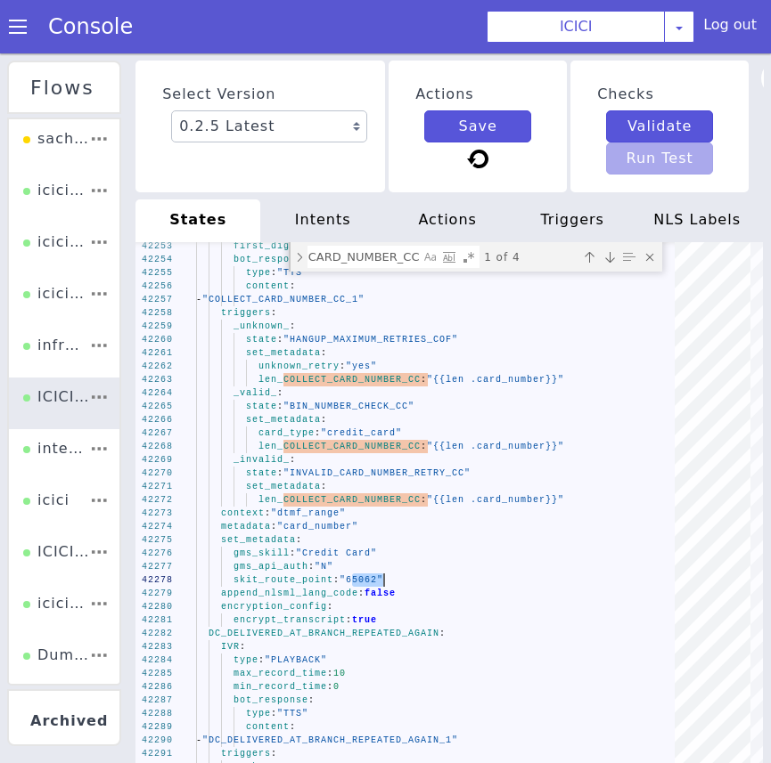
click at [375, 257] on textarea "COLLECT_CARD_NUMBER_CC:" at bounding box center [363, 257] width 111 height 20
paste textarea "API_INPUT_DETAILS_IN_CAMPAIGN"
type textarea "account_number: "{{.acc_number}}" checkaccount_2: "{{.acc_number}}" enable_vali…"
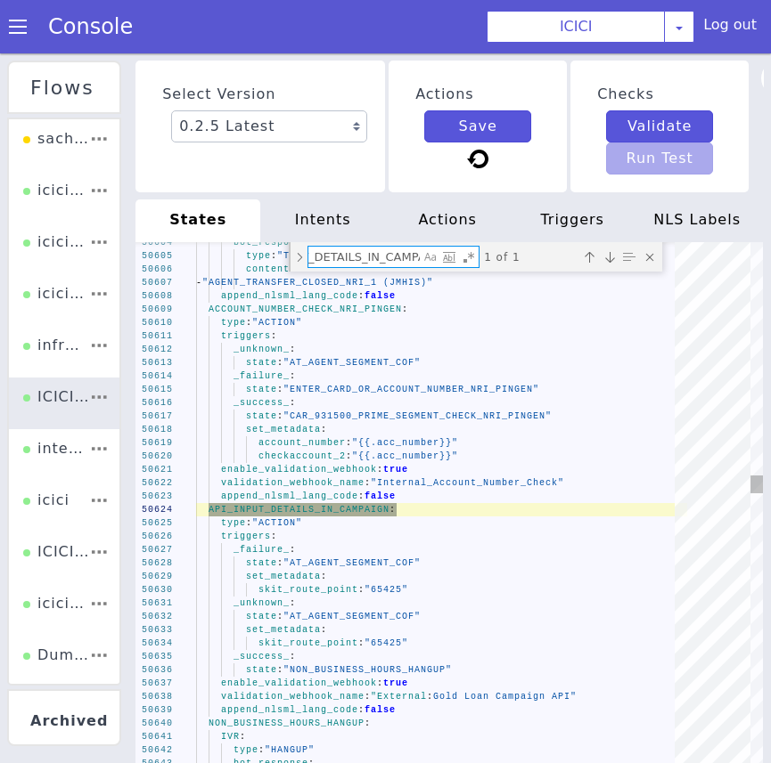
scroll to position [0, 89]
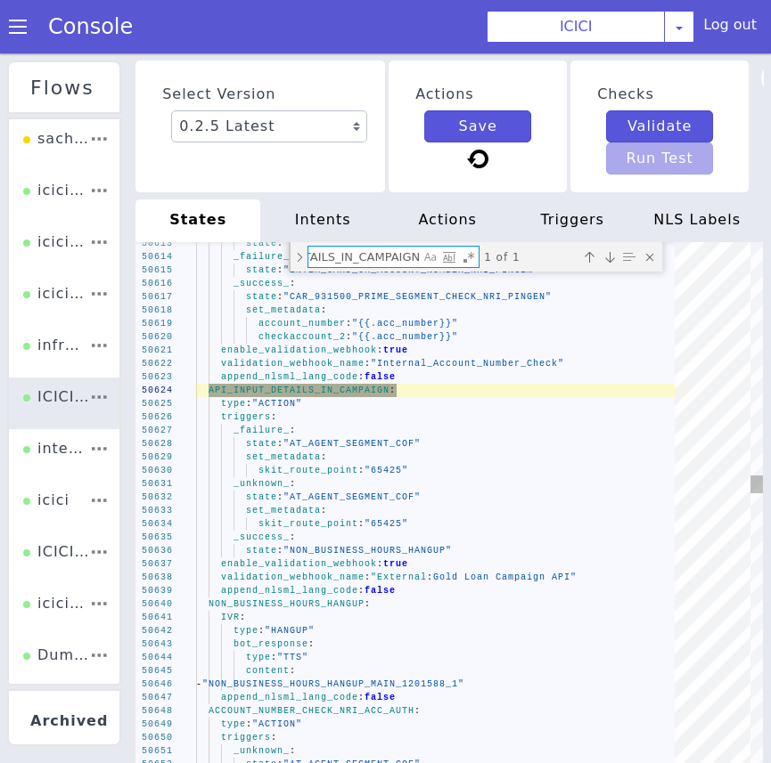
type textarea "API_INPUT_DETAILS_IN_CAMPAIGN:"
click at [387, 473] on span ""65425"" at bounding box center [386, 471] width 44 height 10
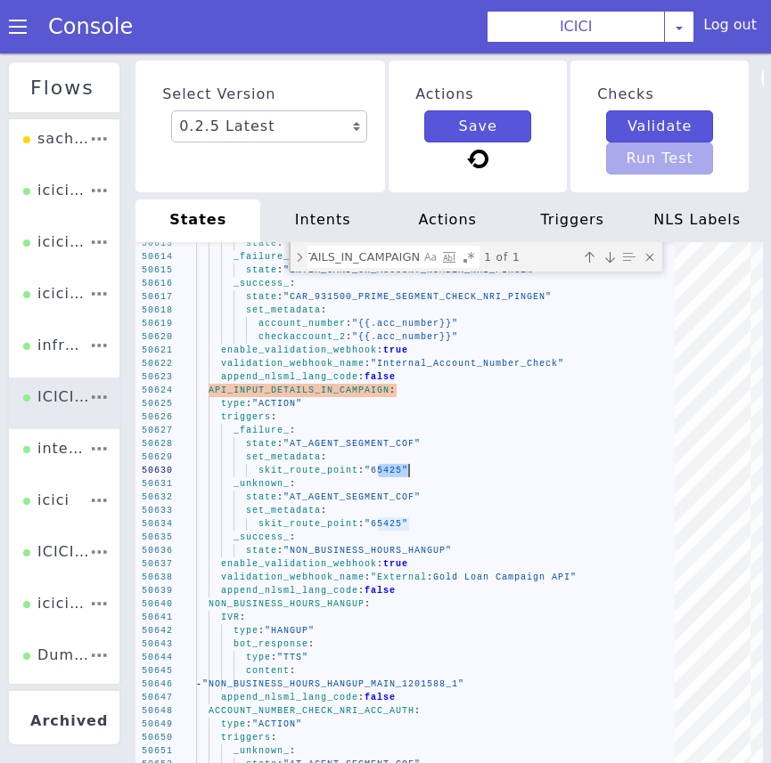
click at [272, 428] on span "_failure_" at bounding box center [261, 431] width 56 height 10
click at [272, 428] on div "50613 50614 50615 50616 50617 50618 50619 50620 50621 50622 50623 50624 50625 5…" at bounding box center [448, 509] width 627 height 535
click at [249, 416] on span "_failure_" at bounding box center [260, 406] width 57 height 20
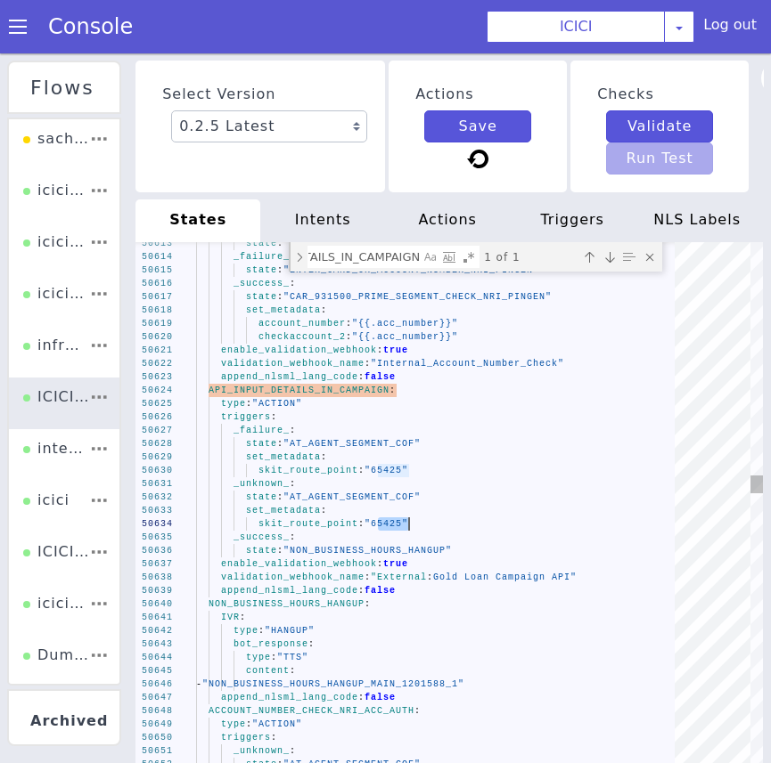
click at [268, 490] on div "state : "AT_AGENT_SEGMENT_COF"" at bounding box center [438, 499] width 491 height 27
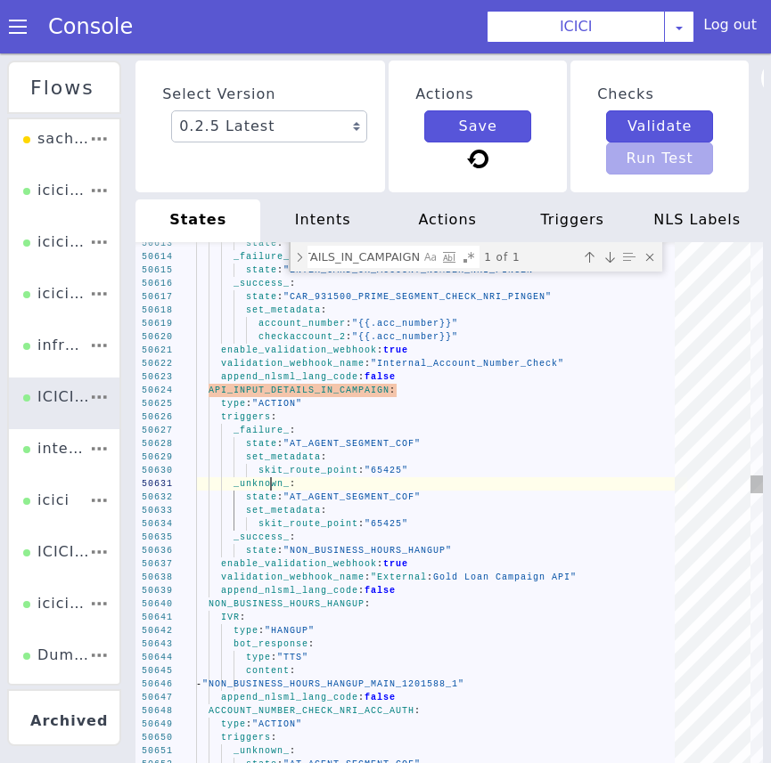
click at [268, 491] on div "state : "AT_AGENT_SEGMENT_COF"" at bounding box center [441, 497] width 491 height 13
click at [371, 258] on textarea "API_INPUT_DETAILS_IN_CAMPAIGN:" at bounding box center [363, 257] width 111 height 20
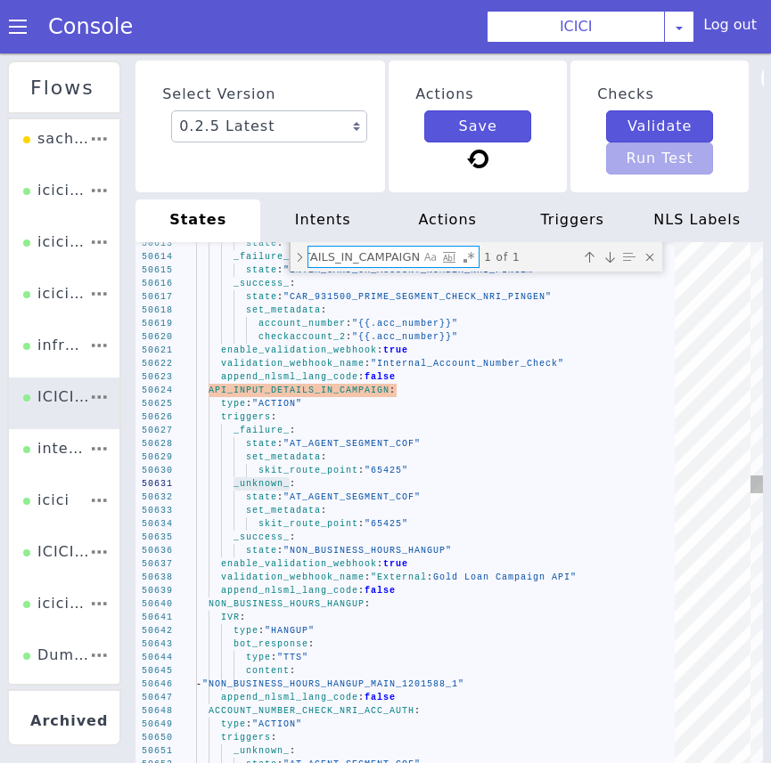
paste textarea "TERNAL_STATUS_CODE_CC_LOST"
type textarea "API_INTERNAL_STATUS_CODE_CC_LOST: type: "ACTION" triggers: _code_lookup_failure…"
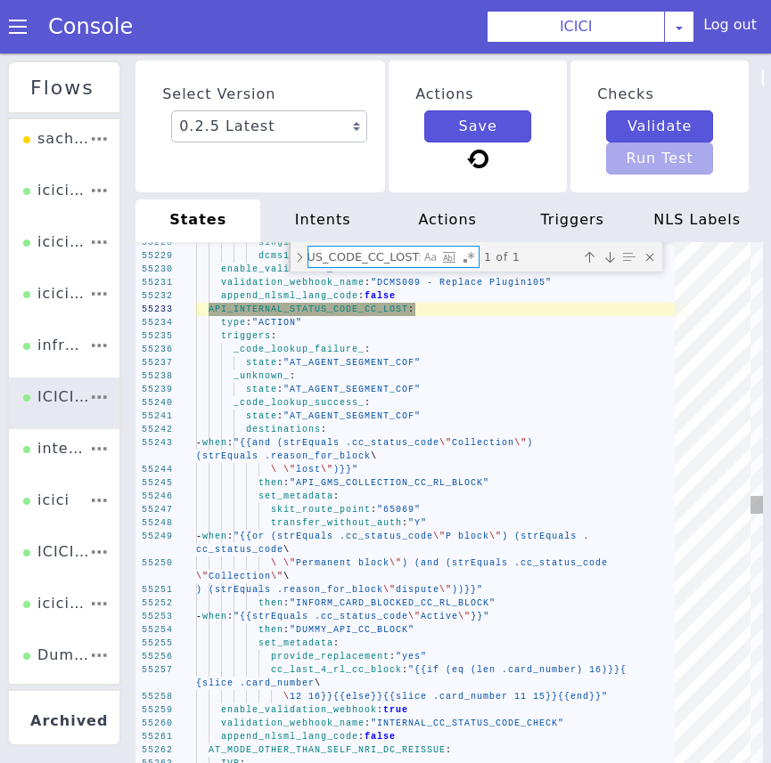
type textarea "API_INTERNAL_STATUS_CODE_CC_LOST:"
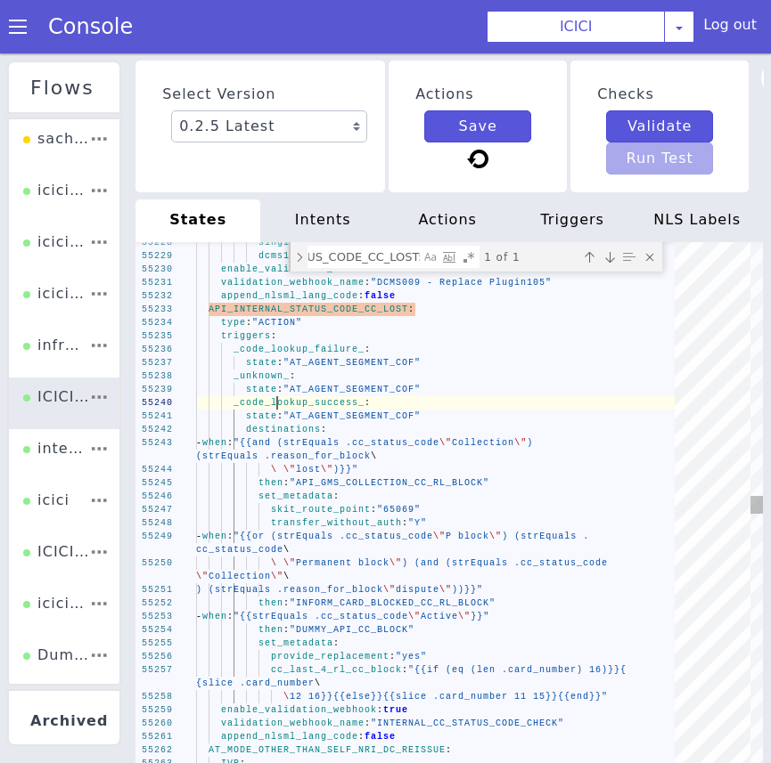
click at [274, 405] on span "_code_lookup_success_" at bounding box center [298, 403] width 131 height 10
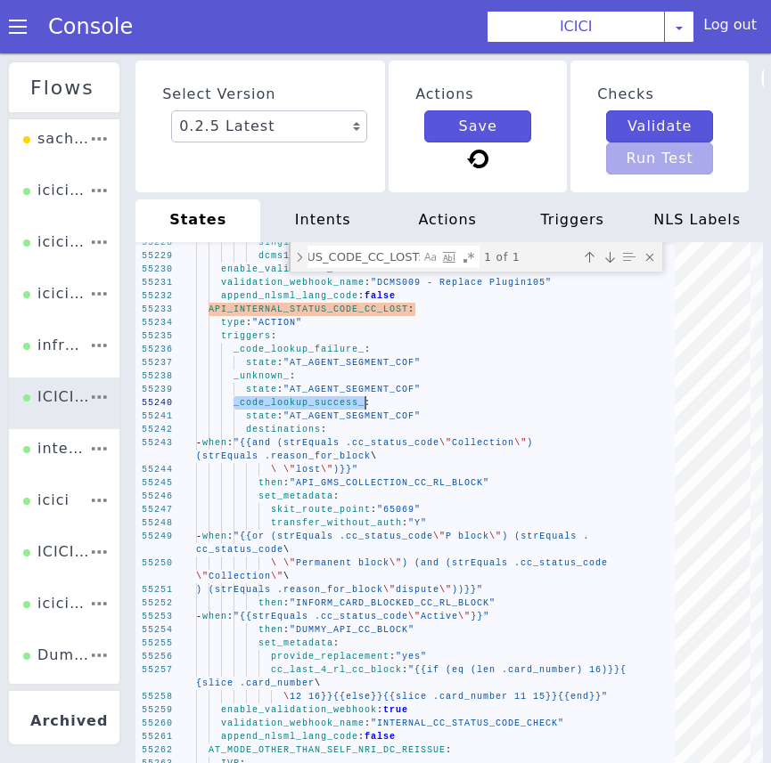
click at [299, 452] on span "(strEquals .reason_for_block" at bounding box center [283, 457] width 175 height 10
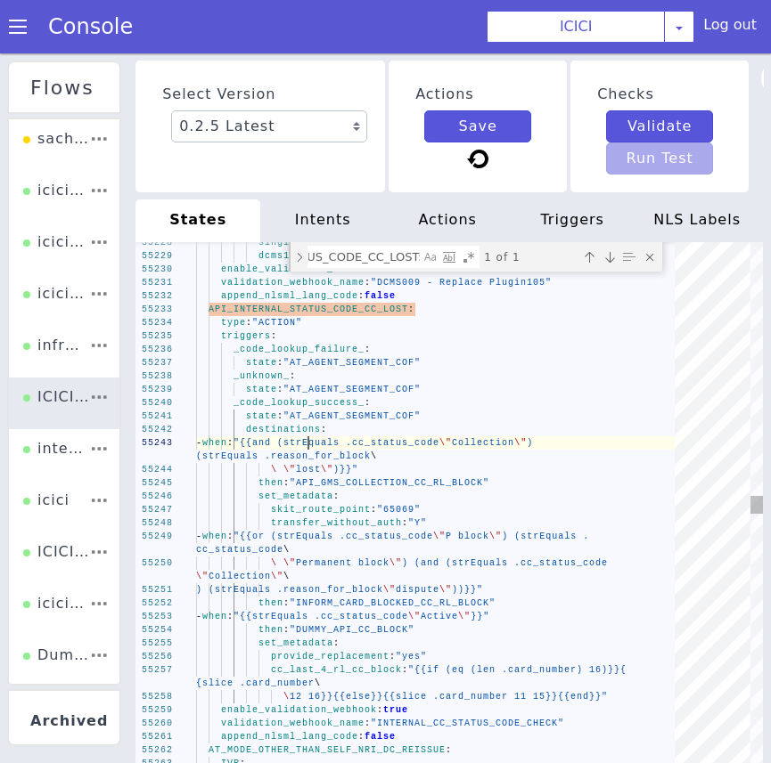
click at [306, 442] on span ""{{and (strEquals .cc_status_code" at bounding box center [336, 441] width 206 height 15
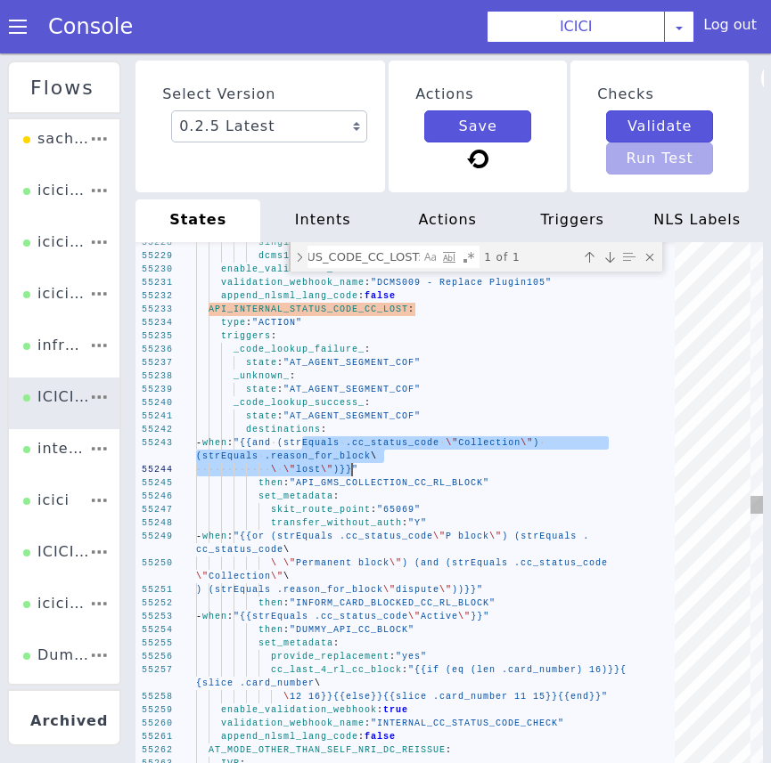
drag, startPoint x: 303, startPoint y: 445, endPoint x: 351, endPoint y: 474, distance: 56.4
click at [414, 506] on span ""65069"" at bounding box center [399, 510] width 44 height 10
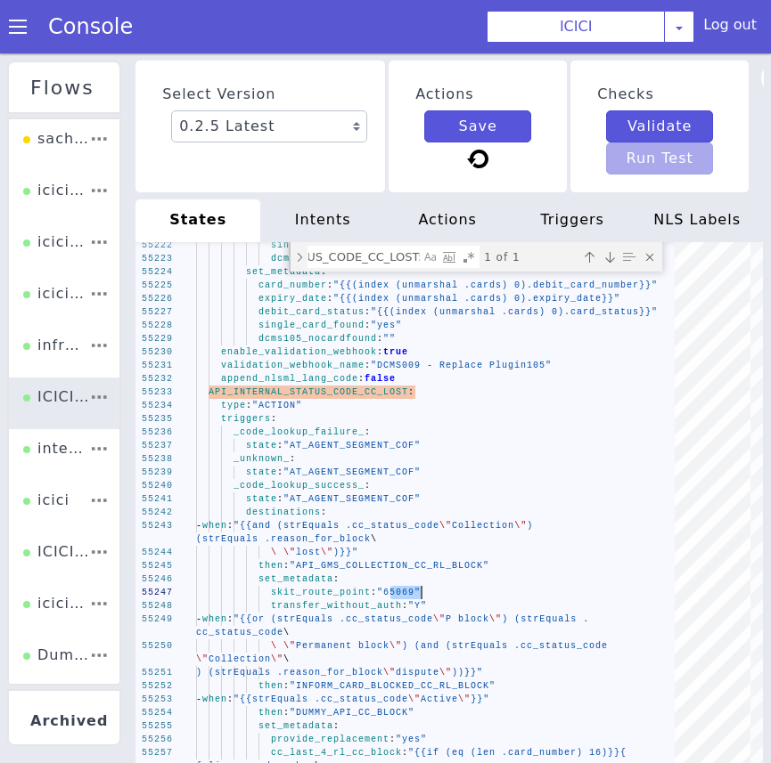
click at [329, 249] on textarea "API_INTERNAL_STATUS_CODE_CC_LOST:" at bounding box center [363, 257] width 111 height 20
paste textarea "931500_CAR_GET_CC_DETAILS_LOST_CC"
type textarea "_success_: state: "ASK_FOR_DC_REPLACEMENT_CC_RL_BLOCK" enable_validation_webhoo…"
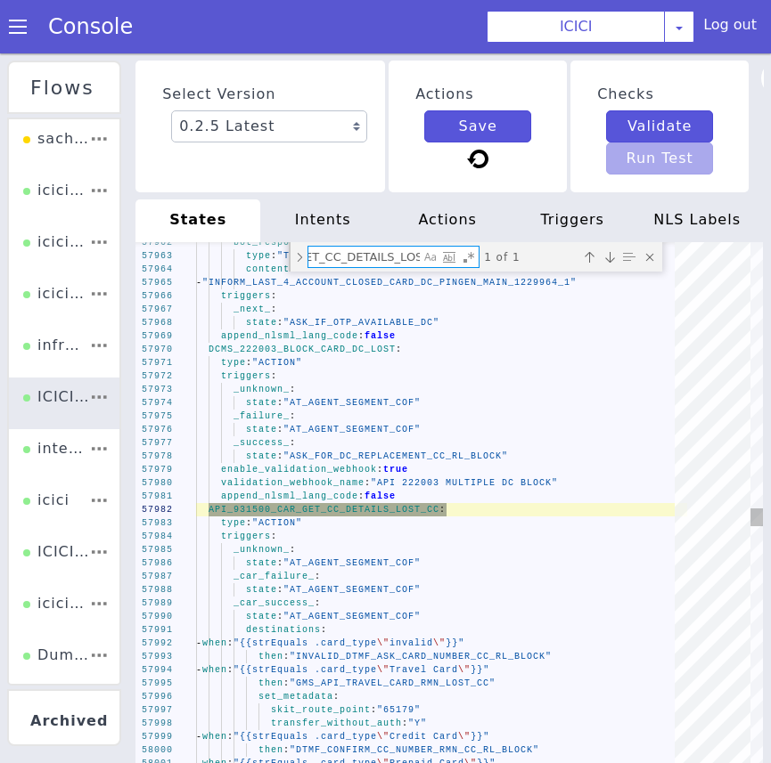
scroll to position [0, 149]
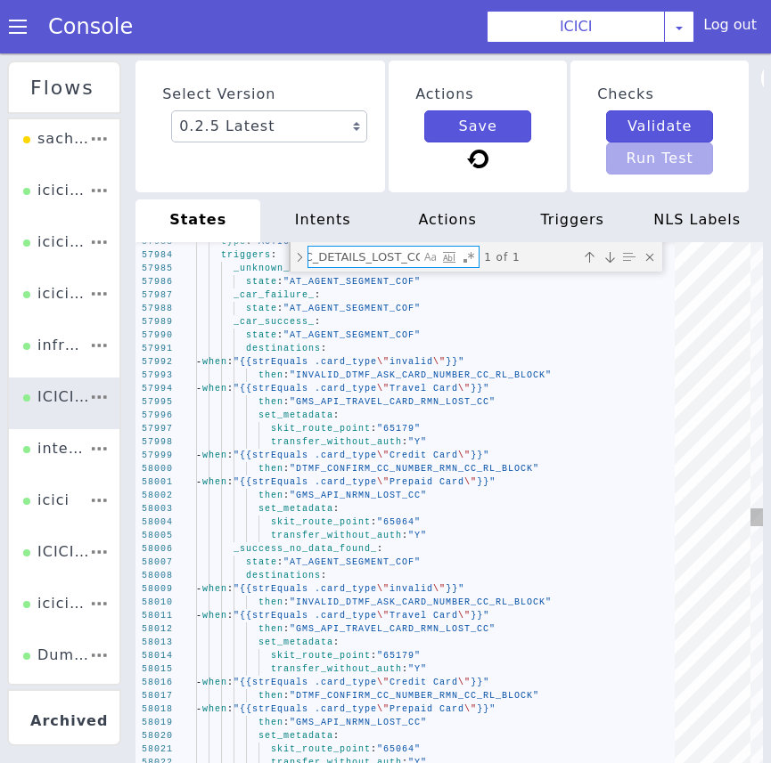
type textarea "API_931500_CAR_GET_CC_DETAILS_LOST_CC:"
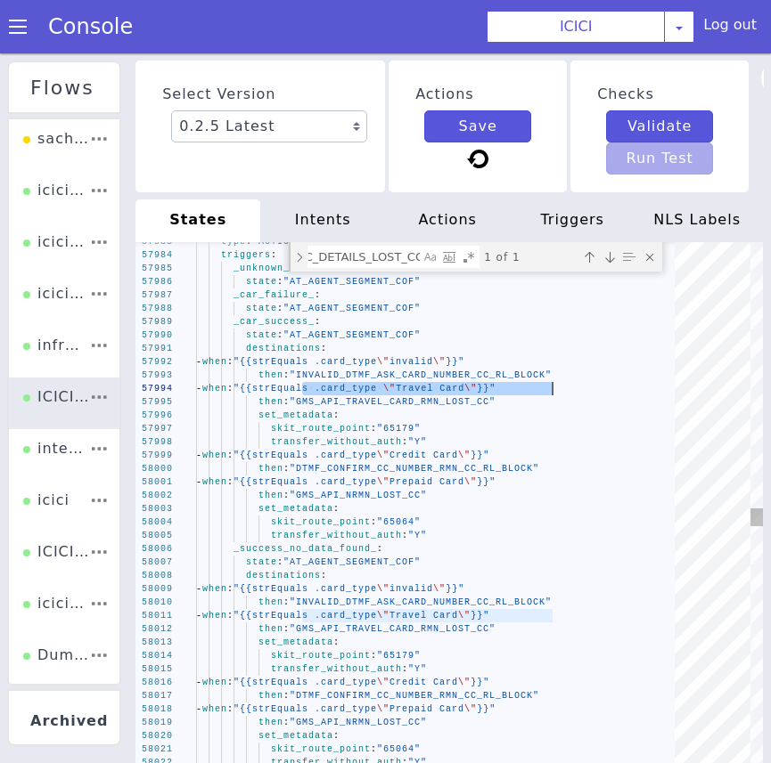
drag, startPoint x: 304, startPoint y: 393, endPoint x: 550, endPoint y: 393, distance: 245.9
click at [273, 325] on span "_car_success_" at bounding box center [273, 322] width 81 height 10
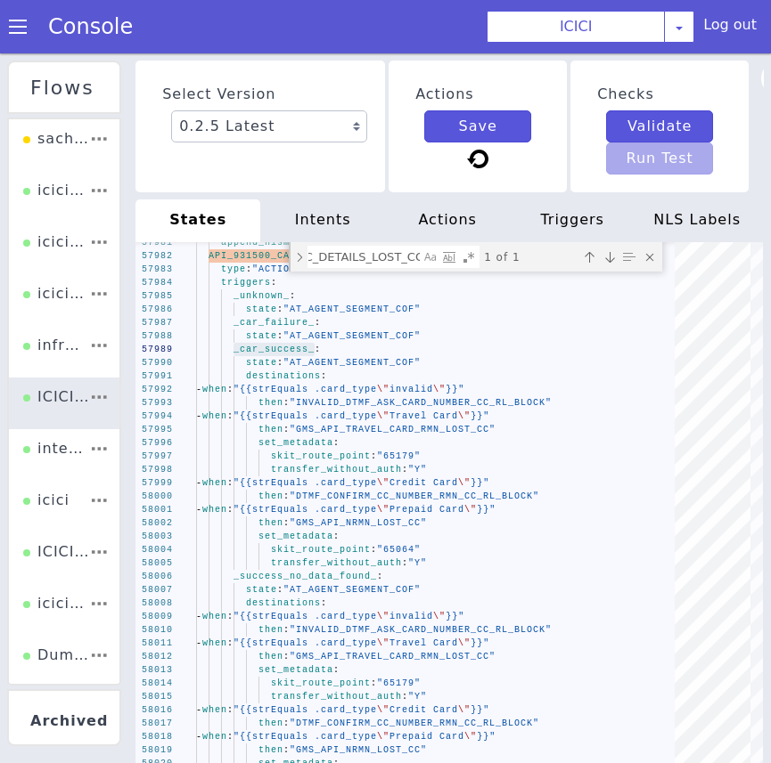
click at [405, 456] on span ""65179"" at bounding box center [399, 457] width 44 height 10
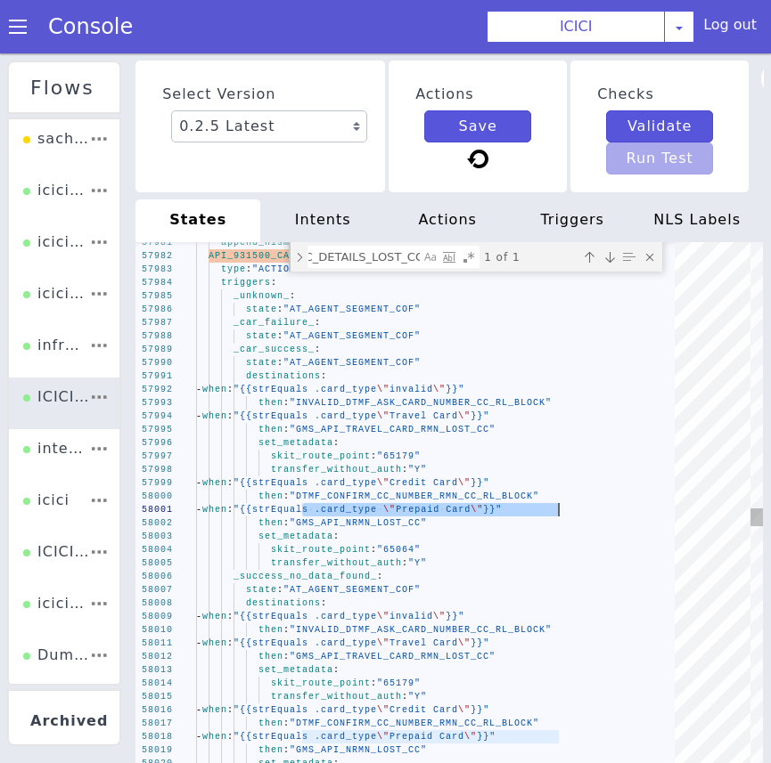
drag, startPoint x: 303, startPoint y: 513, endPoint x: 559, endPoint y: 515, distance: 255.7
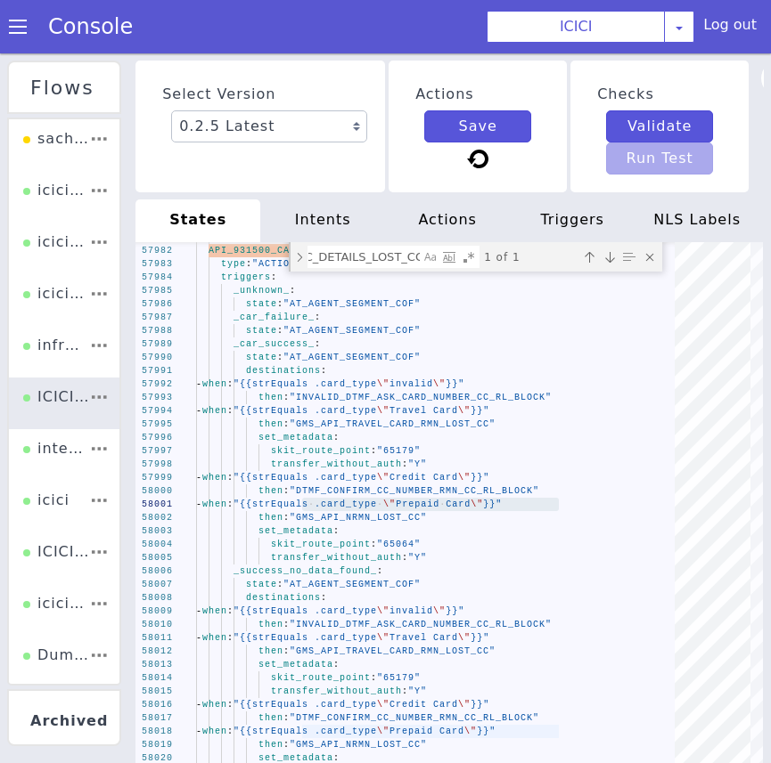
click at [397, 541] on span ""65064"" at bounding box center [399, 545] width 44 height 10
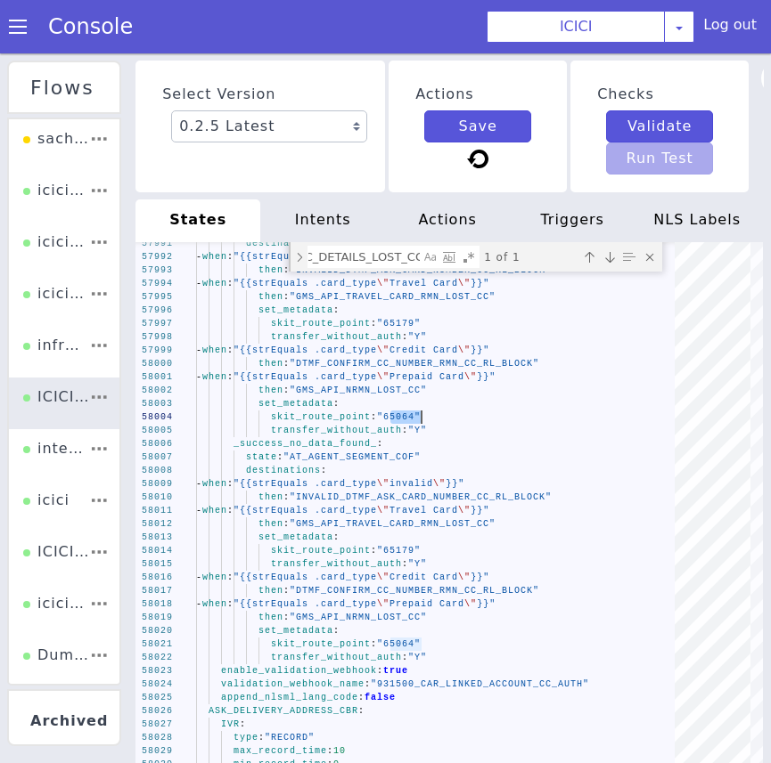
click at [290, 445] on span "_success_no_data_found_" at bounding box center [304, 444] width 143 height 10
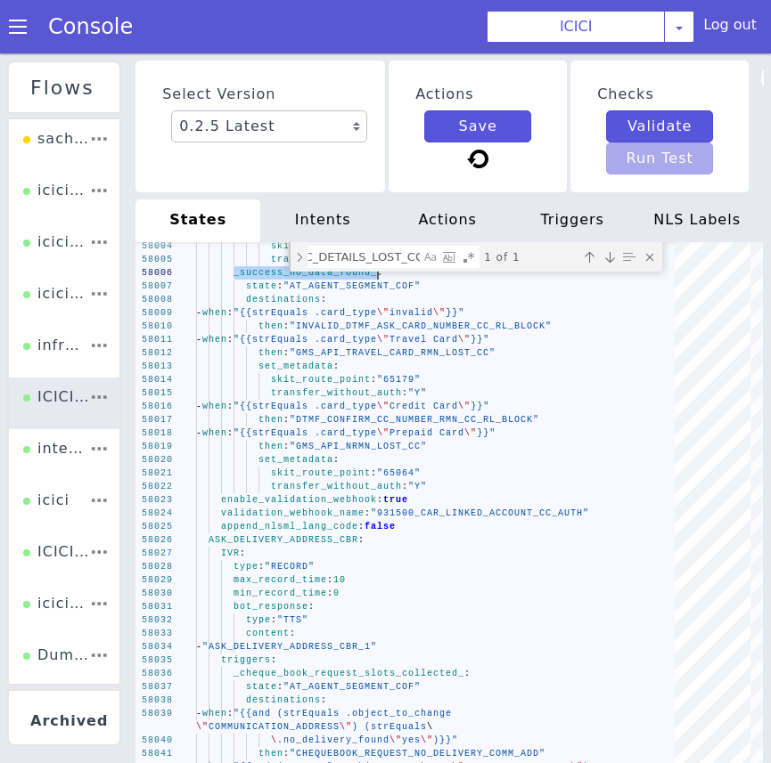
click at [338, 255] on textarea "API_931500_CAR_GET_CC_DETAILS_LOST_CC:" at bounding box center [363, 257] width 111 height 20
paste textarea "INTERNAL_CC_PIN_CC_CARD_STATUS_CODE_NO_DATA"
type textarea "enable_validation_webhook: true validation_webhook_name: "BIN Number Check: Deb…"
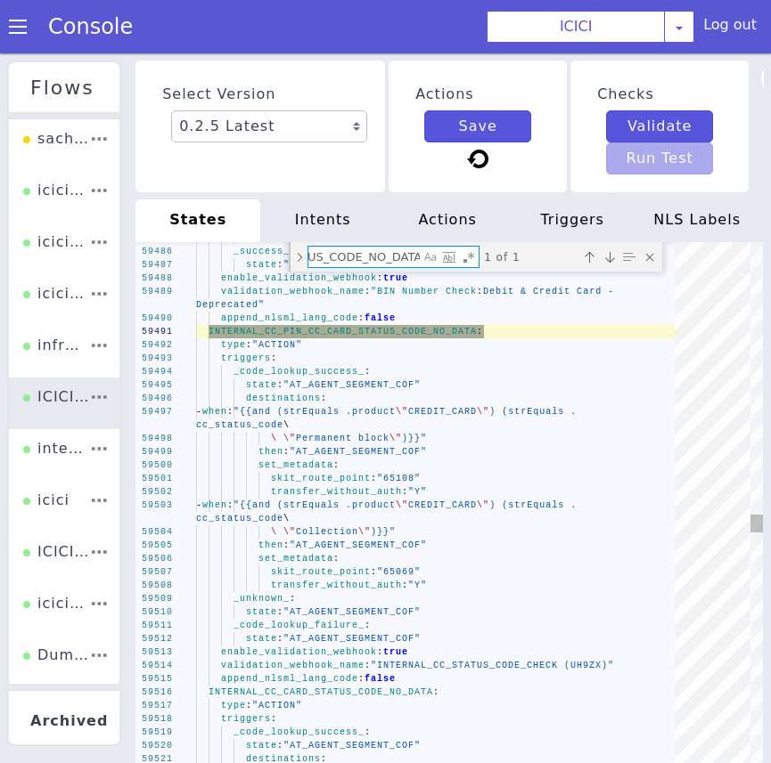
type textarea "INTERNAL_CC_PIN_CC_CARD_STATUS_CODE_NO_DATA:"
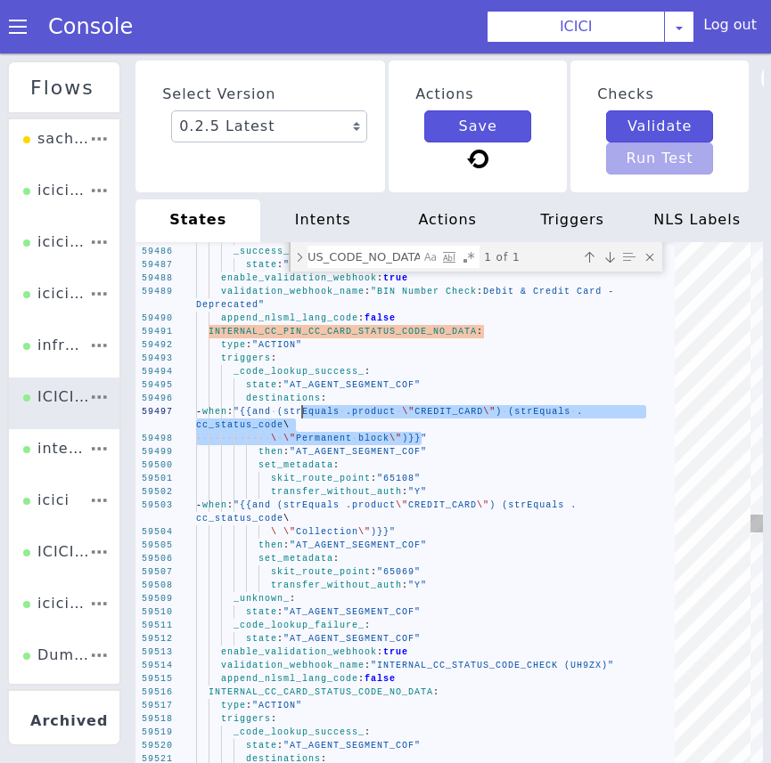
drag, startPoint x: 420, startPoint y: 440, endPoint x: 305, endPoint y: 409, distance: 119.1
click at [393, 478] on span ""65108"" at bounding box center [399, 479] width 44 height 10
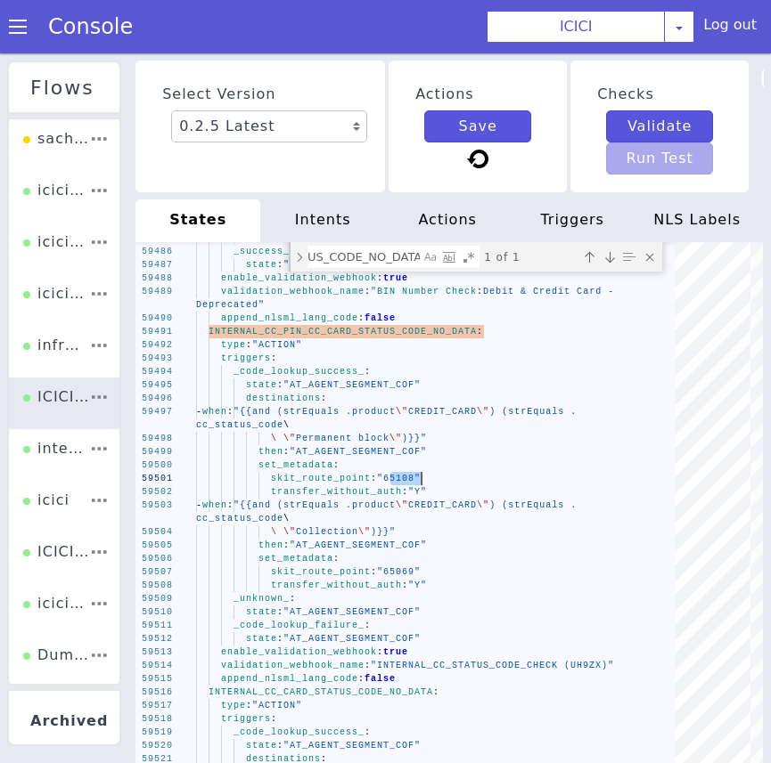
click at [269, 377] on span "_code_lookup_success_" at bounding box center [298, 372] width 131 height 10
click at [208, 333] on div "59485 59486 59487 59488 59489 59490 59491 59492 59493 59494 59495 59496 59497 5…" at bounding box center [448, 509] width 627 height 535
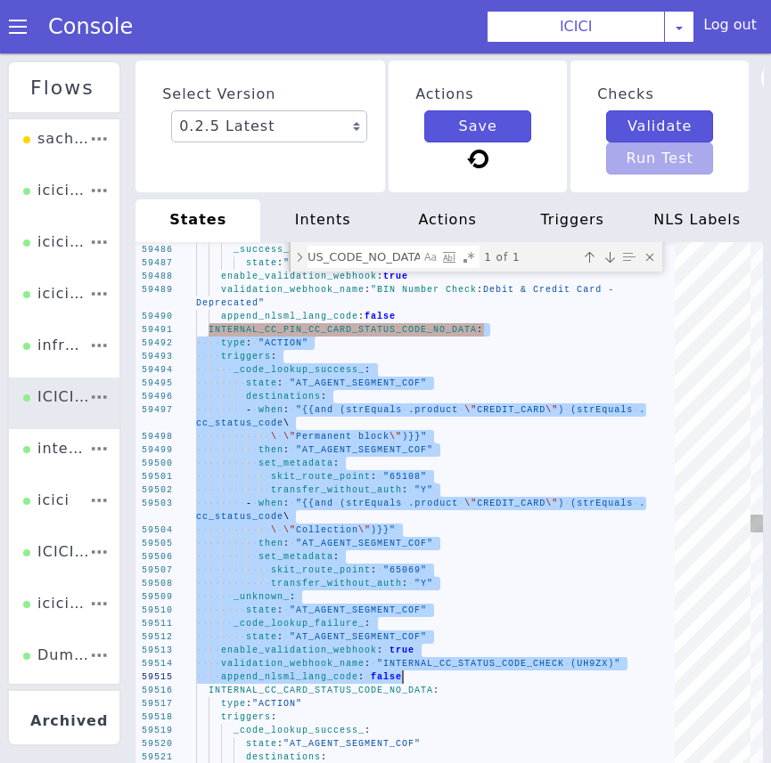
drag, startPoint x: 208, startPoint y: 333, endPoint x: 413, endPoint y: 679, distance: 401.8
click at [413, 679] on div "59485 59486 59487 59488 59489 59490 59491 59492 59493 59494 59495 59496 59497 5…" at bounding box center [448, 509] width 627 height 535
click at [375, 640] on span ""AT_AGENT_SEGMENT_COF"" at bounding box center [358, 637] width 137 height 10
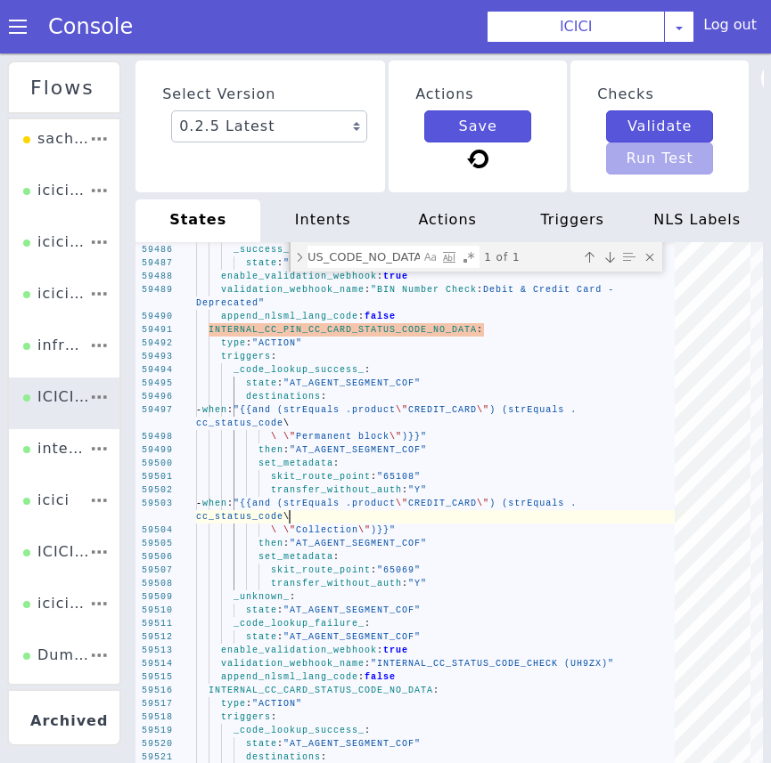
click at [302, 509] on div "- when : "{{and (strEquals .product \" CREDIT_CARD \" ) (strEquals ." at bounding box center [438, 505] width 491 height 27
click at [302, 509] on div "59485 59486 59487 59488 59489 59490 59491 59492 59493 59494 59495 59496 59497 5…" at bounding box center [448, 509] width 627 height 535
click at [304, 510] on div "- when : "{{and (strEquals .product \" CREDIT_CARD \" ) (strEquals ." at bounding box center [441, 503] width 491 height 13
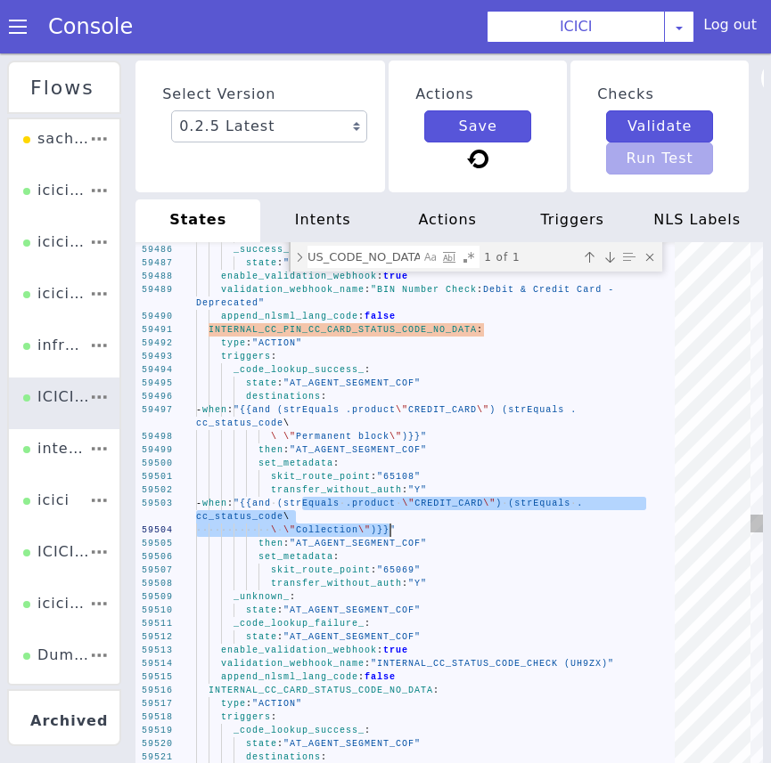
drag, startPoint x: 304, startPoint y: 504, endPoint x: 390, endPoint y: 531, distance: 90.4
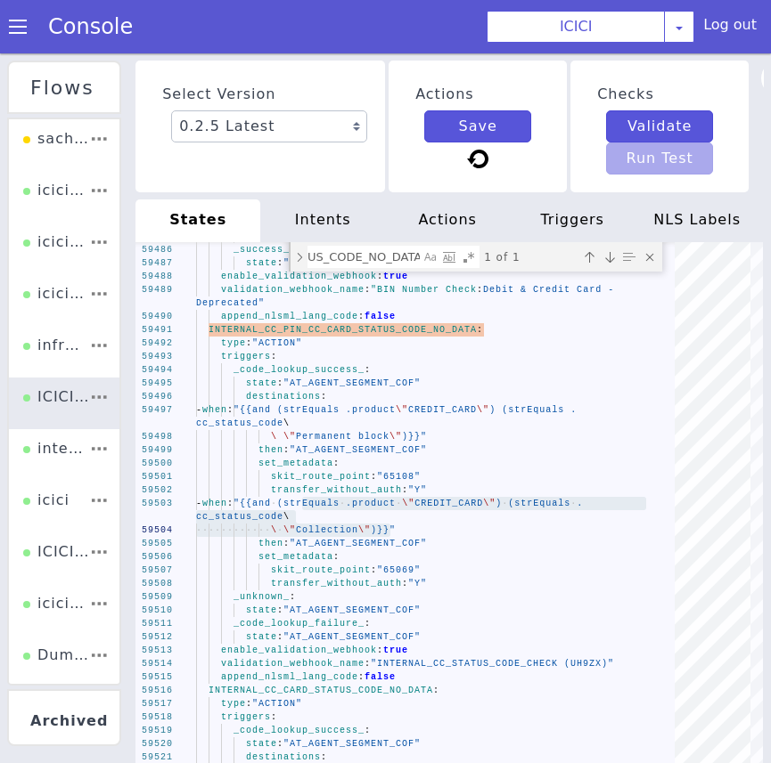
click at [416, 570] on span ""65069"" at bounding box center [394, 571] width 44 height 11
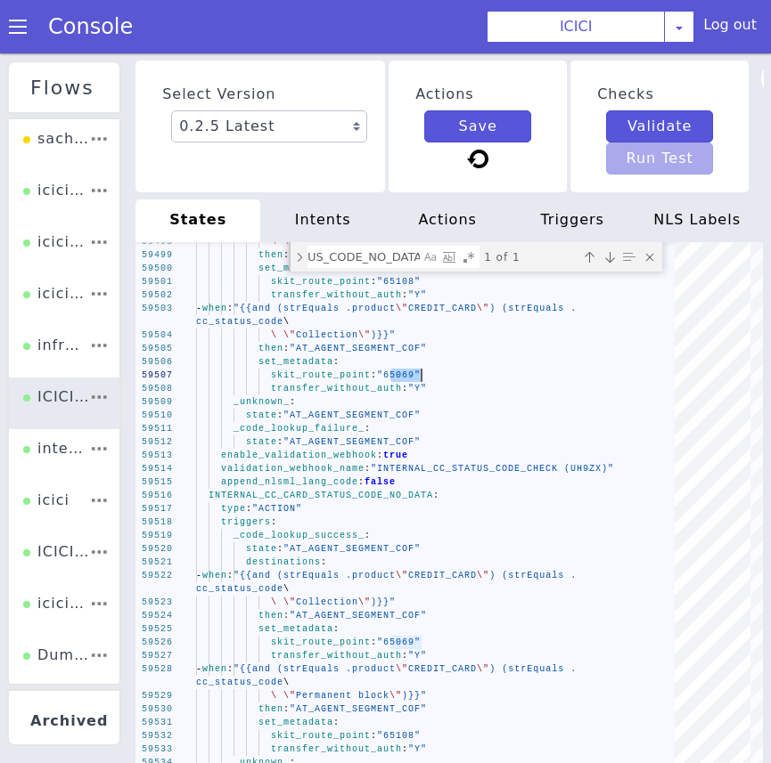
click at [358, 253] on textarea "INTERNAL_CC_PIN_CC_CARD_STATUS_CODE_NO_DATA:" at bounding box center [363, 257] width 111 height 20
paste textarea "CARD_STATUS_CODE_PINGEN"
type textarea "_oos_: mimic: "_repeat_" _confirm_: state: "EMAIL_PURGED_STATEMENT_SENT_CONFIRM…"
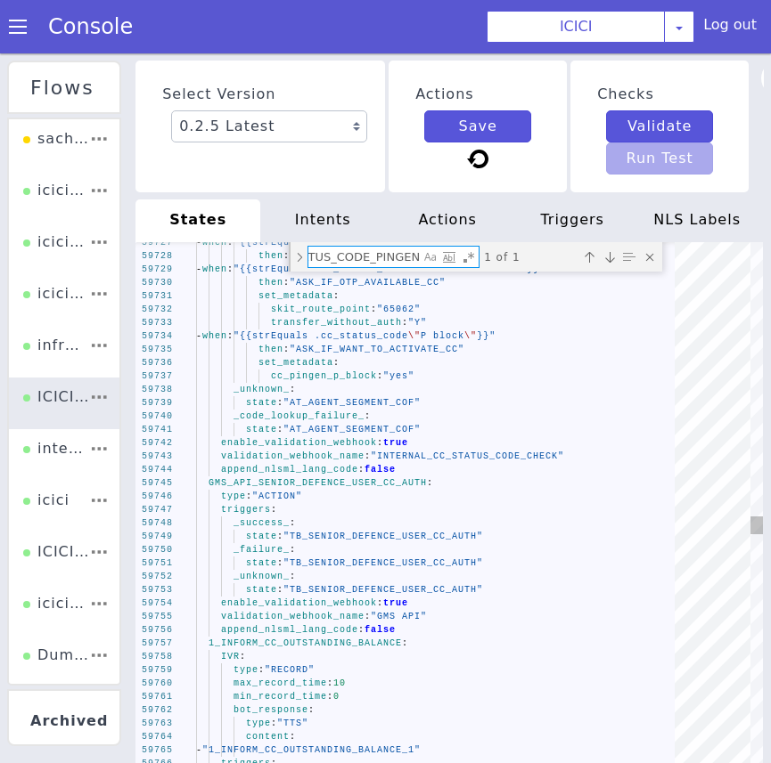
type textarea "INTERNAL_CC_CARD_STATUS_CODE_PINGEN:"
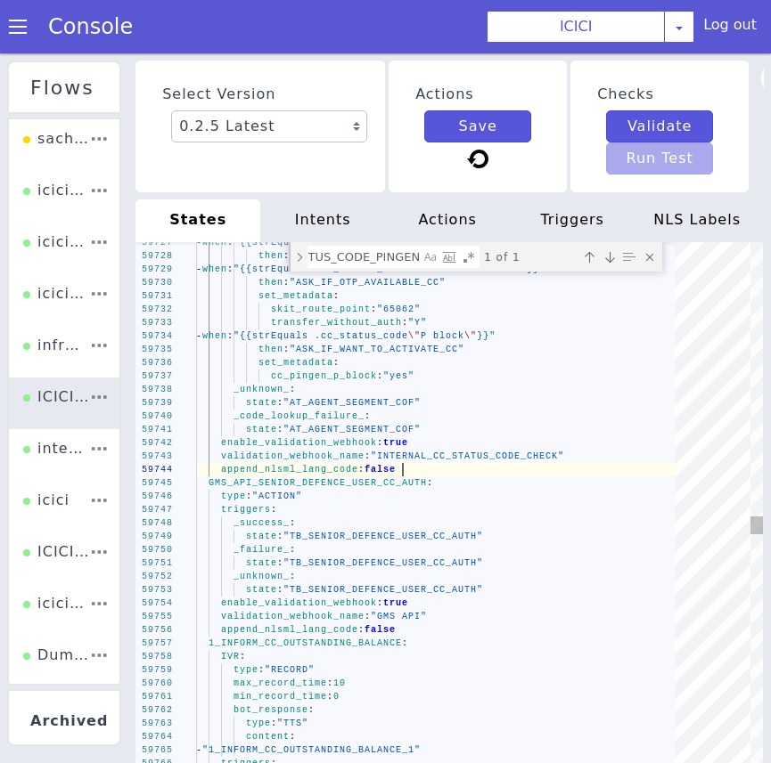
scroll to position [0, 0]
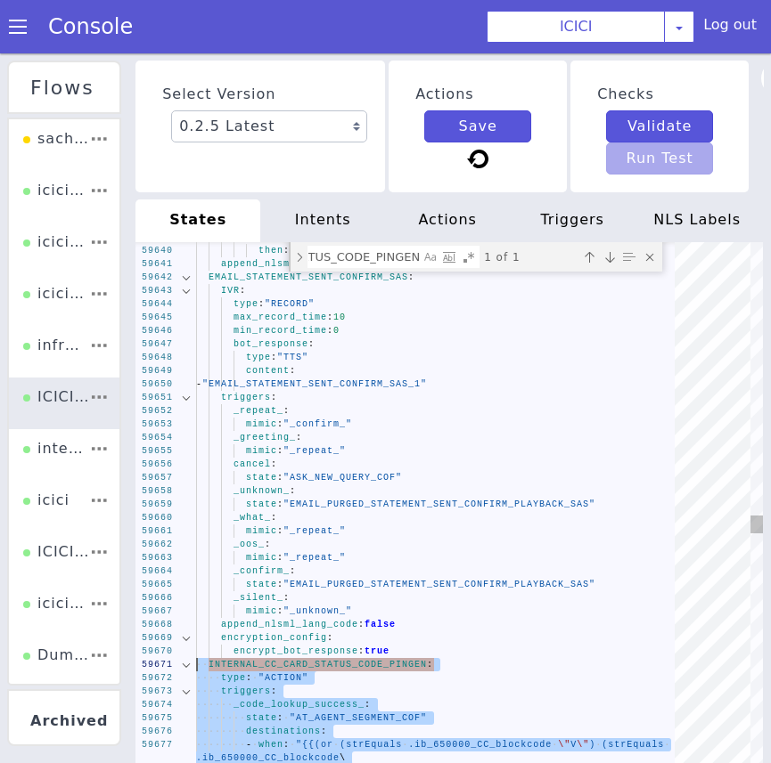
drag, startPoint x: 413, startPoint y: 472, endPoint x: 193, endPoint y: 663, distance: 291.1
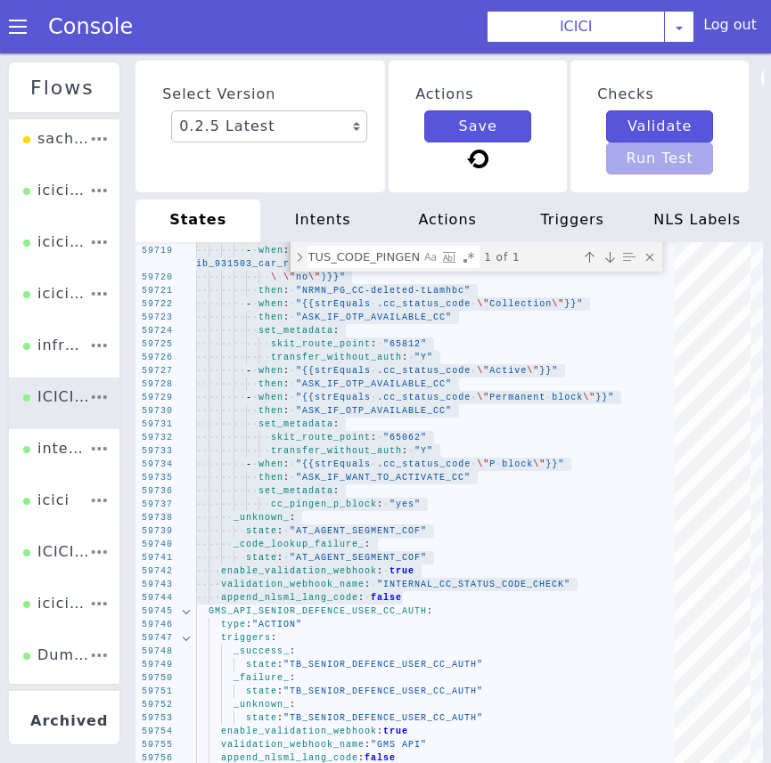
click at [387, 257] on textarea "INTERNAL_CC_CARD_STATUS_CODE_PINGEN:" at bounding box center [363, 257] width 111 height 20
paste textarea "777015_FIND_REPLACED_CARD"
type textarea "777015_FIND_REPLACED_CARD: type: "ACTION" triggers: _success_: state: "AT_AGENT…"
type textarea "777015_FIND_REPLACED_CARD:"
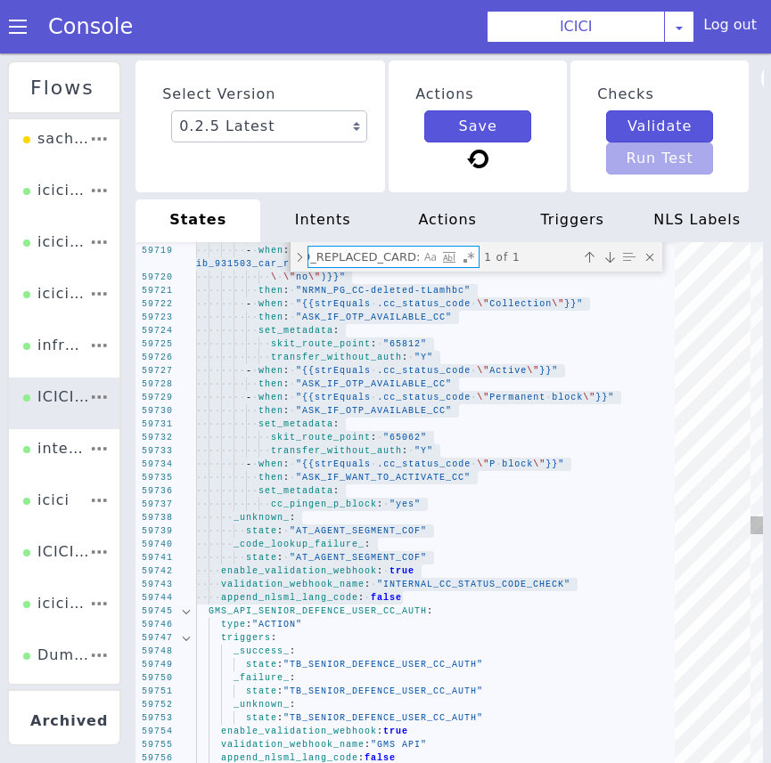
scroll to position [0, 70]
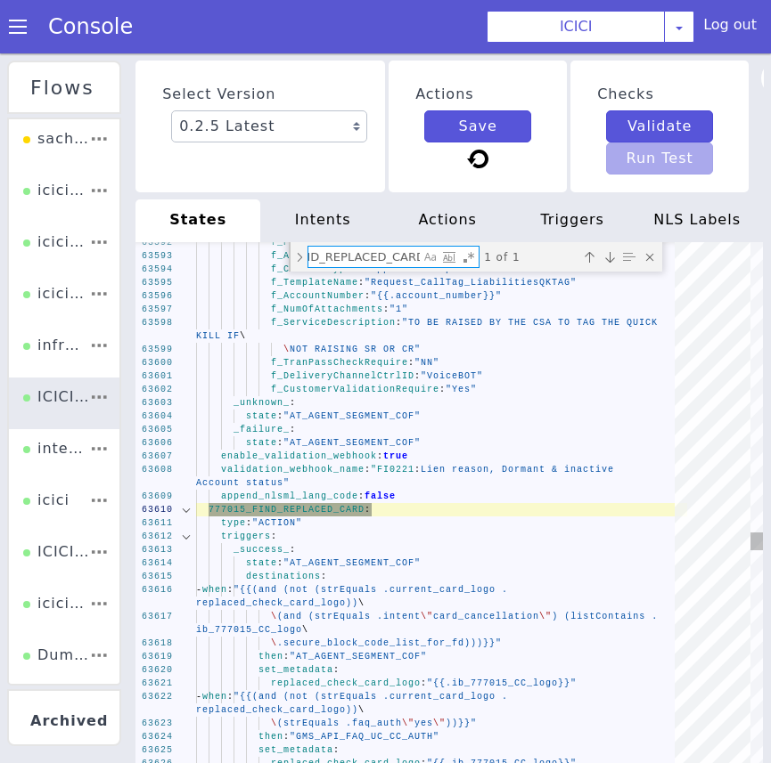
click at [370, 252] on textarea "777015_FIND_REPLACED_CARD:" at bounding box center [363, 257] width 111 height 20
type textarea "_oos_: mimic: "_repeat_" _confirm_: state: "EMAIL_PURGED_STATEMENT_SENT_CONFIRM…"
type textarea "s"
type textarea ".ib_650000_CC_blockcode\ \ \"BV\"))}}" then: "ASK_IF_OTP_AVAILABLE_CC" - when: …"
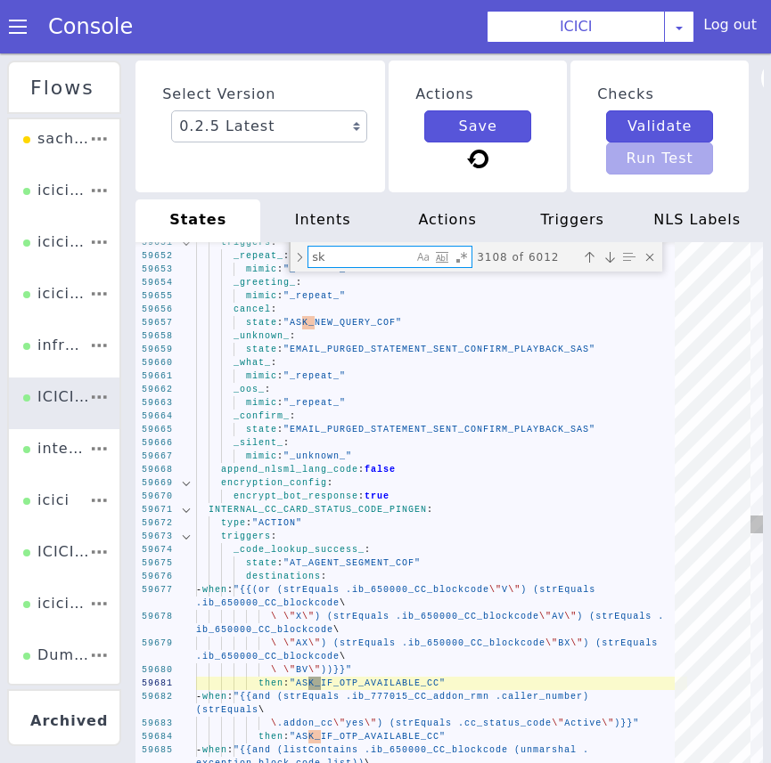
type textarea "ski"
type textarea "then: "ASK_IF_OTP_AVAILABLE_CC" set_metadata: skit_route_point: "65812" transfe…"
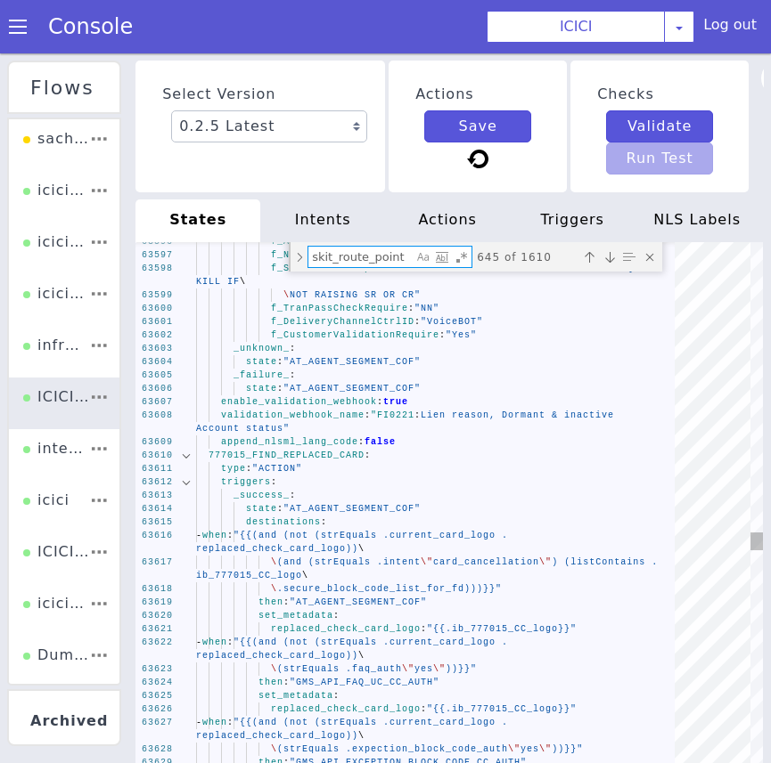
type textarea "skit_route_point"
click at [250, 502] on div "state : "AT_AGENT_SEGMENT_COF"" at bounding box center [441, 508] width 491 height 13
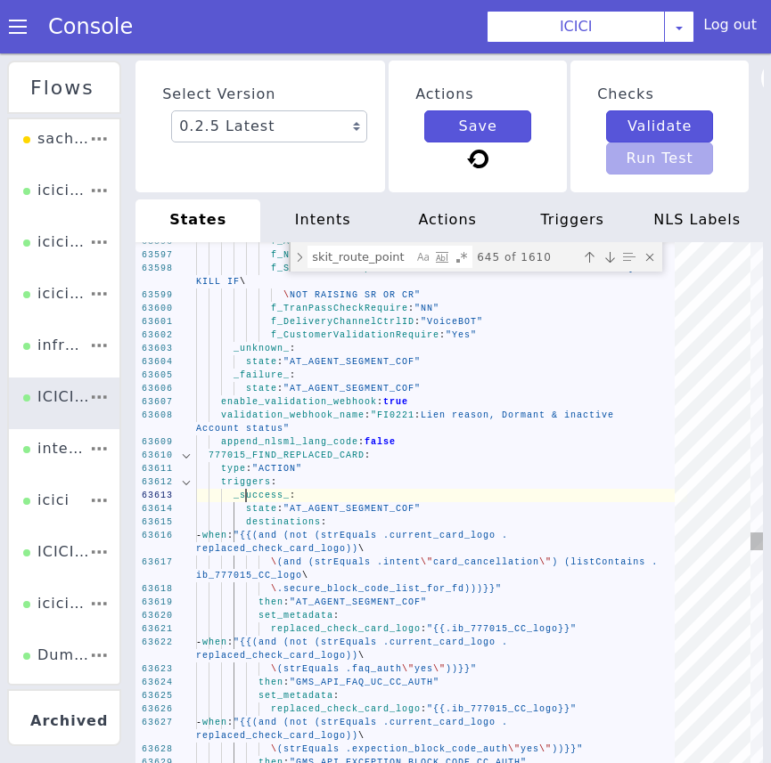
click at [249, 492] on span "_success_" at bounding box center [259, 492] width 56 height 12
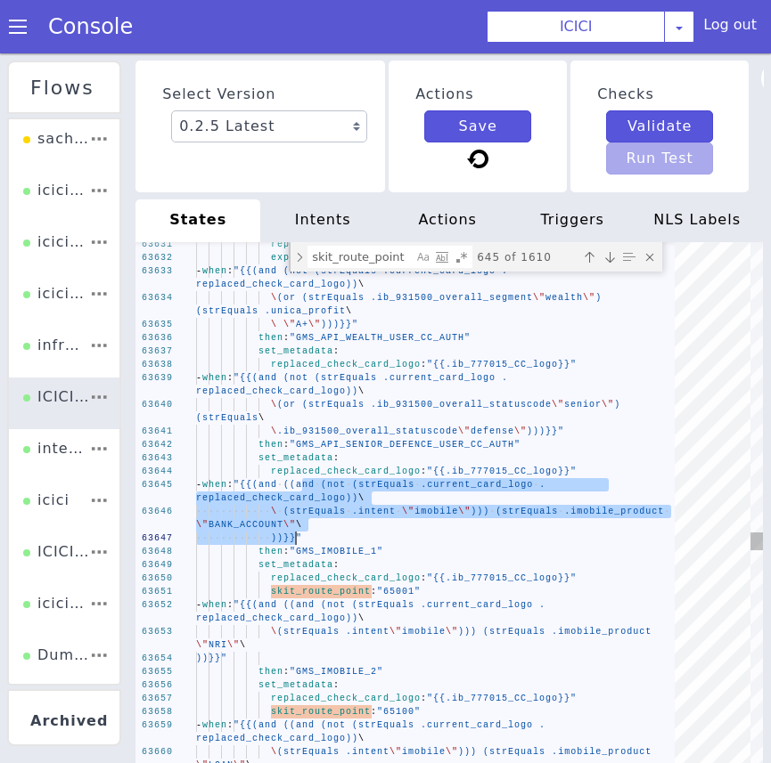
drag, startPoint x: 303, startPoint y: 483, endPoint x: 296, endPoint y: 535, distance: 53.0
click at [402, 592] on span ""65001"" at bounding box center [388, 592] width 45 height 12
click at [402, 592] on div "63631 63632 63633 63634 63635 63636 63637 63638 63639 63640 63641 63642 63643 6…" at bounding box center [448, 509] width 627 height 535
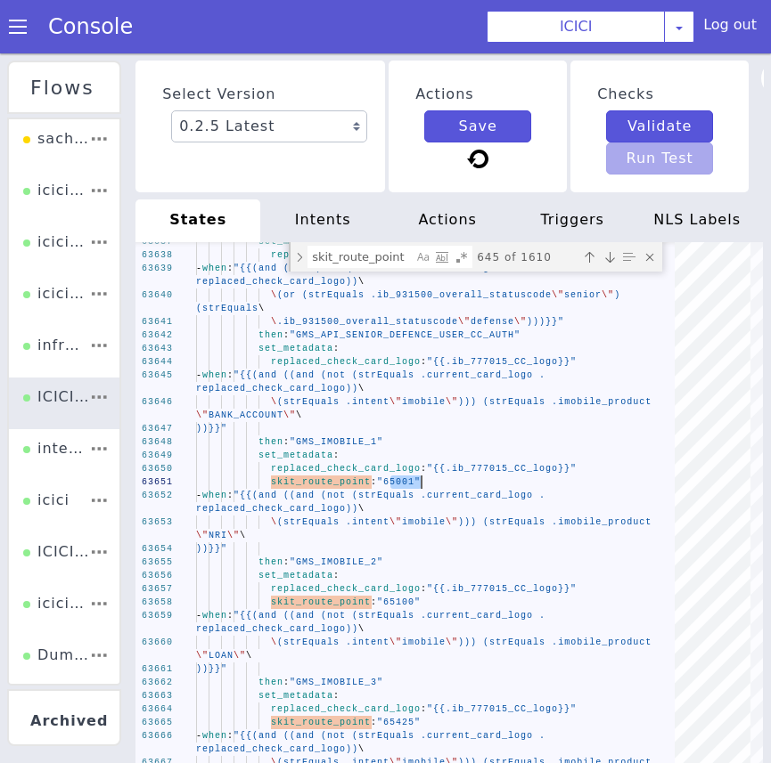
click at [409, 601] on span ""65100"" at bounding box center [399, 603] width 44 height 10
click at [409, 601] on div "63637 63638 63639 63640 63641 63642 63643 63644 63645 63646 63647 63648 63649 6…" at bounding box center [448, 509] width 627 height 535
click at [311, 552] on div "))}}"" at bounding box center [437, 550] width 491 height 27
click at [311, 552] on div "))}}"" at bounding box center [441, 549] width 491 height 13
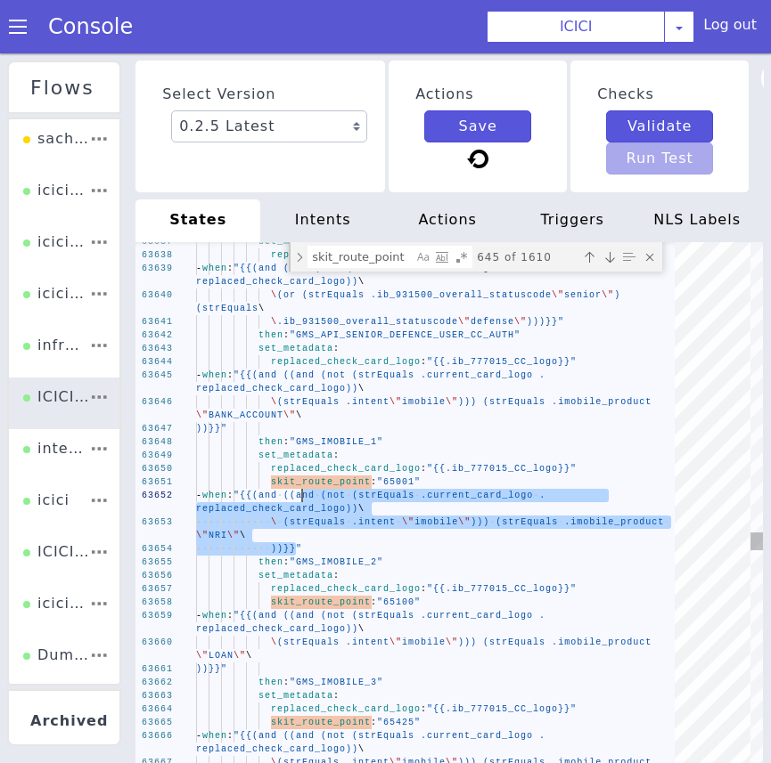
drag, startPoint x: 294, startPoint y: 553, endPoint x: 301, endPoint y: 502, distance: 52.2
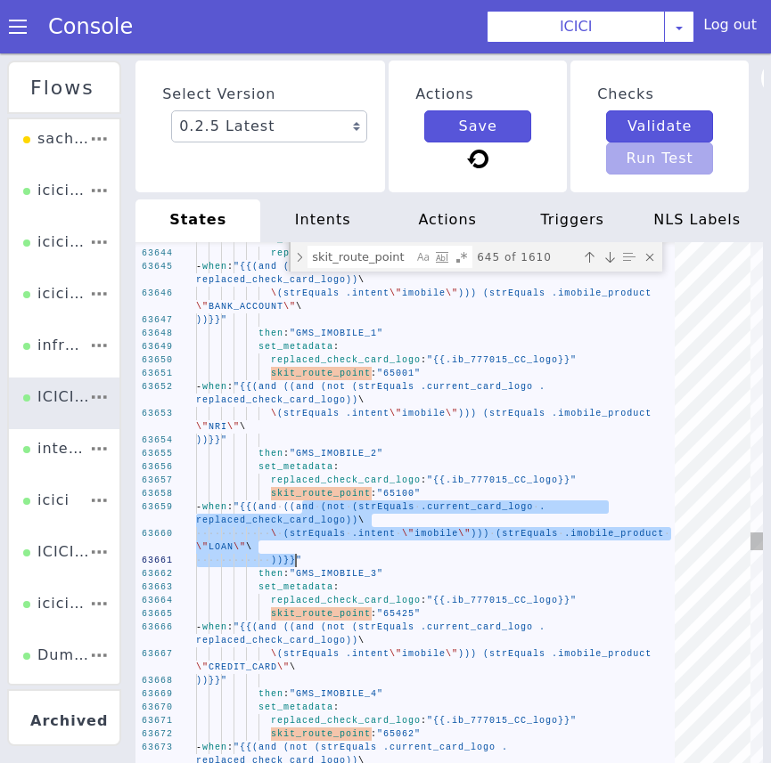
drag, startPoint x: 301, startPoint y: 509, endPoint x: 296, endPoint y: 563, distance: 54.6
click at [410, 617] on span ""65425"" at bounding box center [393, 614] width 44 height 11
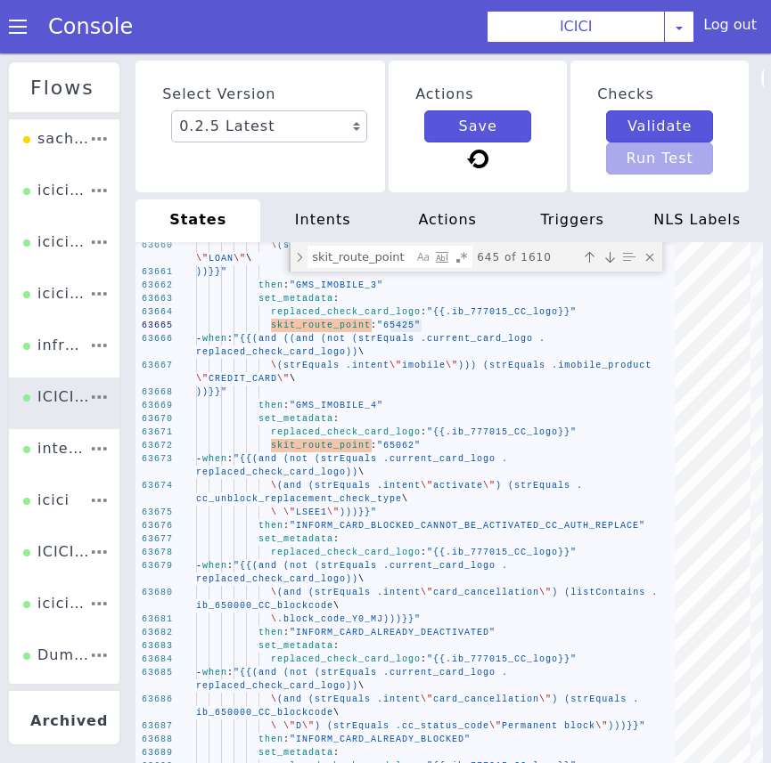
click at [396, 442] on span ""65062"" at bounding box center [399, 446] width 44 height 10
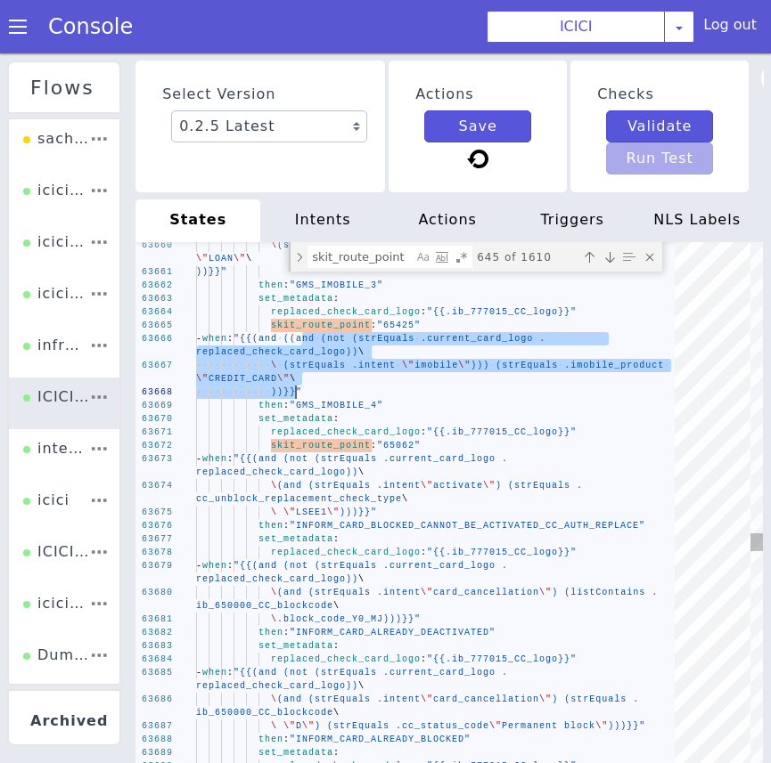
drag, startPoint x: 303, startPoint y: 343, endPoint x: 295, endPoint y: 396, distance: 53.2
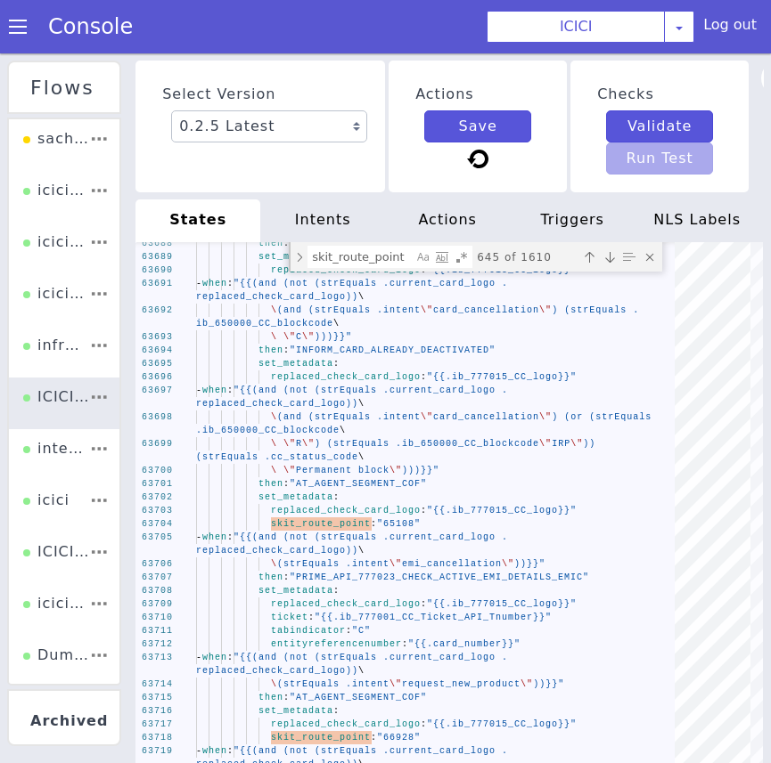
click at [315, 453] on span "(strEquals .cc_status_code" at bounding box center [277, 458] width 162 height 10
click at [315, 453] on div "63691 63690 63689 63688 63692 63693 63694 63695 63696 63697 63698 63699 63700 6…" at bounding box center [448, 509] width 627 height 535
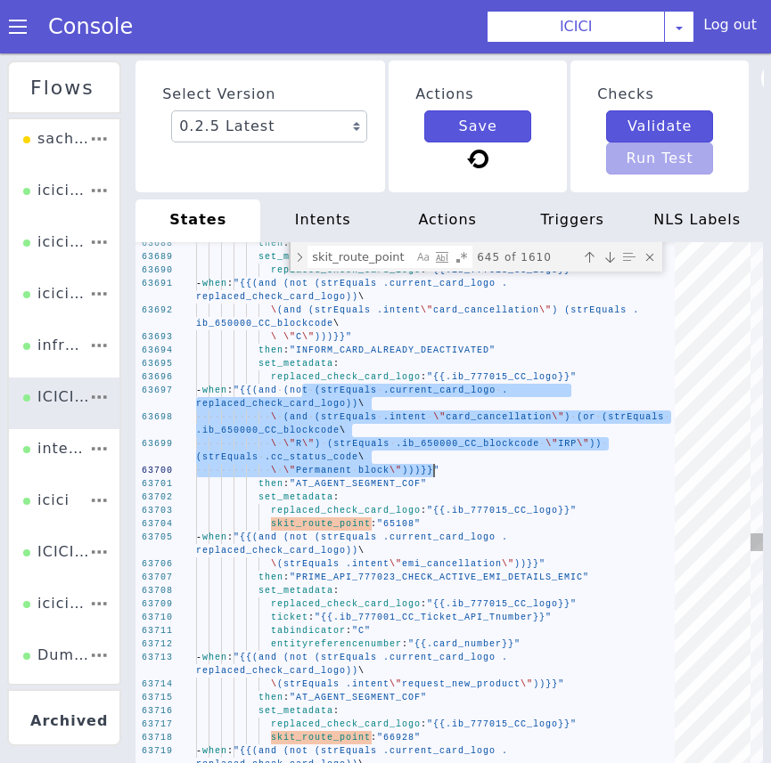
drag, startPoint x: 302, startPoint y: 396, endPoint x: 431, endPoint y: 473, distance: 150.6
click at [404, 527] on span ""65108"" at bounding box center [396, 524] width 44 height 11
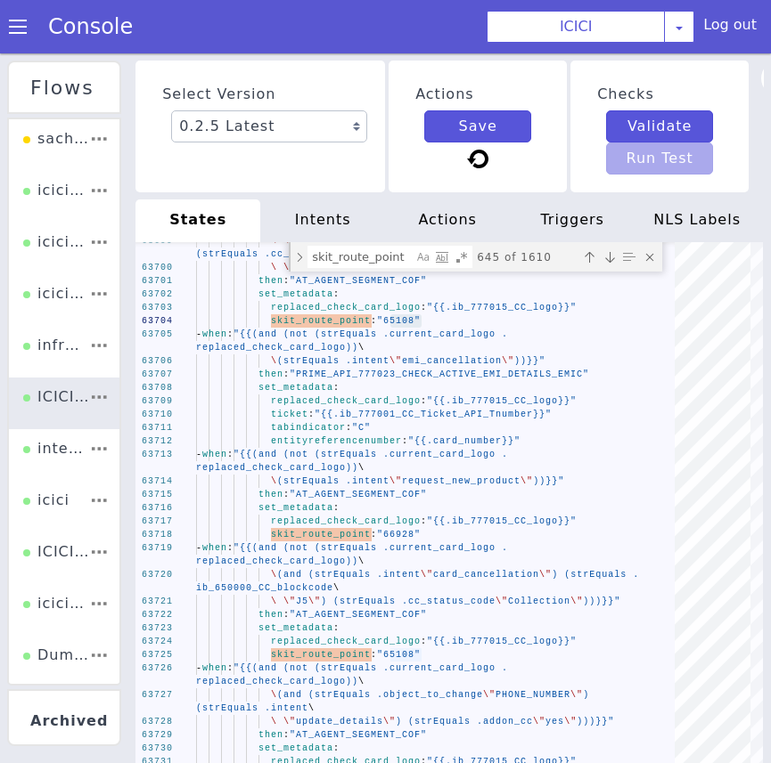
click at [349, 484] on span "(strEquals .intent" at bounding box center [333, 482] width 112 height 10
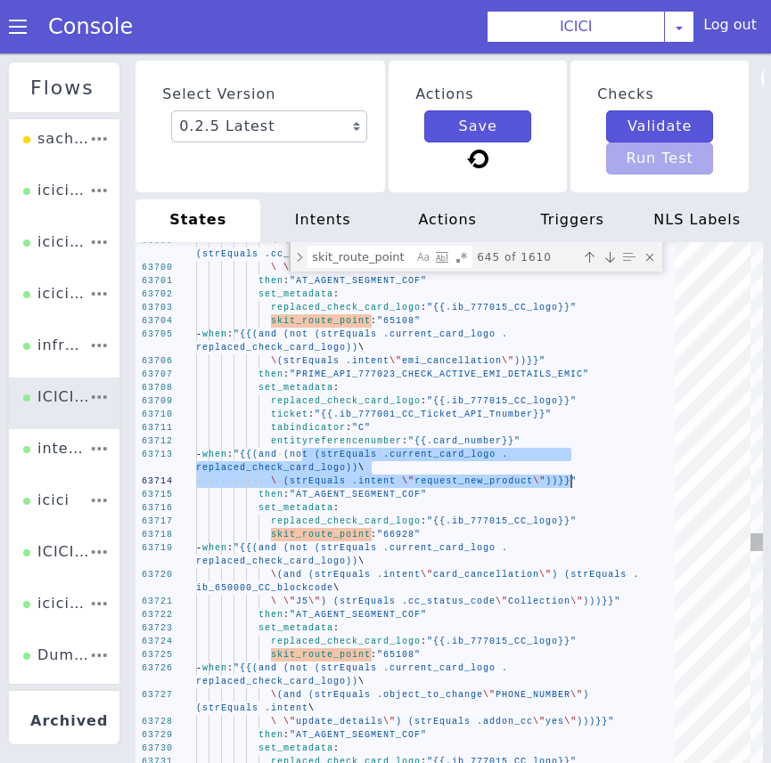
drag, startPoint x: 302, startPoint y: 455, endPoint x: 568, endPoint y: 486, distance: 268.2
click at [404, 532] on span ""66928"" at bounding box center [399, 535] width 44 height 10
click at [404, 532] on div "63699 63700 63701 63702 63703 63704 63705 63706 63707 63708 63709 63710 63711 6…" at bounding box center [448, 509] width 627 height 535
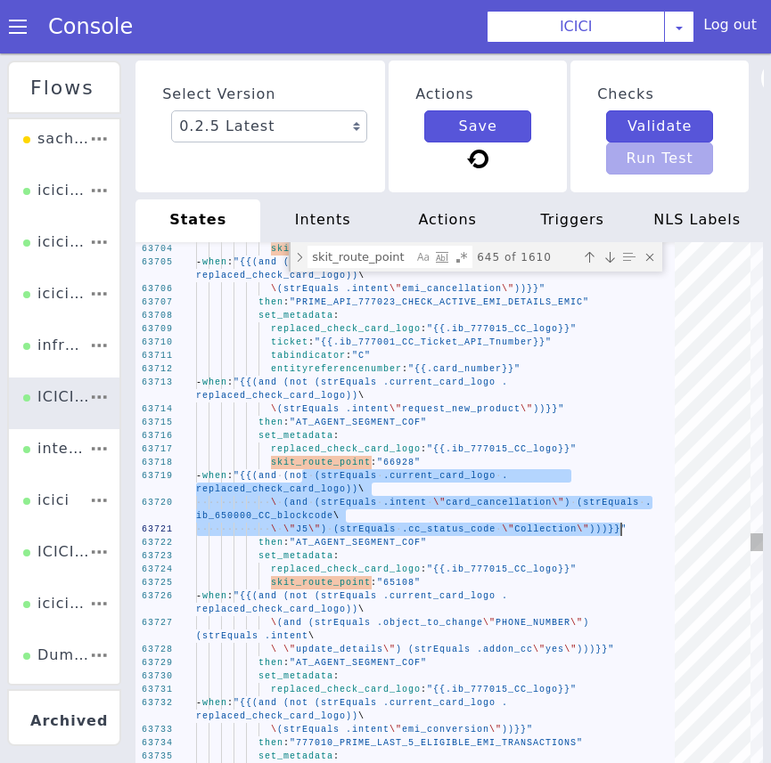
drag, startPoint x: 304, startPoint y: 478, endPoint x: 619, endPoint y: 526, distance: 318.9
click at [407, 587] on span ""65108"" at bounding box center [399, 583] width 44 height 10
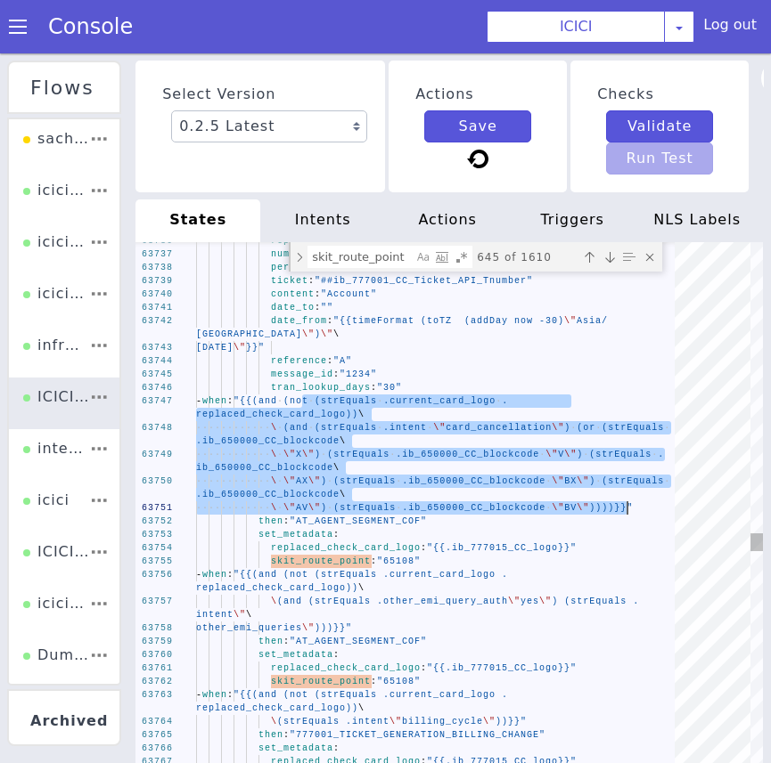
drag, startPoint x: 304, startPoint y: 399, endPoint x: 627, endPoint y: 514, distance: 343.2
click at [396, 557] on div "63741 63742 63743 63744 63745 63746 63747 63748 63749 63750 63751 63752 63753 6…" at bounding box center [448, 509] width 627 height 535
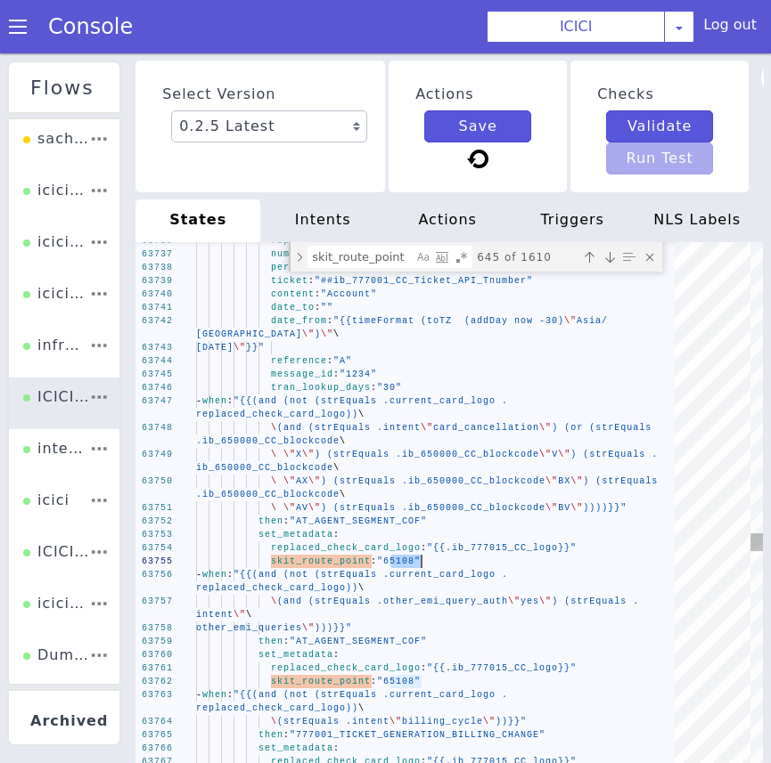
click at [396, 557] on div "63741 63742 63743 63744 63745 63746 63747 63748 63749 63750 63751 63752 63753 6…" at bounding box center [448, 509] width 627 height 535
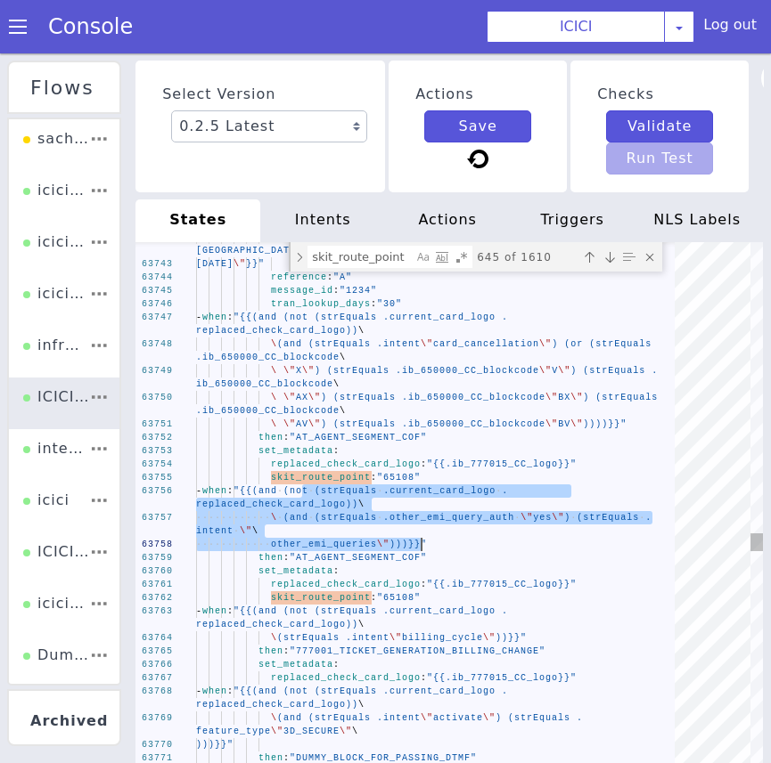
drag, startPoint x: 303, startPoint y: 491, endPoint x: 420, endPoint y: 546, distance: 129.1
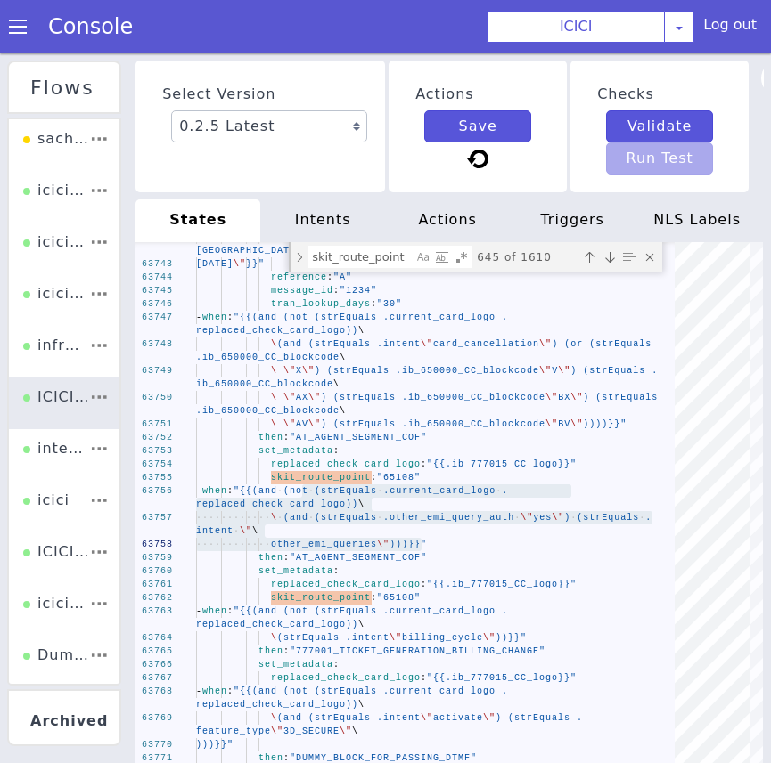
click at [395, 600] on span ""65108"" at bounding box center [399, 598] width 44 height 10
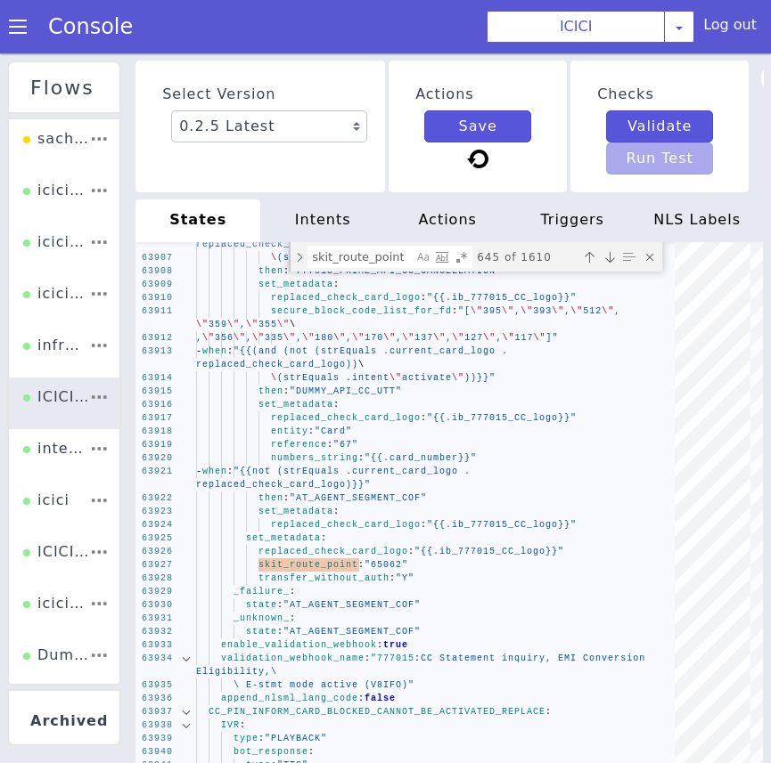
click at [348, 494] on span ""AT_AGENT_SEGMENT_COF"" at bounding box center [358, 499] width 137 height 10
click at [361, 487] on span "replaced_check_card_logo)}}"" at bounding box center [283, 485] width 175 height 10
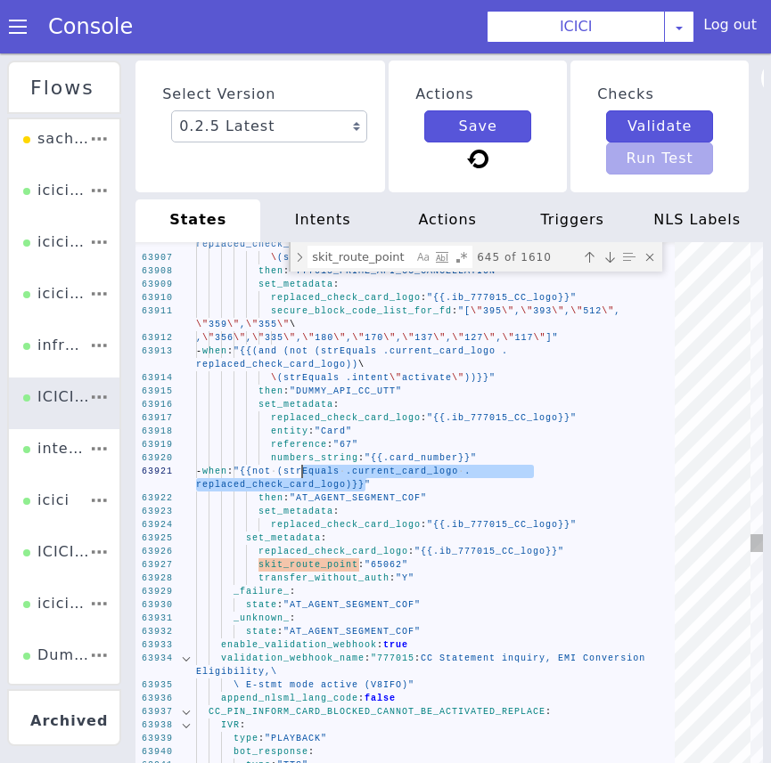
drag, startPoint x: 364, startPoint y: 486, endPoint x: 305, endPoint y: 473, distance: 61.2
click at [379, 561] on span ""65062"" at bounding box center [386, 565] width 44 height 10
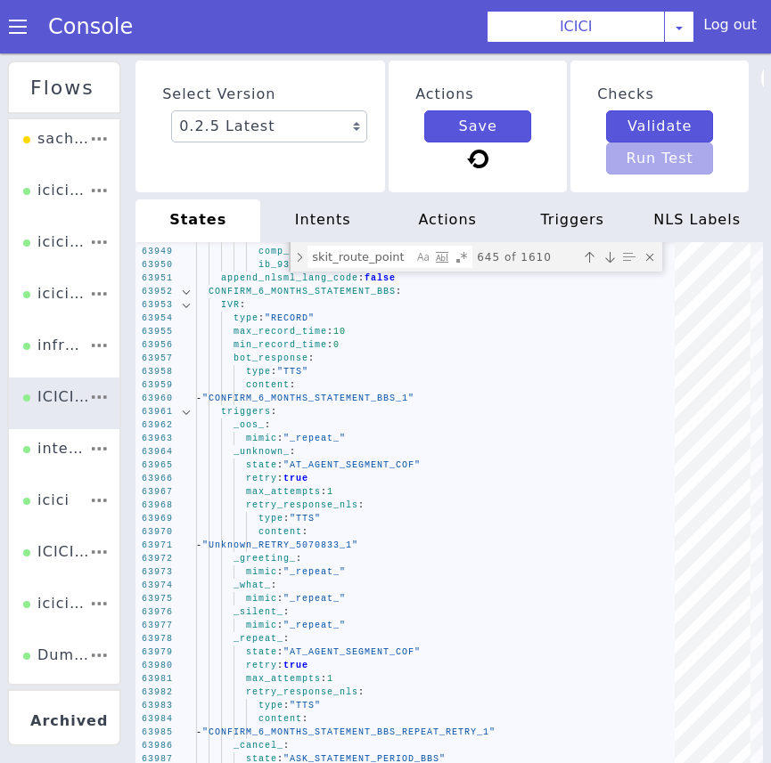
click at [334, 265] on textarea "skit_route_point" at bounding box center [360, 257] width 104 height 20
paste textarea "DCMS105_NO_OF_CARDS_CHECK_CARD_BLOCK"
type textarea "then: "DCMS105_NO_OF_CARDS_CHECK_CARD_BLOCK" - when: "{{and (strEquals .ib_9315…"
type textarea "DCMS105_NO_OF_CARDS_CHECK_CARD_BLOCK"
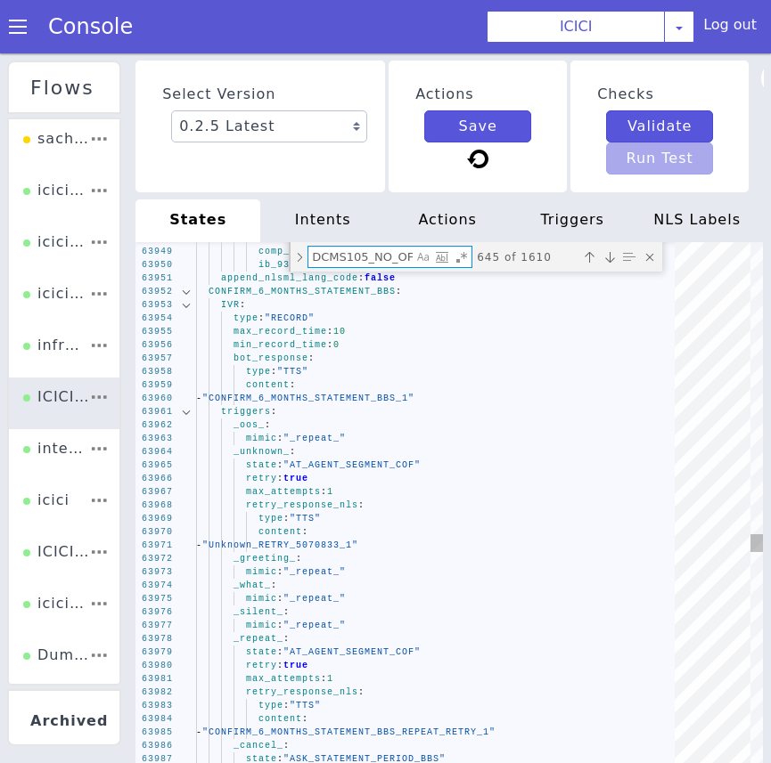
scroll to position [0, 169]
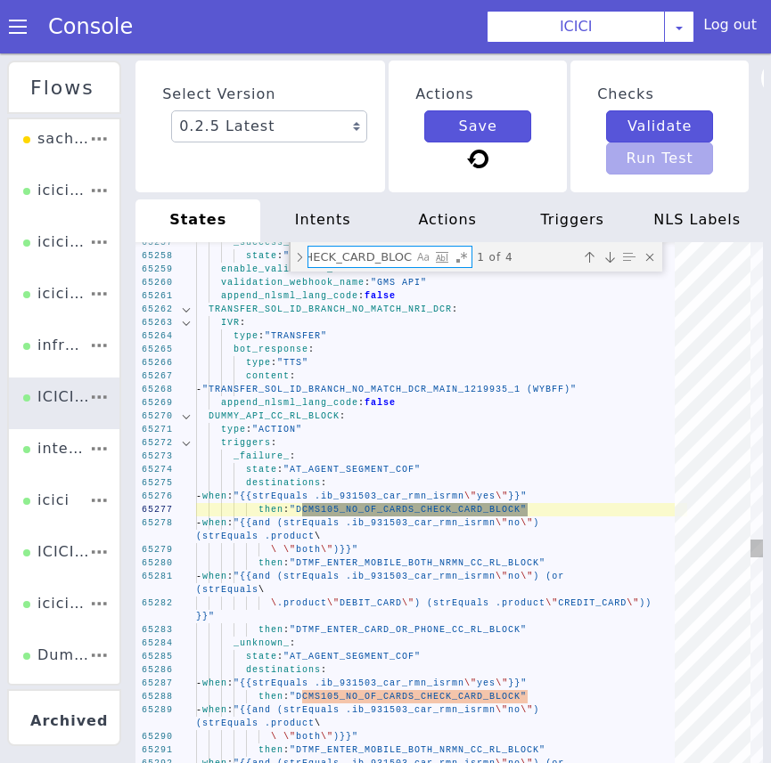
type textarea "_unknown_: state: "INFORM_DELIVERY_SUCCESS_REPEAT_CCR" _failure_: state: "INFOR…"
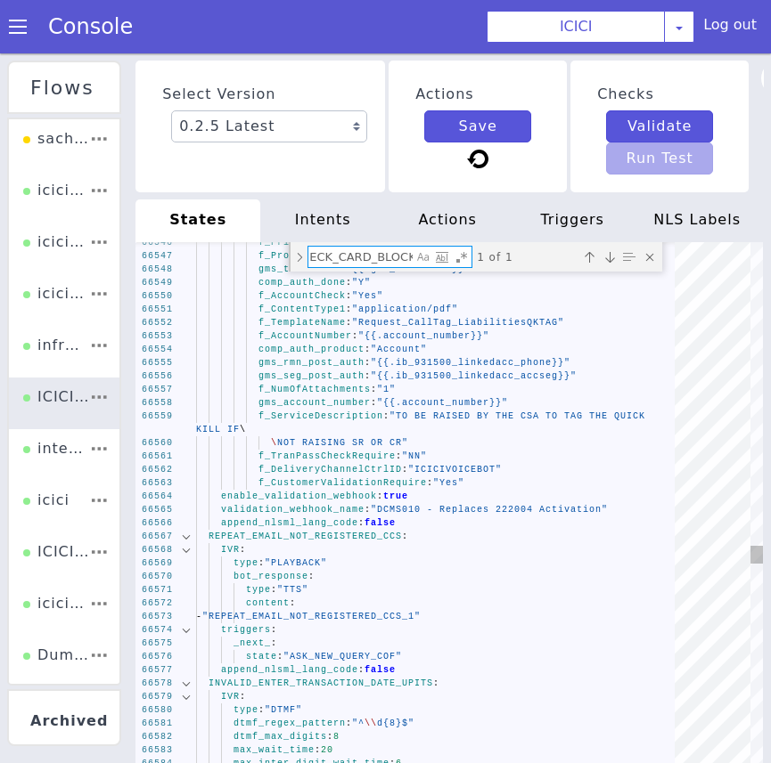
type textarea "DCMS105_NO_OF_CARDS_CHECK_CARD_BLOCK:"
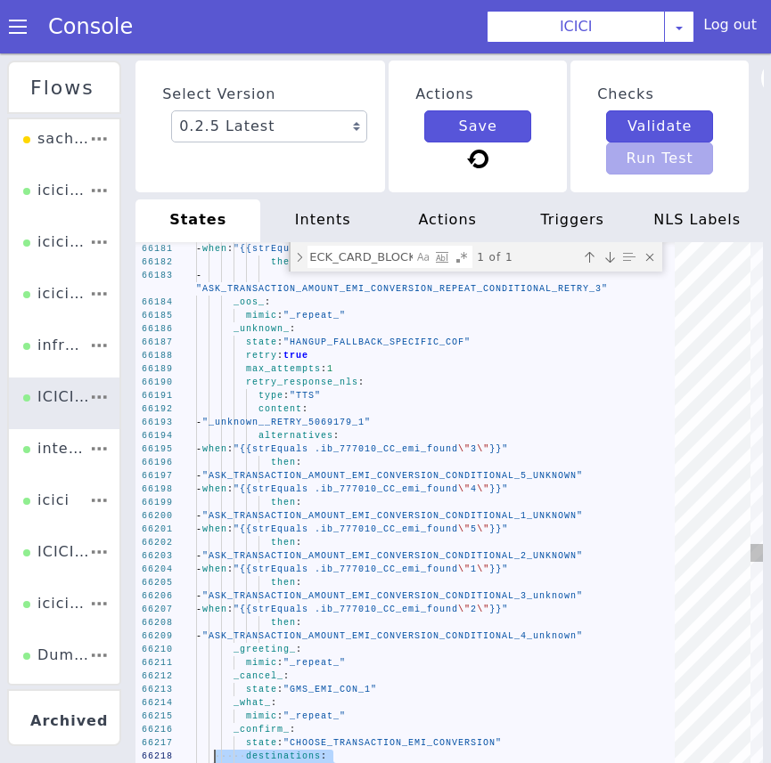
drag, startPoint x: 411, startPoint y: 526, endPoint x: 216, endPoint y: 762, distance: 305.0
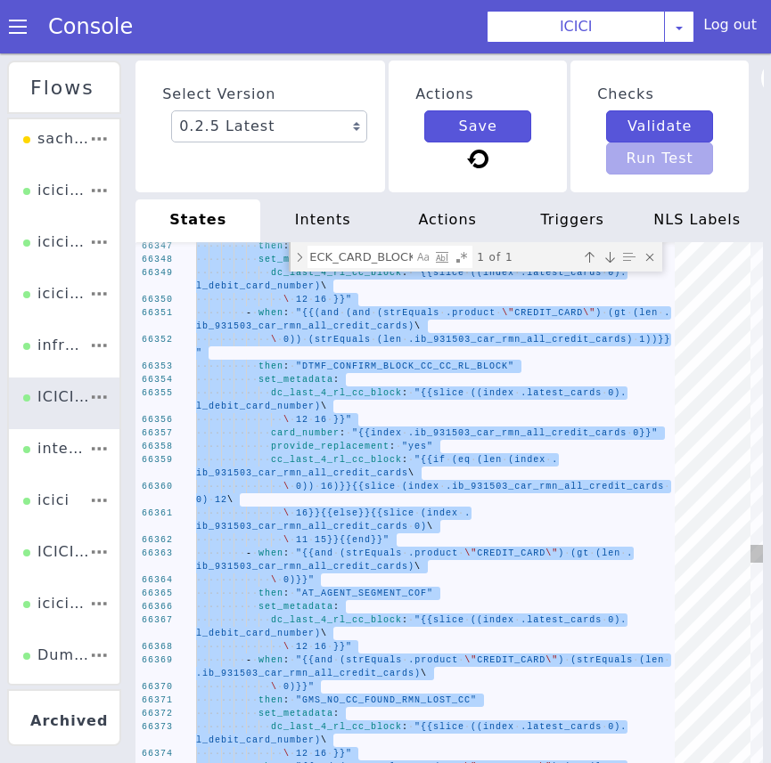
click at [369, 491] on span "16)}}{{slice" at bounding box center [358, 487] width 75 height 10
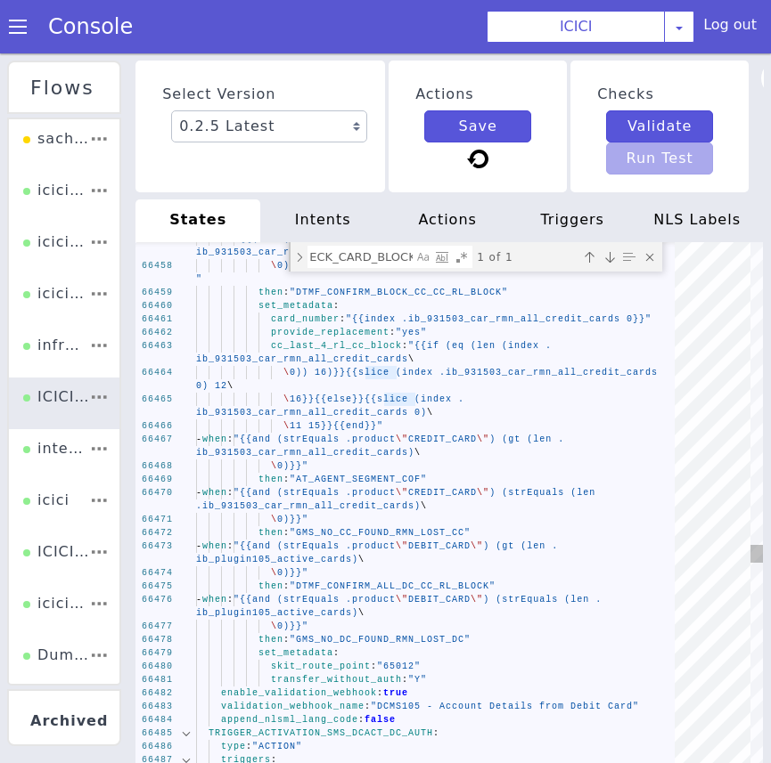
click at [380, 260] on textarea "DCMS105_NO_OF_CARDS_CHECK_CARD_BLOCK:" at bounding box center [360, 257] width 104 height 20
type textarea "_unknown_: state: "INFORM_DELIVERY_SUCCESS_REPEAT_CCR" _failure_: state: "INFOR…"
